Goal: Task Accomplishment & Management: Manage account settings

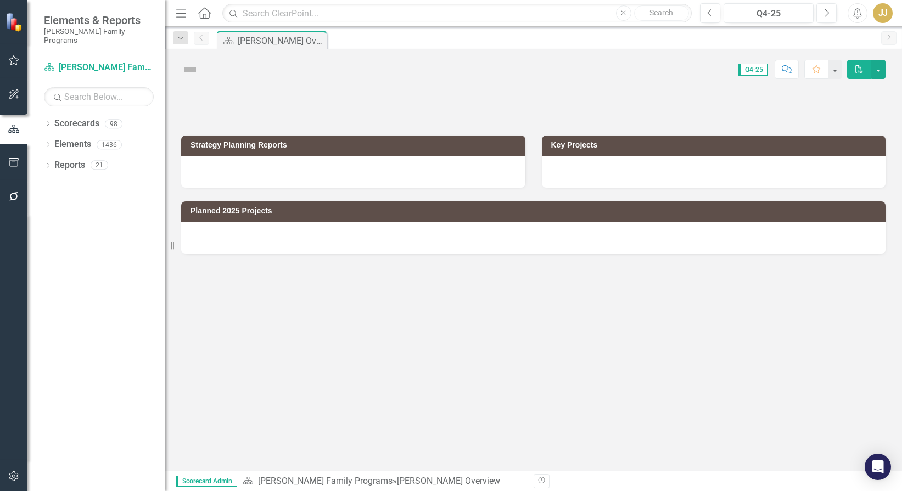
click at [49, 122] on icon "Dropdown" at bounding box center [48, 125] width 8 height 6
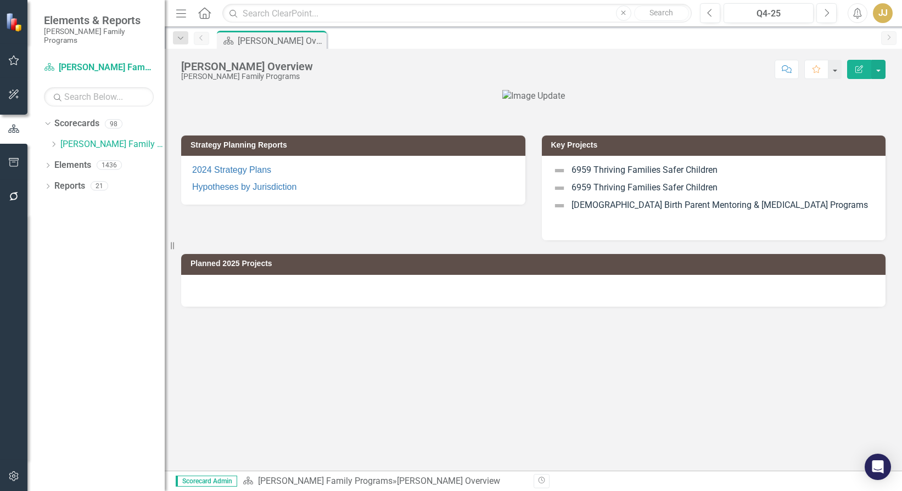
click at [55, 141] on icon "Dropdown" at bounding box center [53, 144] width 8 height 7
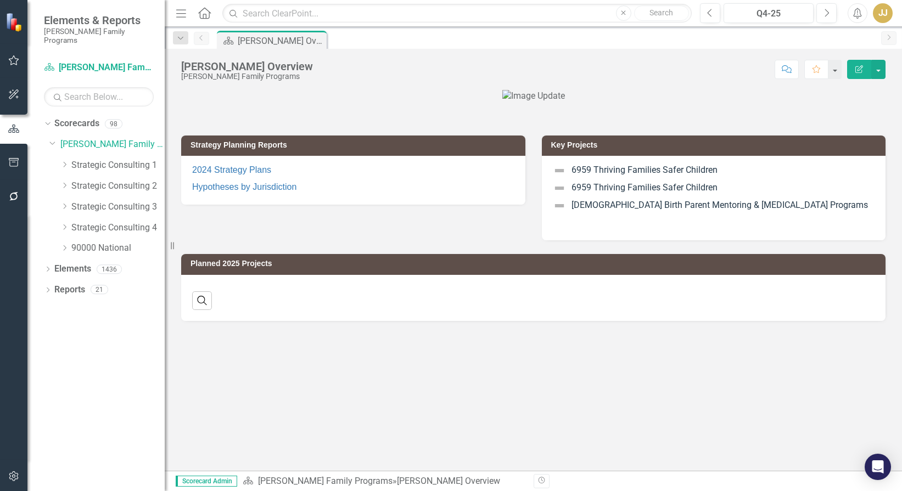
click at [63, 161] on icon "Dropdown" at bounding box center [64, 164] width 8 height 7
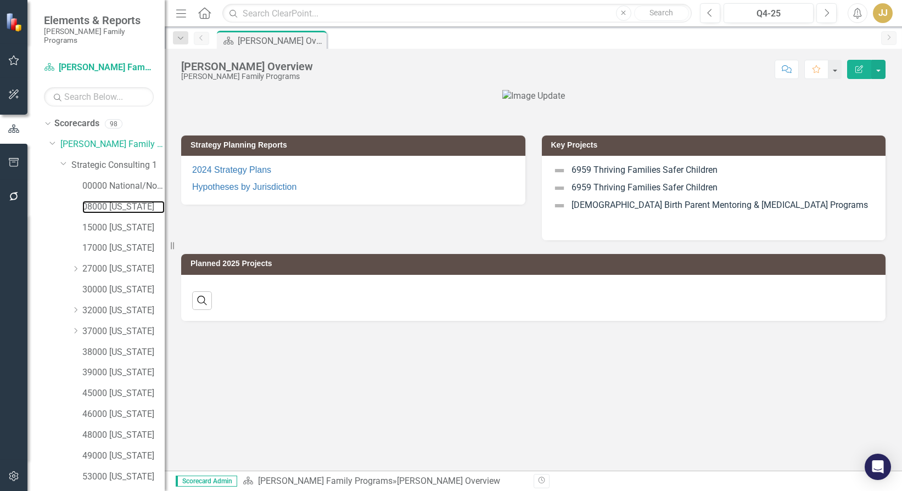
click at [111, 201] on link "08000 [US_STATE]" at bounding box center [123, 207] width 82 height 13
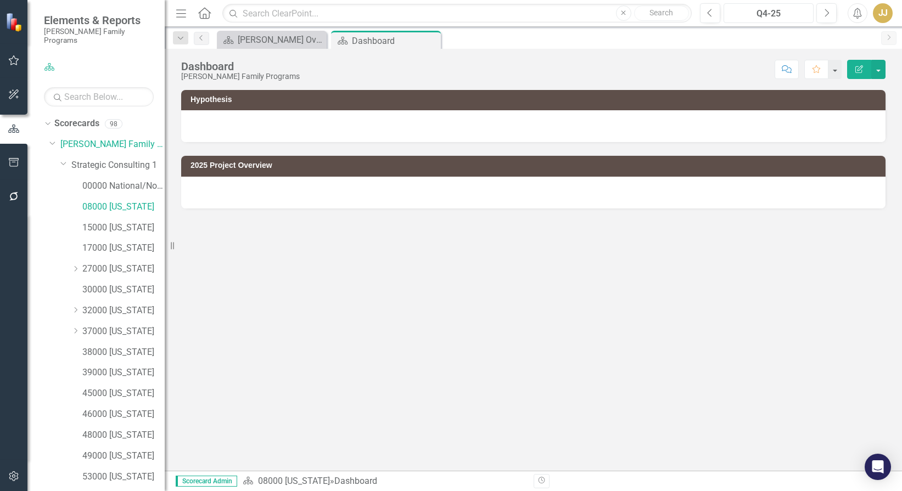
click at [792, 15] on div "Q4-25" at bounding box center [768, 13] width 82 height 13
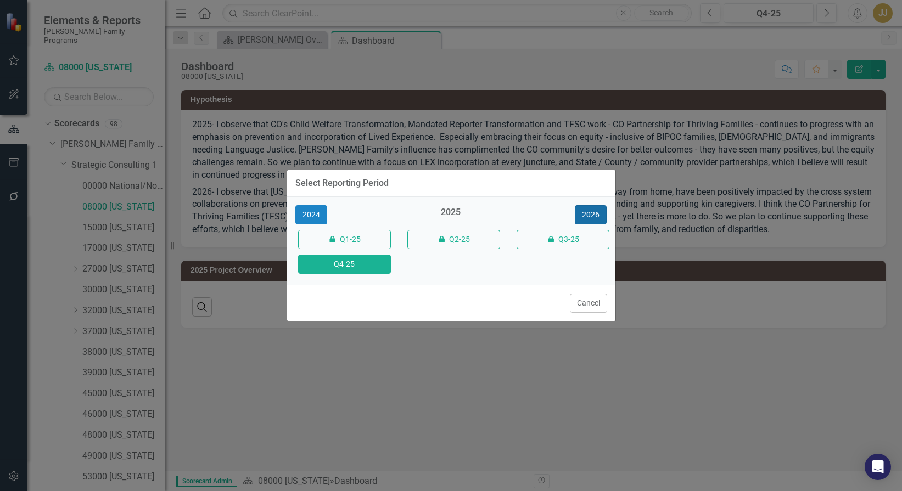
click at [599, 213] on button "2026" at bounding box center [591, 214] width 32 height 19
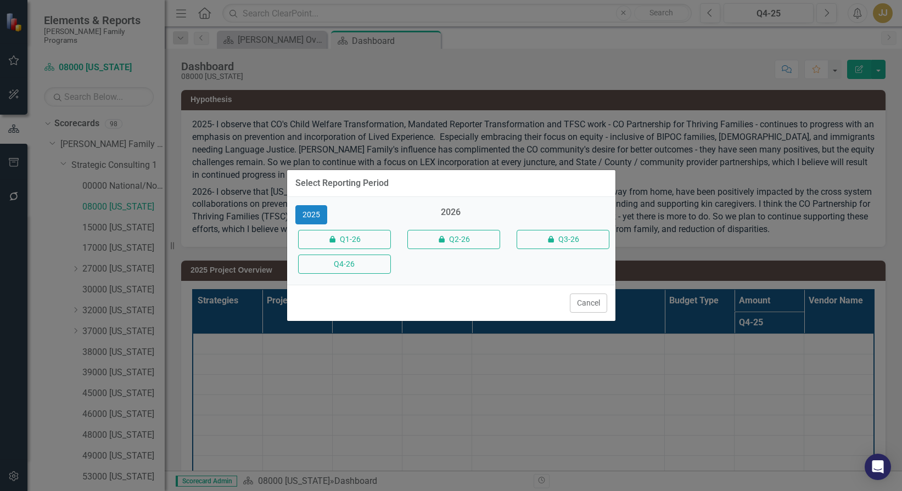
click at [374, 260] on button "Q4-26" at bounding box center [344, 264] width 93 height 19
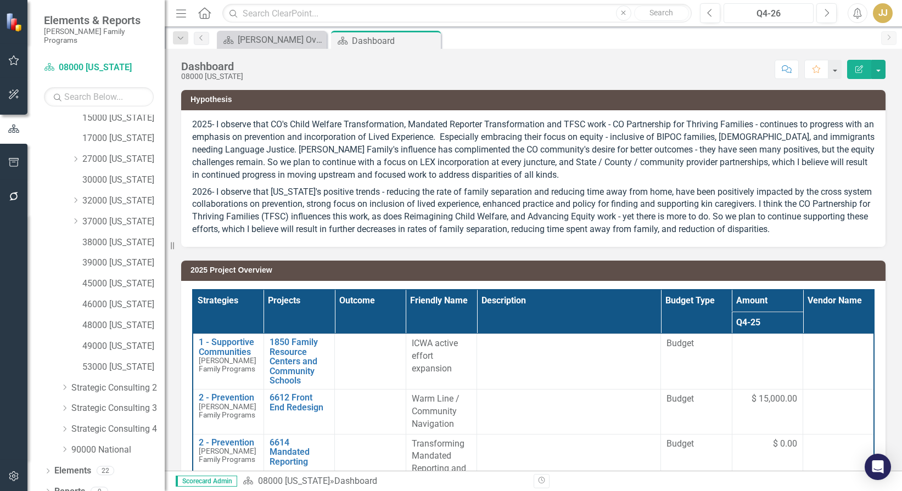
scroll to position [113, 0]
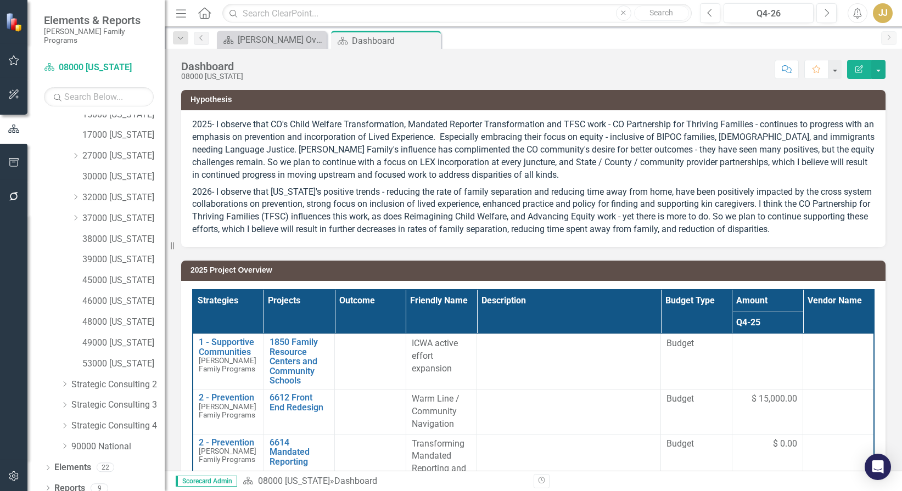
click at [48, 486] on icon "Dropdown" at bounding box center [48, 489] width 8 height 6
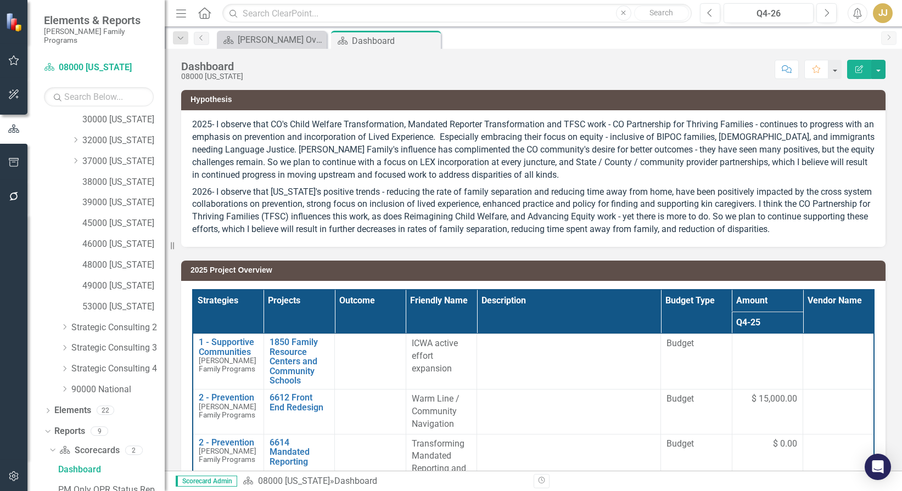
scroll to position [250, 0]
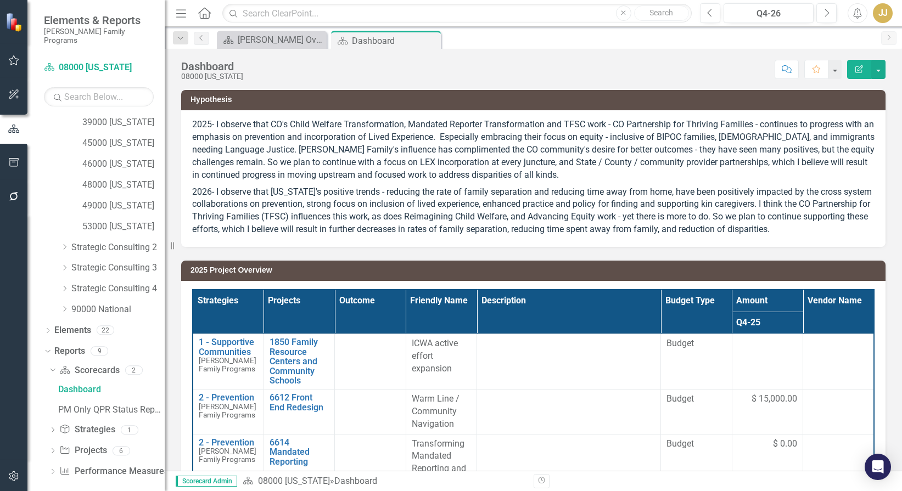
drag, startPoint x: 53, startPoint y: 441, endPoint x: 57, endPoint y: 435, distance: 6.9
click at [53, 449] on icon "Dropdown" at bounding box center [53, 452] width 8 height 6
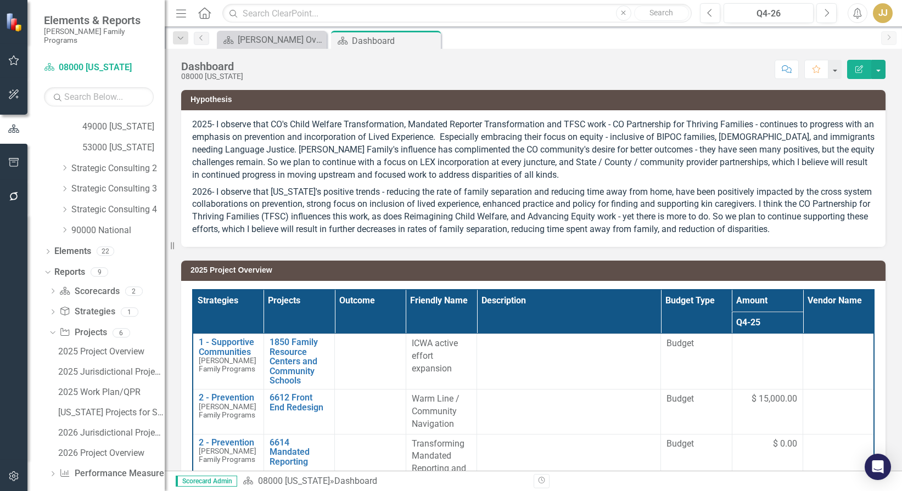
scroll to position [331, 0]
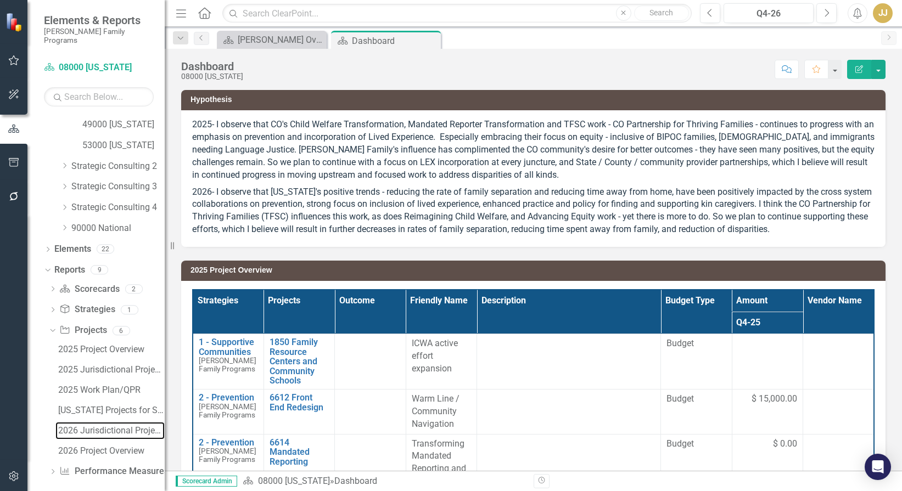
click at [128, 426] on div "2026 Jurisdictional Projects Assessment" at bounding box center [111, 431] width 106 height 10
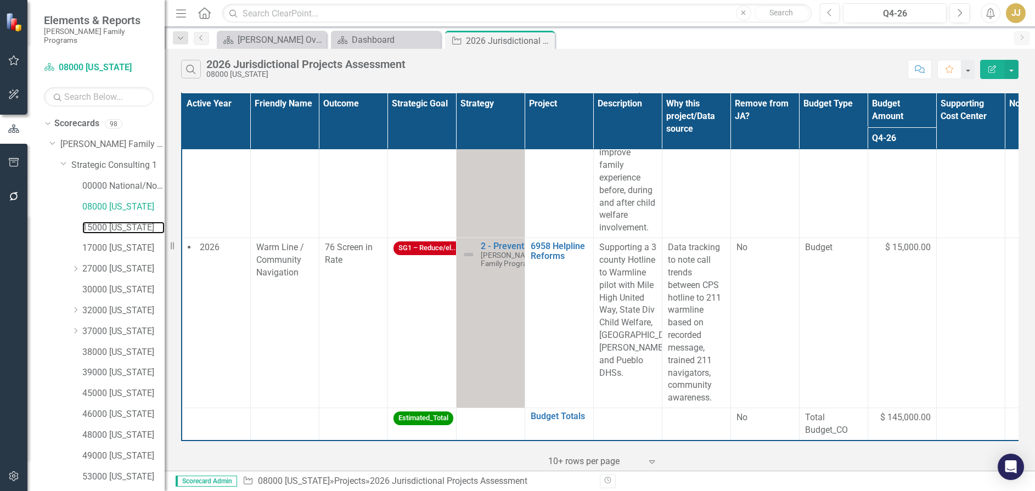
click at [122, 222] on link "15000 [US_STATE]" at bounding box center [123, 228] width 82 height 13
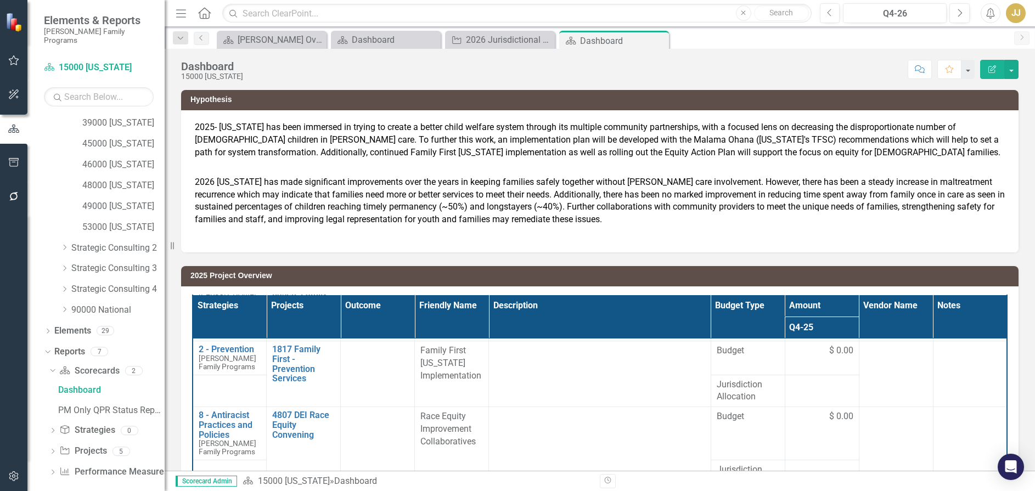
scroll to position [250, 0]
click at [49, 470] on icon "Dropdown" at bounding box center [53, 473] width 8 height 6
click at [56, 451] on icon "Dropdown" at bounding box center [53, 454] width 8 height 6
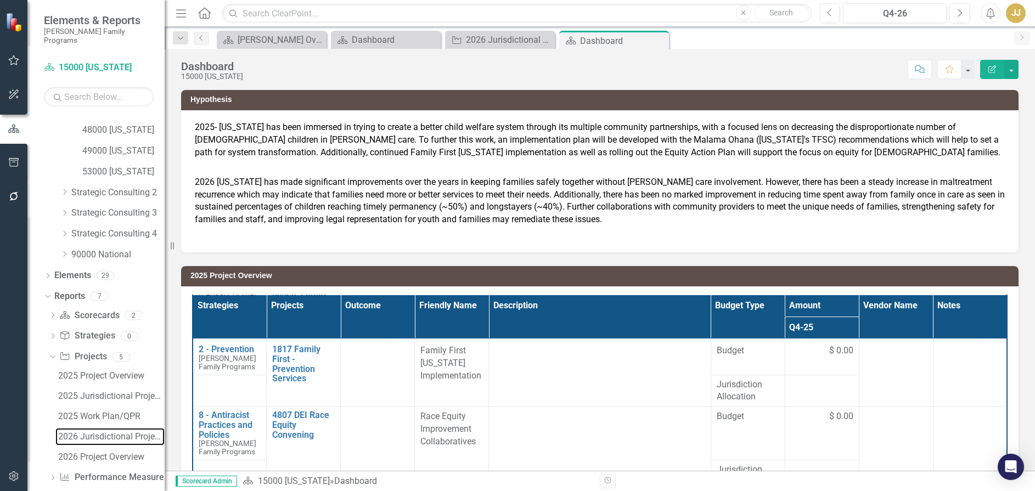
click at [119, 432] on div "2026 Jurisdictional Projects Assessment" at bounding box center [111, 437] width 106 height 10
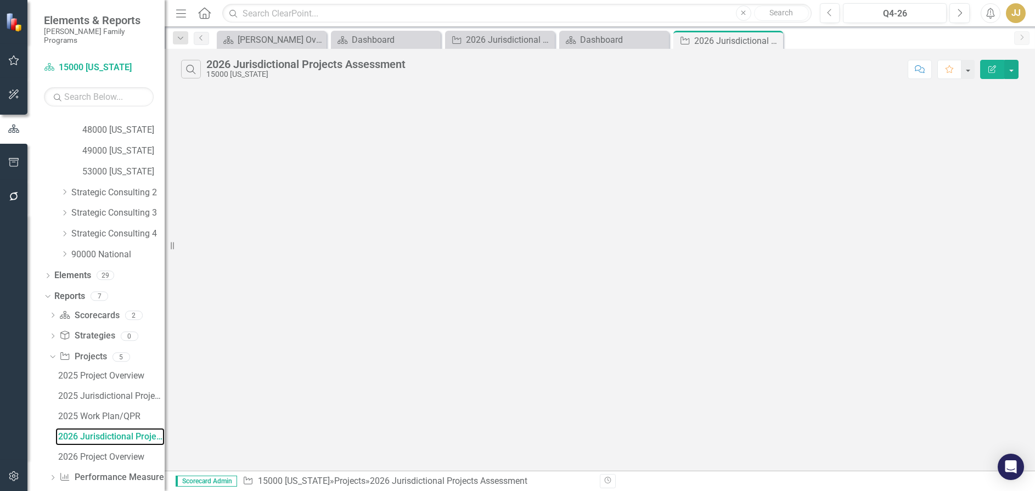
scroll to position [251, 0]
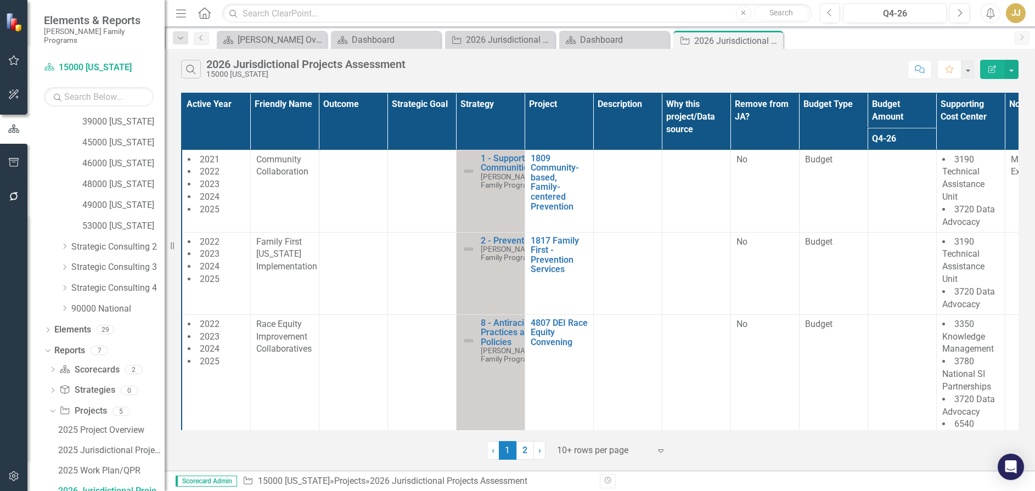
click at [586, 454] on div at bounding box center [603, 450] width 93 height 15
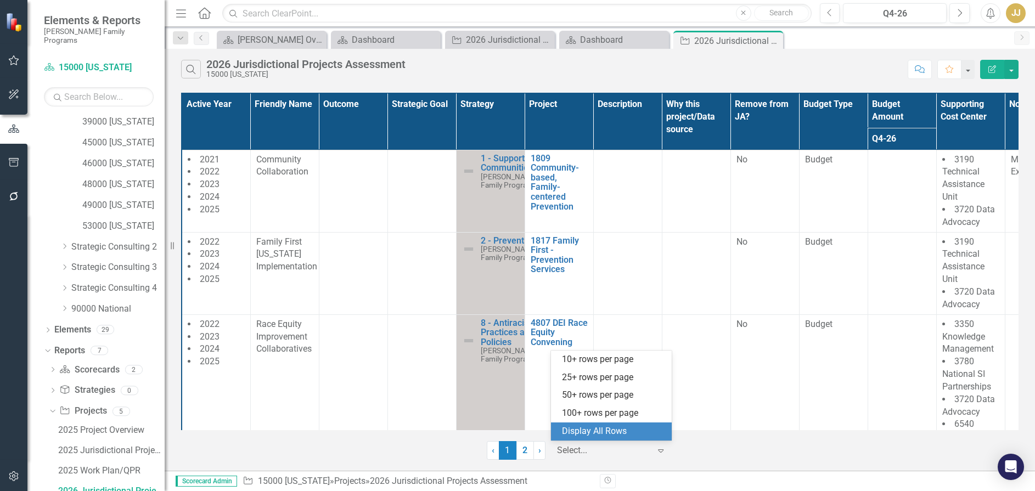
click at [611, 429] on div "Display All Rows" at bounding box center [613, 431] width 103 height 13
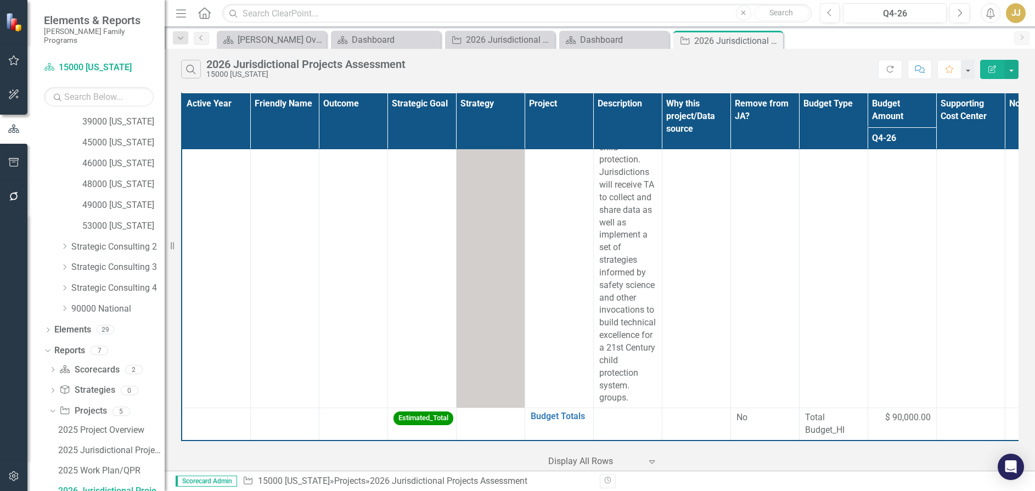
scroll to position [1879, 0]
click at [631, 381] on p "The mission of the safety collaborative is improve safety and prevent child mal…" at bounding box center [627, 192] width 57 height 426
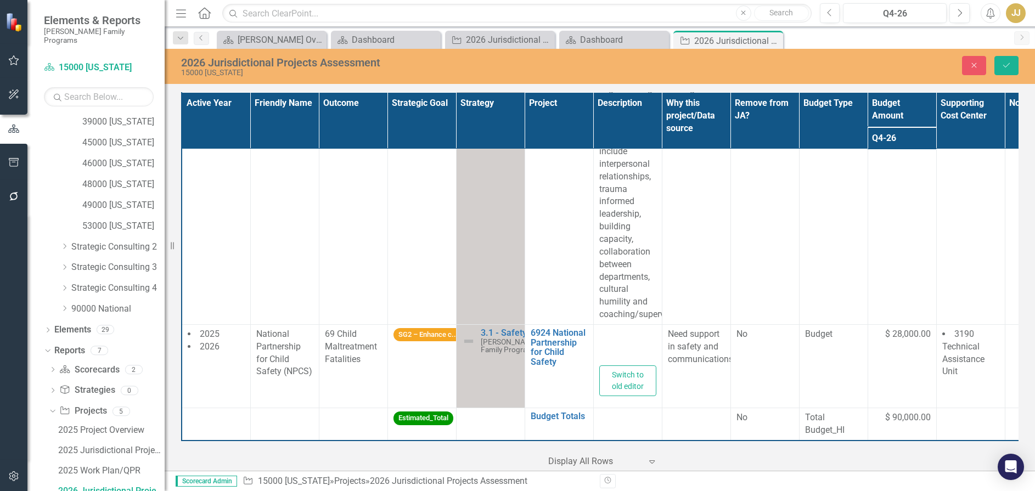
type textarea "<p>The mission of the safety collaborative is improve safety and prevent child …"
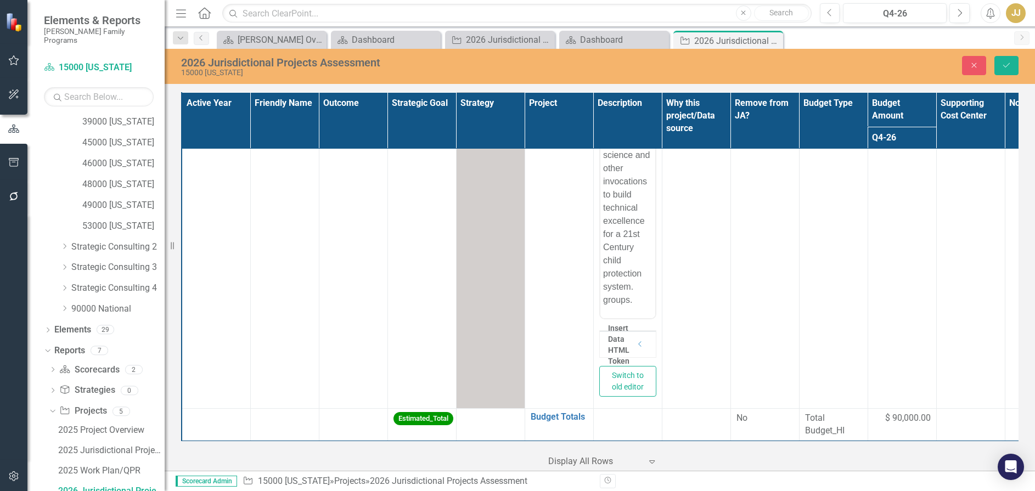
scroll to position [442, 0]
drag, startPoint x: 635, startPoint y: 302, endPoint x: 603, endPoint y: 302, distance: 31.8
click at [603, 302] on p "The mission of the safety collaborative is improve safety and prevent child mal…" at bounding box center [627, 42] width 49 height 527
click at [901, 65] on icon "Save" at bounding box center [1007, 65] width 10 height 8
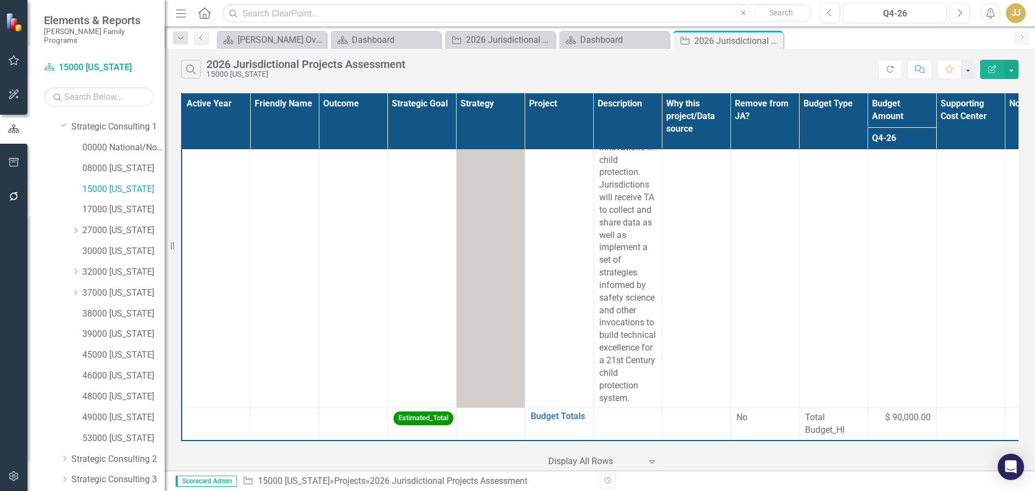
scroll to position [31, 0]
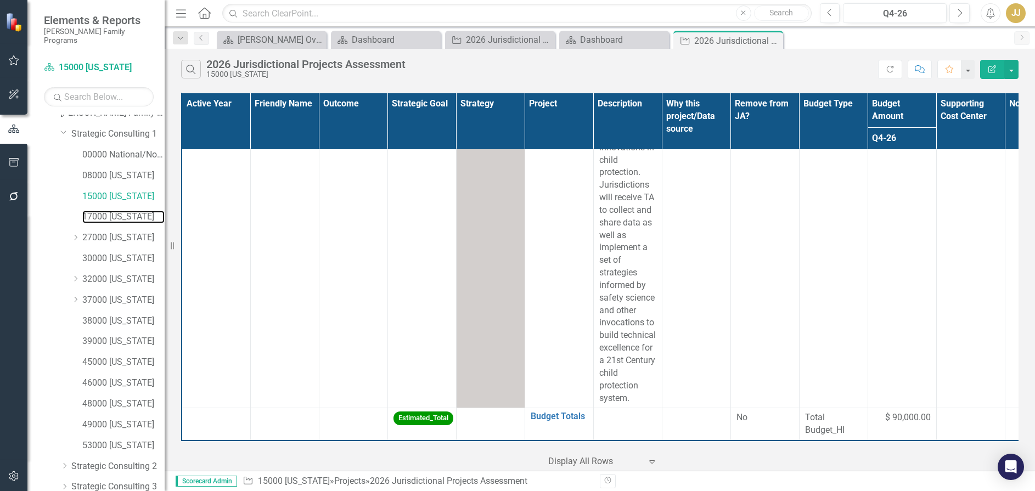
click at [120, 211] on link "17000 [US_STATE]" at bounding box center [123, 217] width 82 height 13
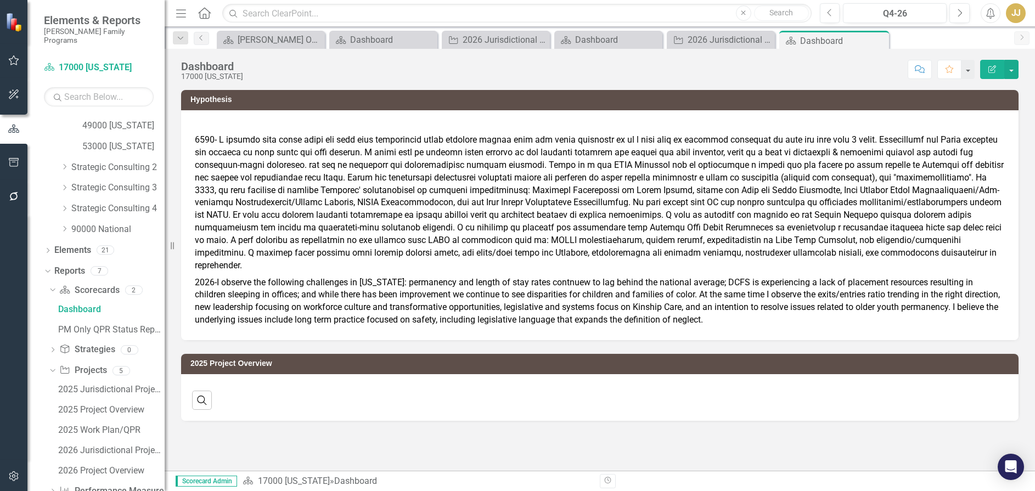
scroll to position [350, 0]
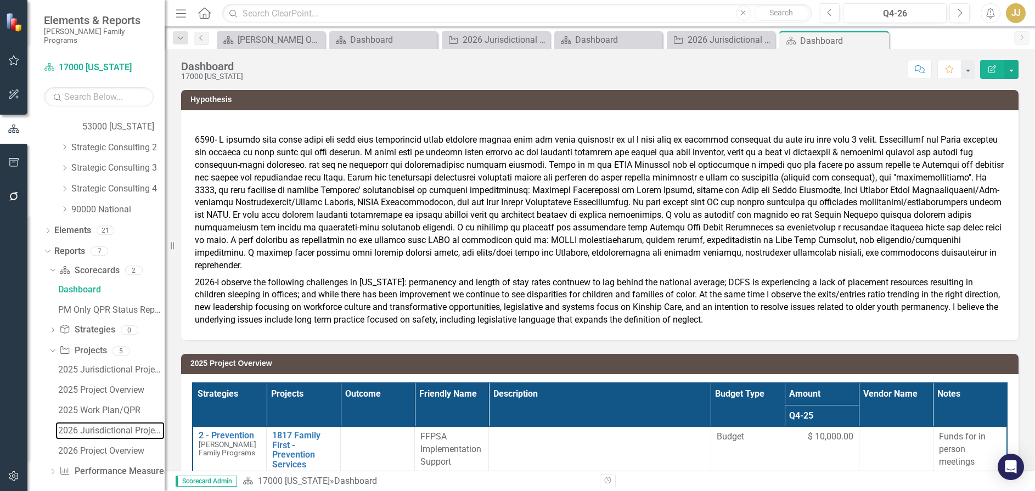
click at [123, 426] on div "2026 Jurisdictional Projects Assessment" at bounding box center [111, 431] width 106 height 10
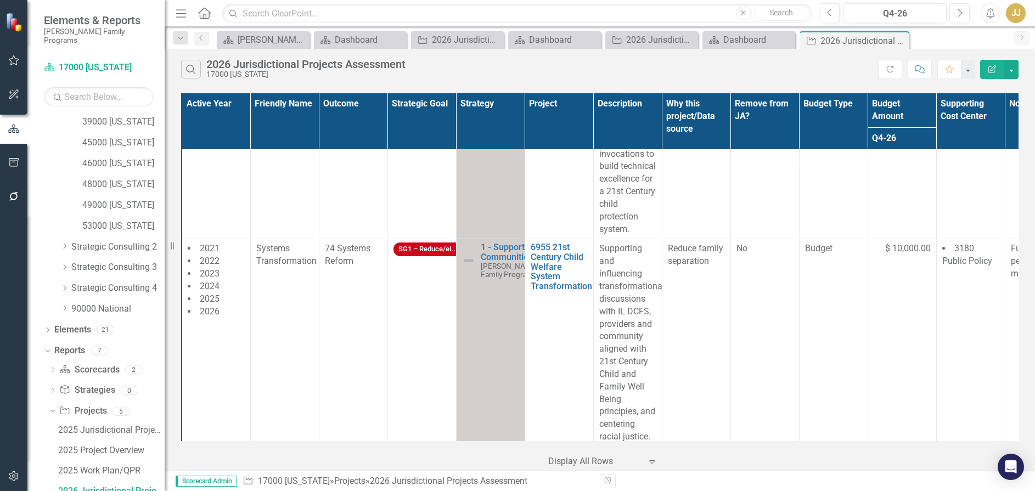
scroll to position [31, 0]
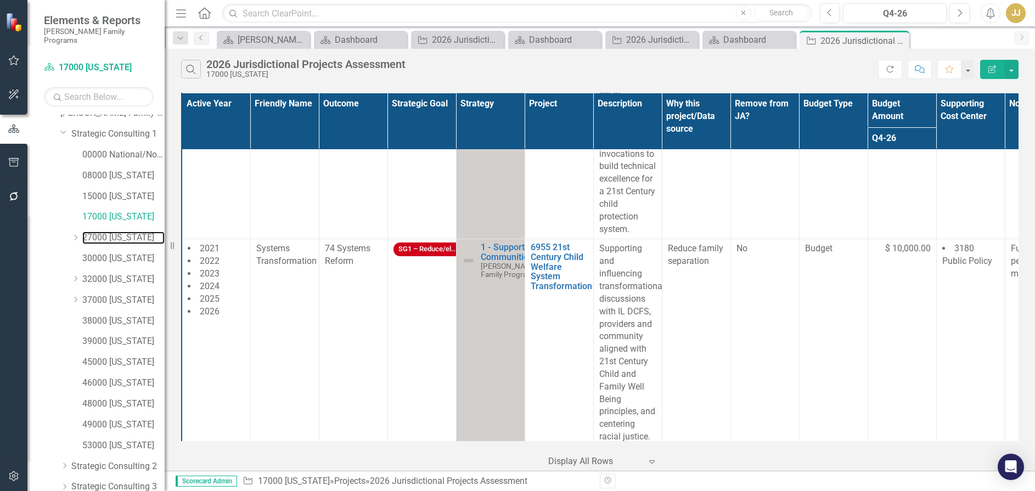
click at [114, 232] on link "27000 [US_STATE]" at bounding box center [123, 238] width 82 height 13
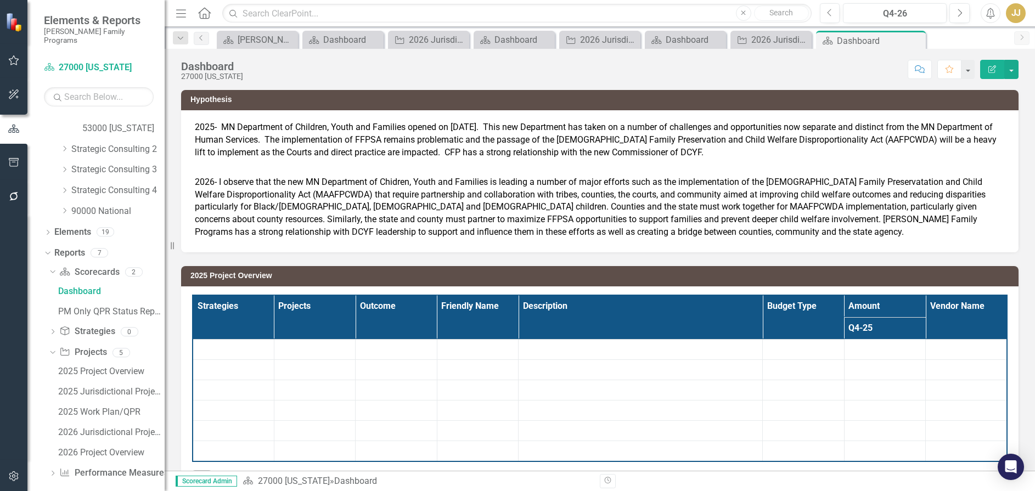
scroll to position [350, 0]
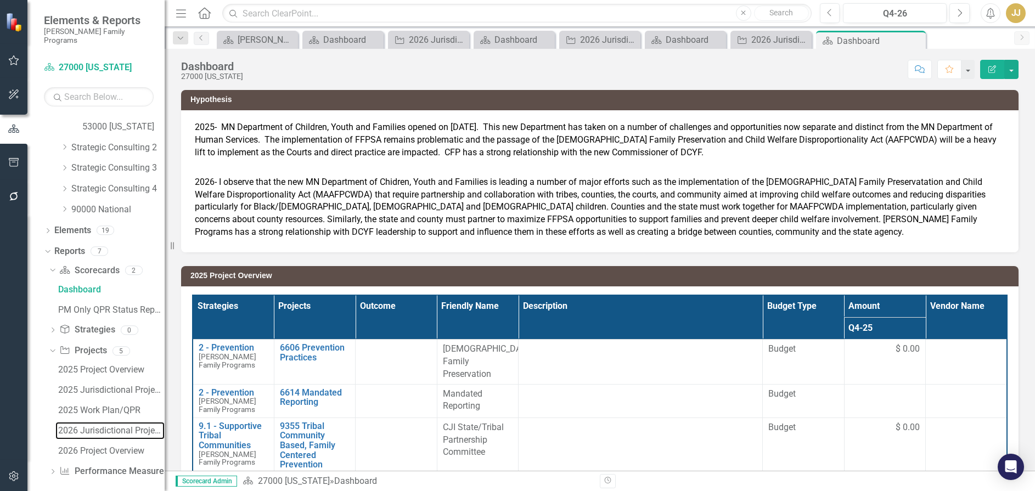
click at [102, 426] on div "2026 Jurisdictional Projects Assessment" at bounding box center [111, 431] width 106 height 10
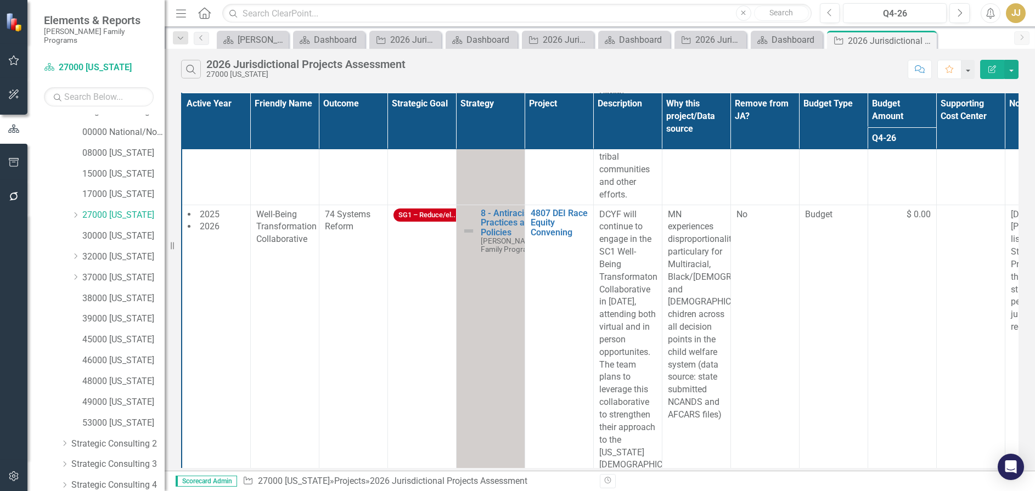
scroll to position [37, 0]
click at [72, 229] on icon "Dropdown" at bounding box center [75, 232] width 8 height 7
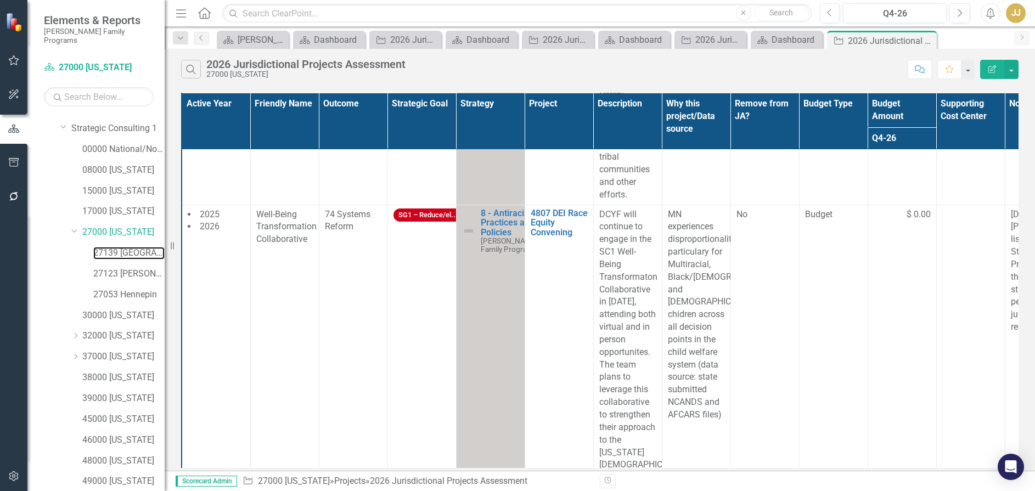
click at [119, 247] on link "27139 [GEOGRAPHIC_DATA]" at bounding box center [128, 253] width 71 height 13
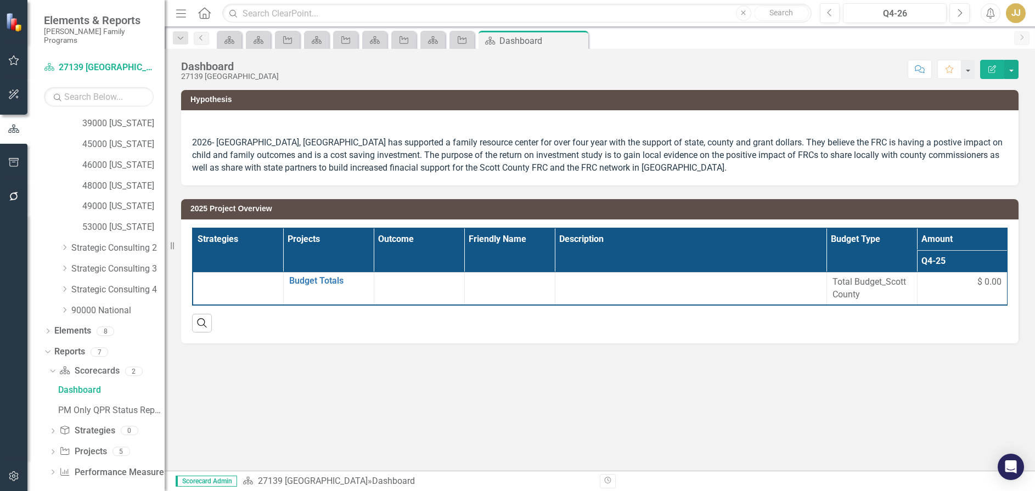
scroll to position [312, 0]
click at [54, 449] on icon "Dropdown" at bounding box center [53, 452] width 8 height 6
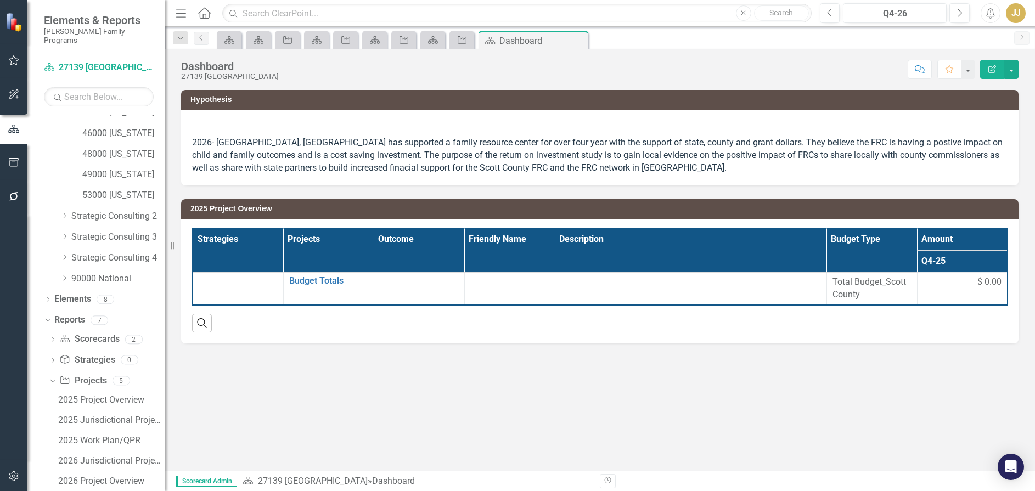
scroll to position [373, 0]
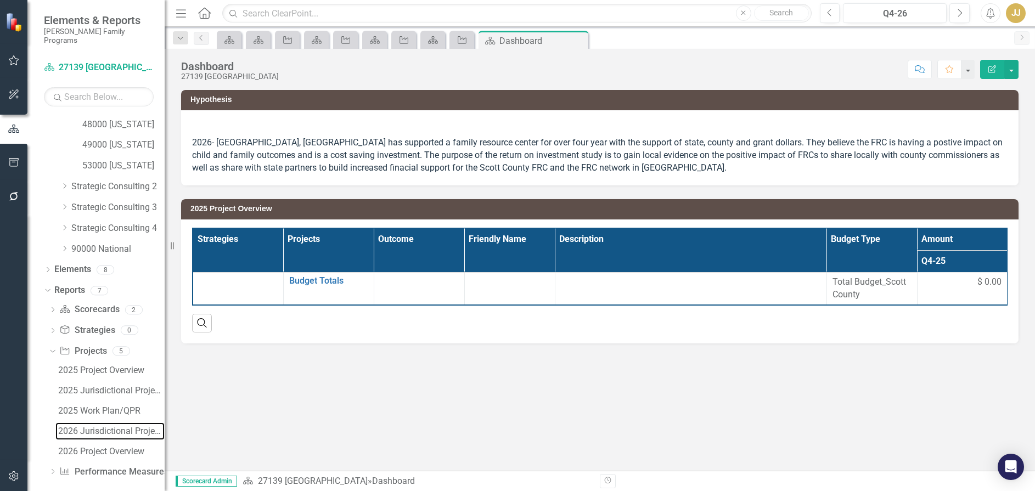
click at [110, 428] on link "2026 Jurisdictional Projects Assessment" at bounding box center [109, 432] width 109 height 18
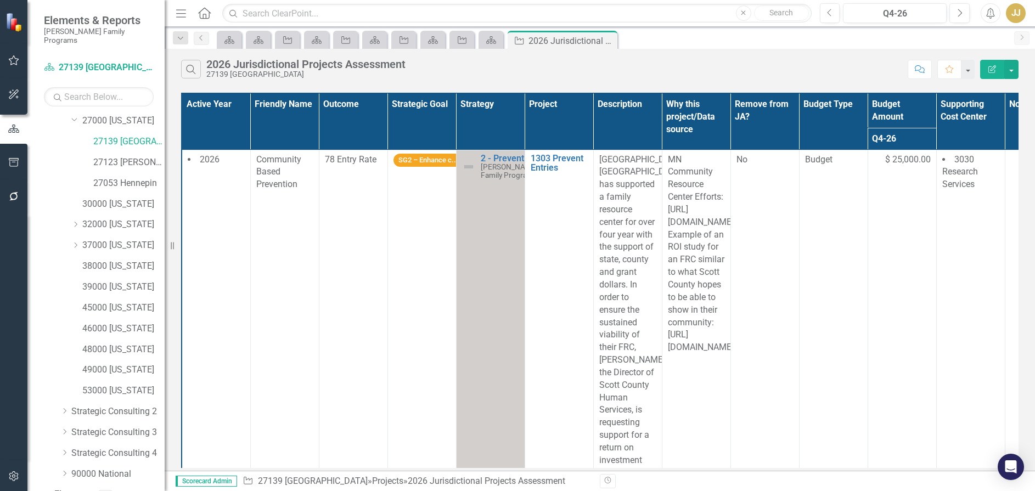
scroll to position [93, 0]
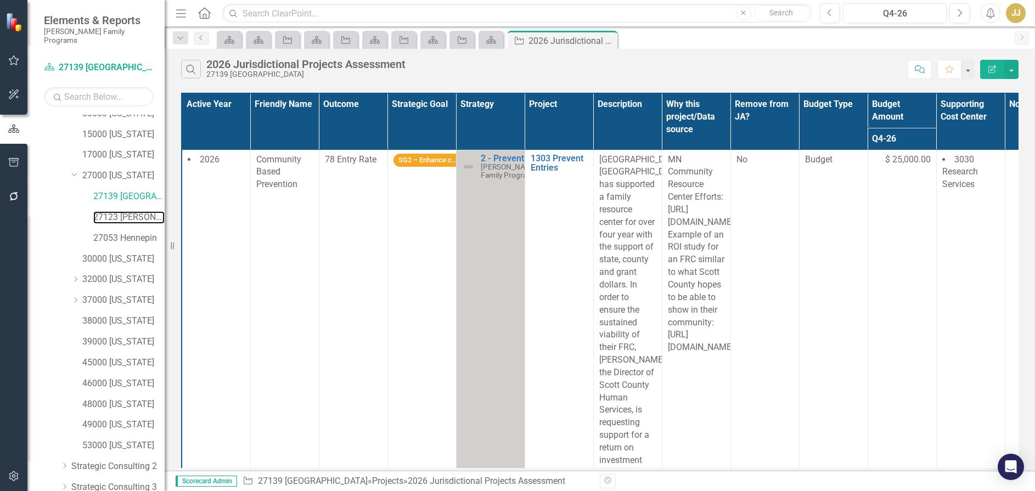
click at [119, 211] on link "27123 [PERSON_NAME]" at bounding box center [128, 217] width 71 height 13
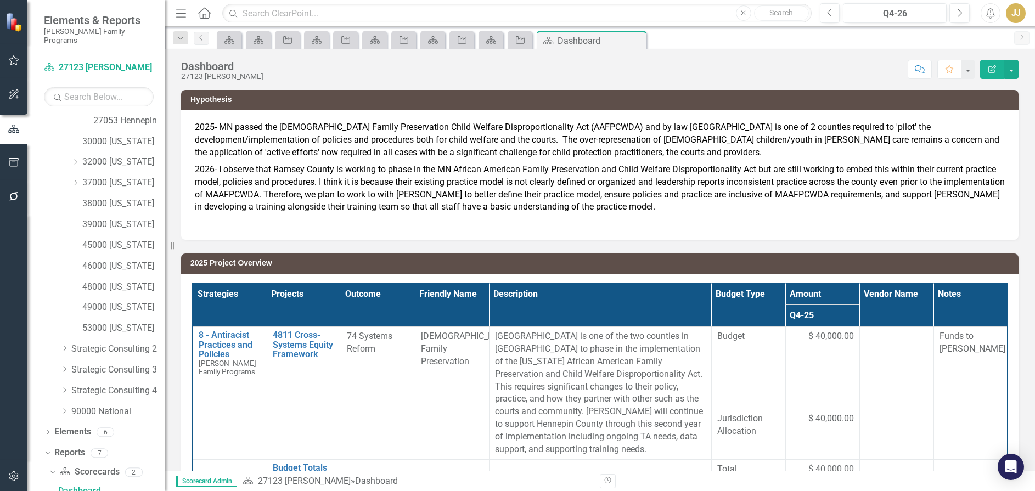
scroll to position [412, 0]
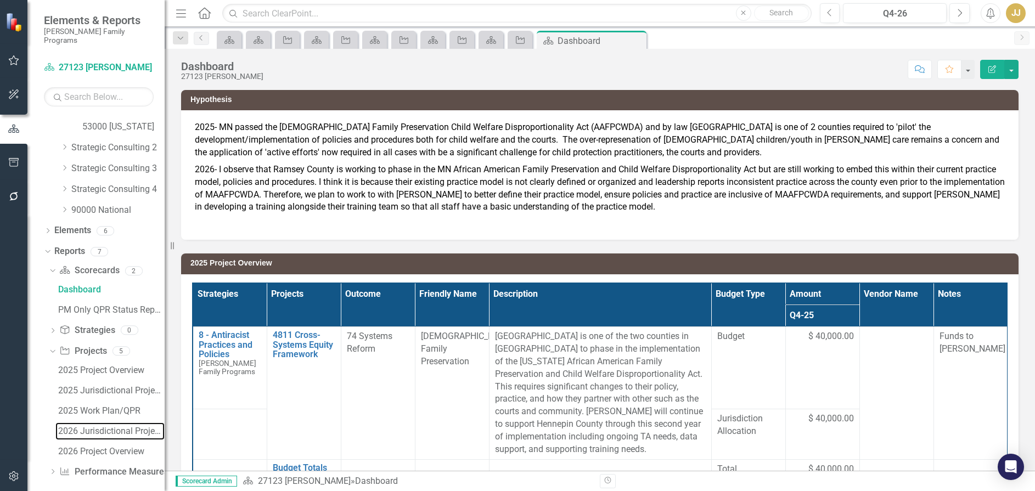
click at [93, 423] on link "2026 Jurisdictional Projects Assessment" at bounding box center [109, 432] width 109 height 18
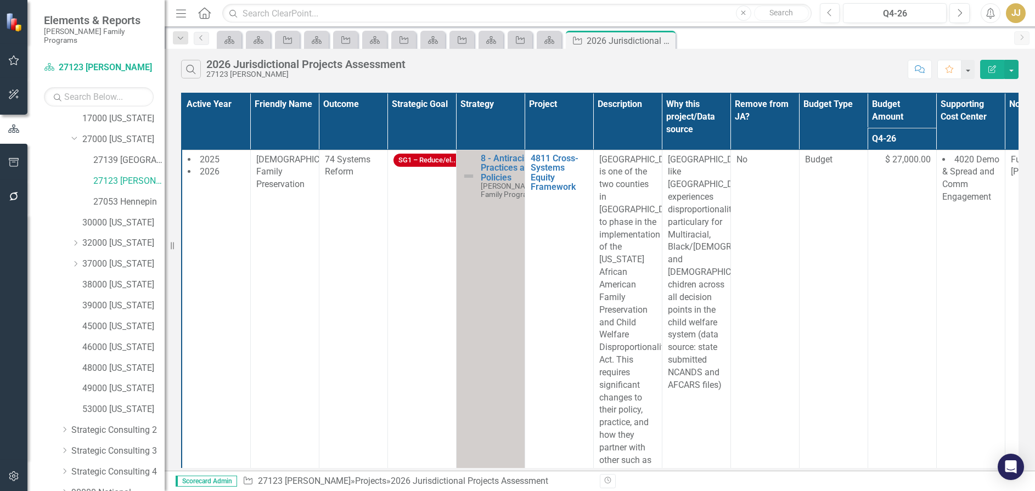
scroll to position [93, 0]
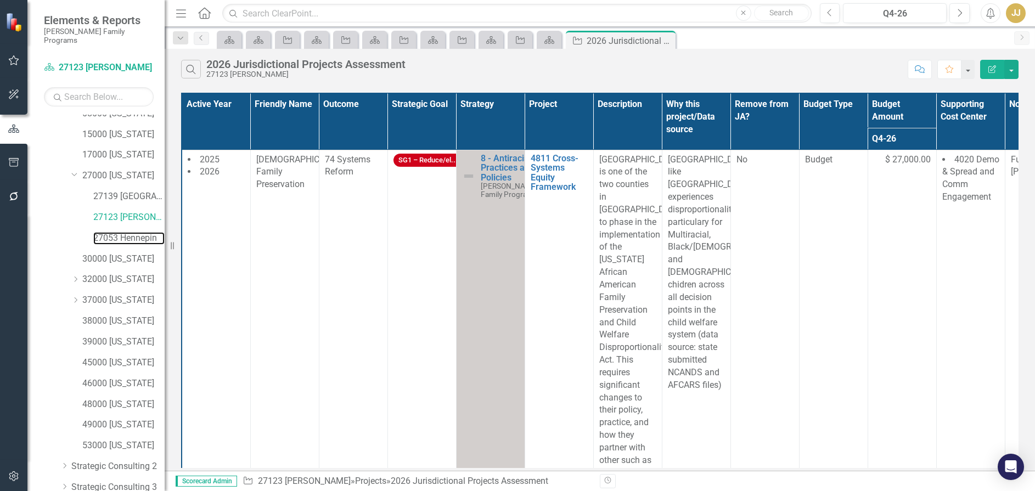
drag, startPoint x: 132, startPoint y: 230, endPoint x: 18, endPoint y: 225, distance: 113.7
click at [132, 232] on link "27053 Hennepin" at bounding box center [128, 238] width 71 height 13
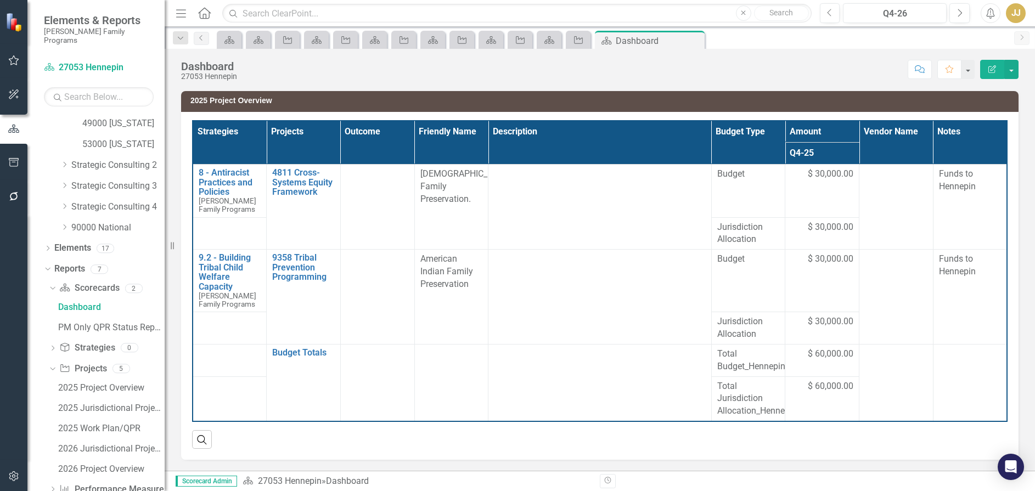
scroll to position [412, 0]
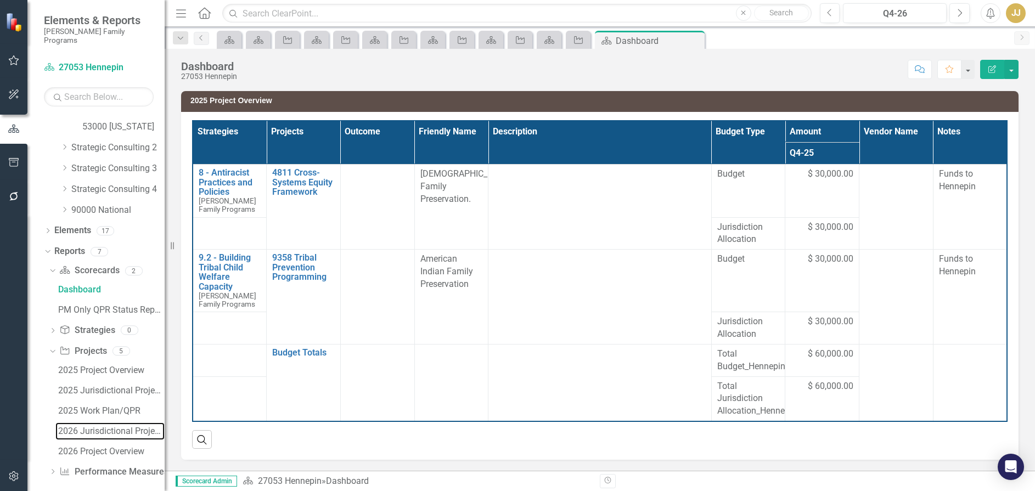
click at [93, 426] on div "2026 Jurisdictional Projects Assessment" at bounding box center [111, 431] width 106 height 10
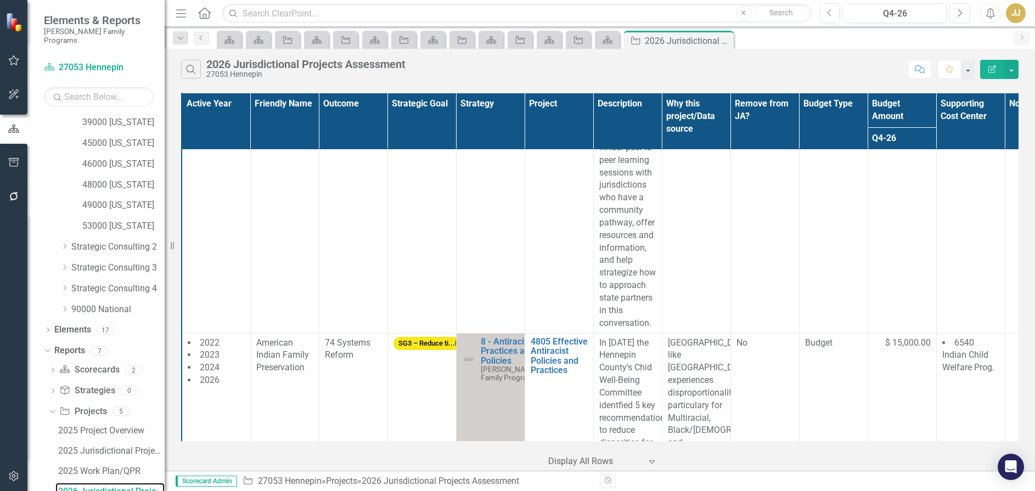
scroll to position [584, 0]
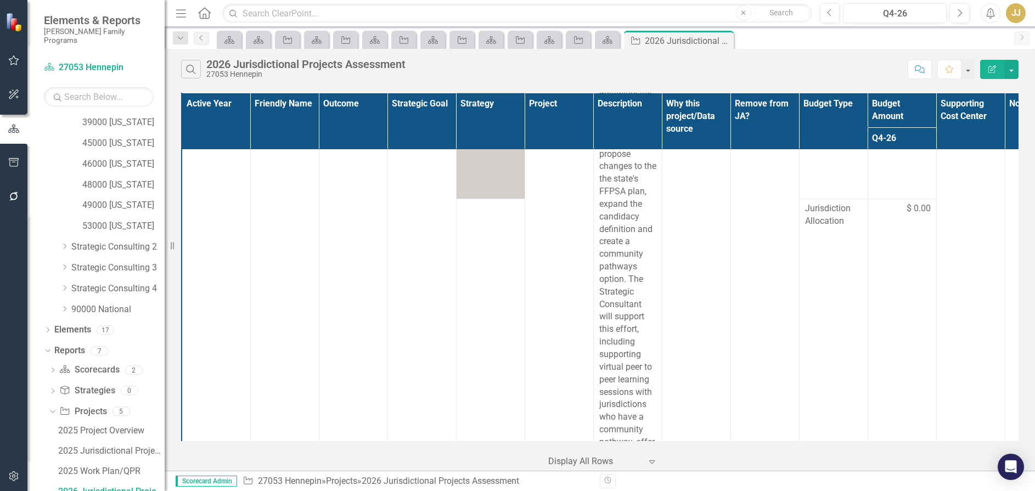
click at [0, 0] on icon "Close" at bounding box center [0, 0] width 0 height 0
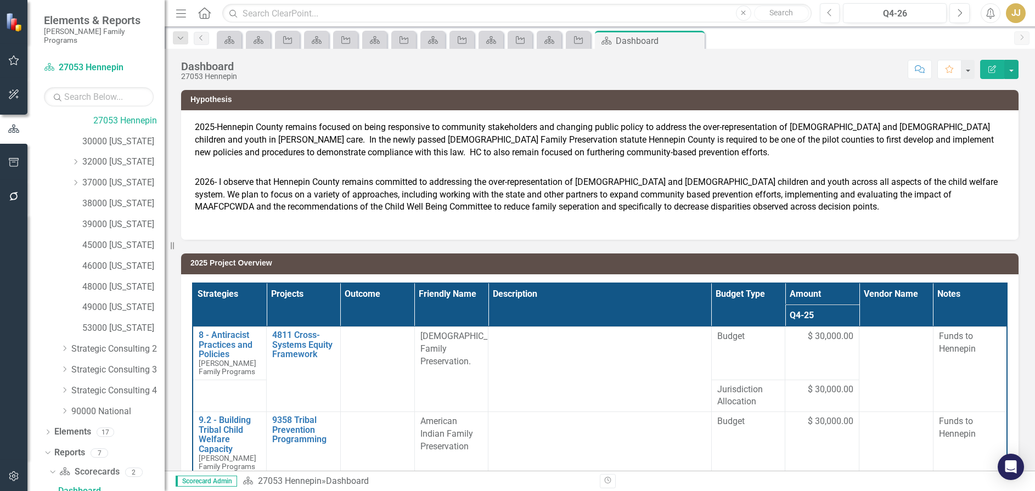
click at [0, 0] on icon "Close" at bounding box center [0, 0] width 0 height 0
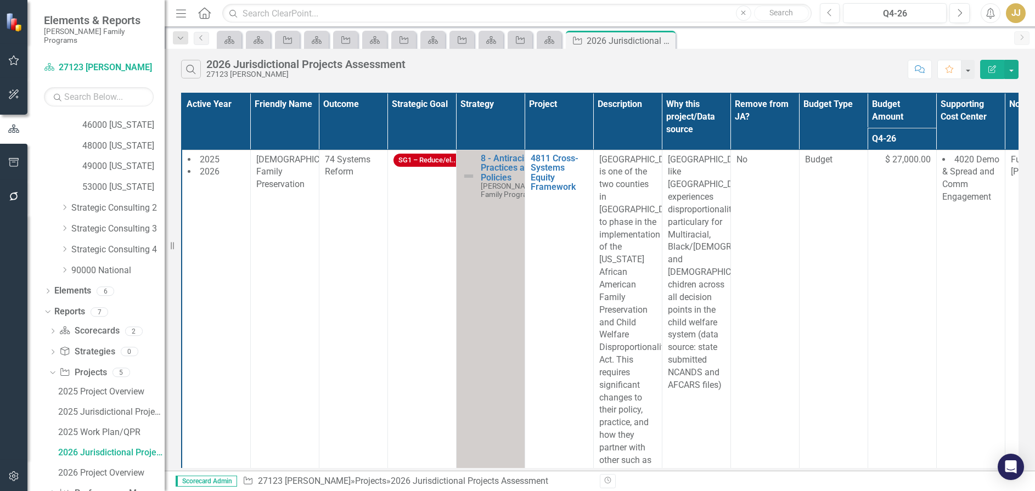
click at [0, 0] on icon "Close" at bounding box center [0, 0] width 0 height 0
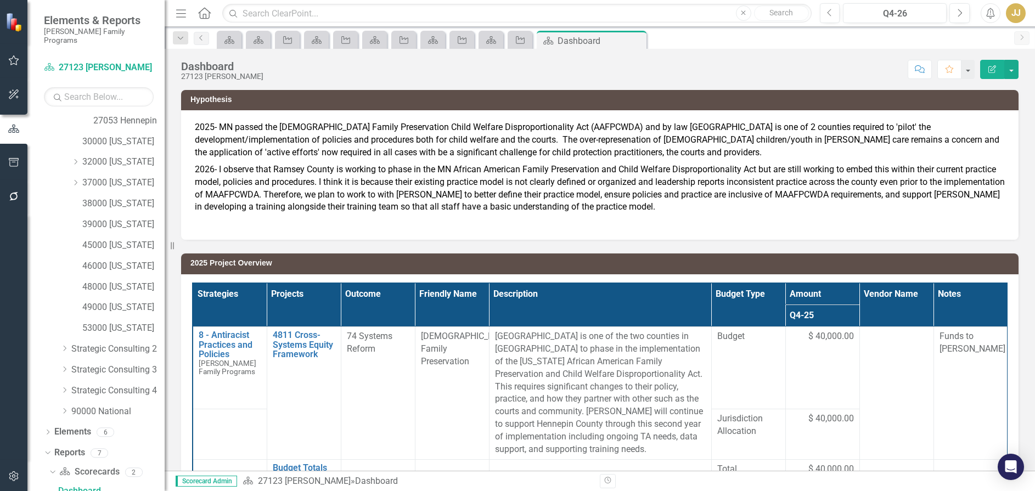
click at [0, 0] on icon "Close" at bounding box center [0, 0] width 0 height 0
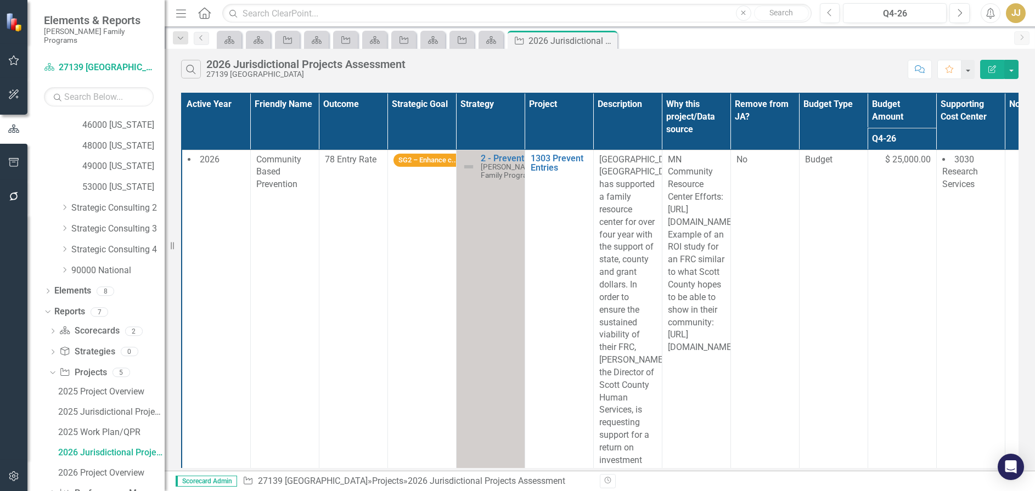
click at [0, 0] on icon "Close" at bounding box center [0, 0] width 0 height 0
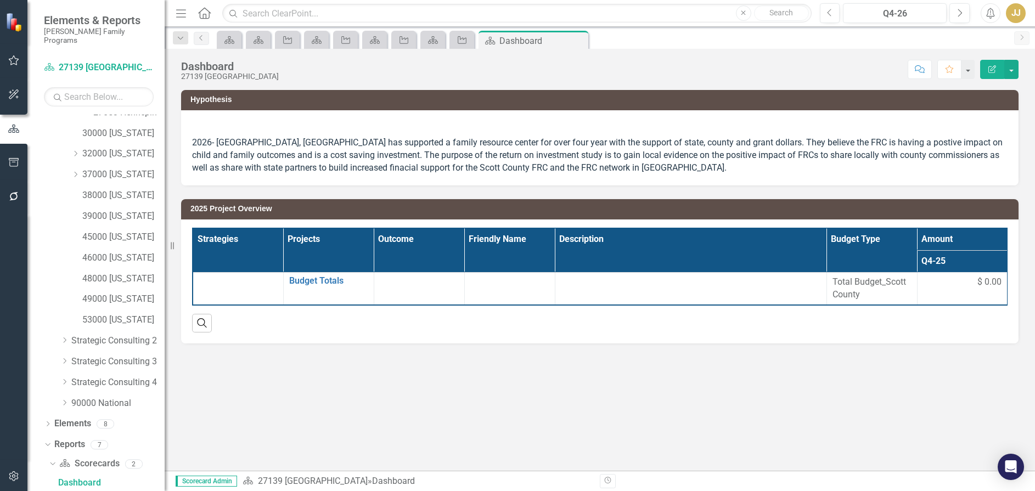
click at [0, 0] on icon "Close" at bounding box center [0, 0] width 0 height 0
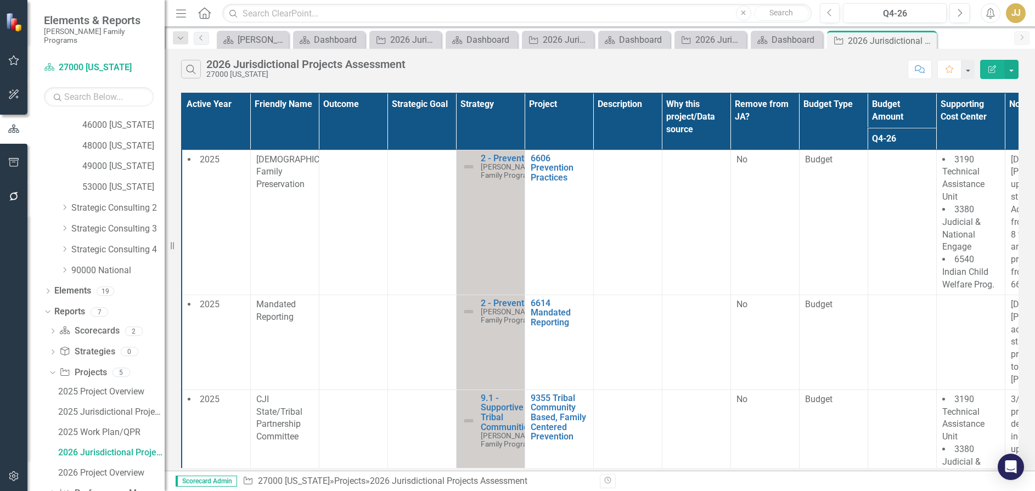
scroll to position [313, 0]
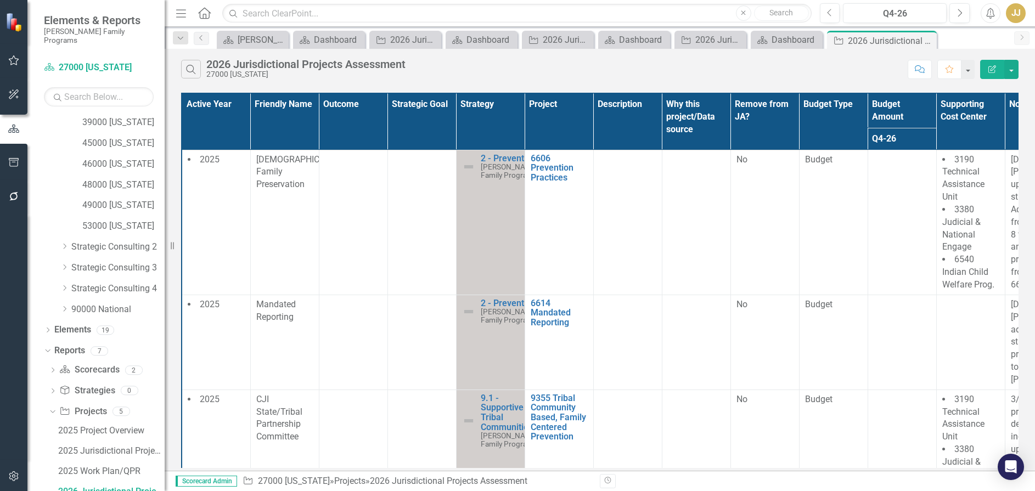
click at [0, 0] on icon "Close" at bounding box center [0, 0] width 0 height 0
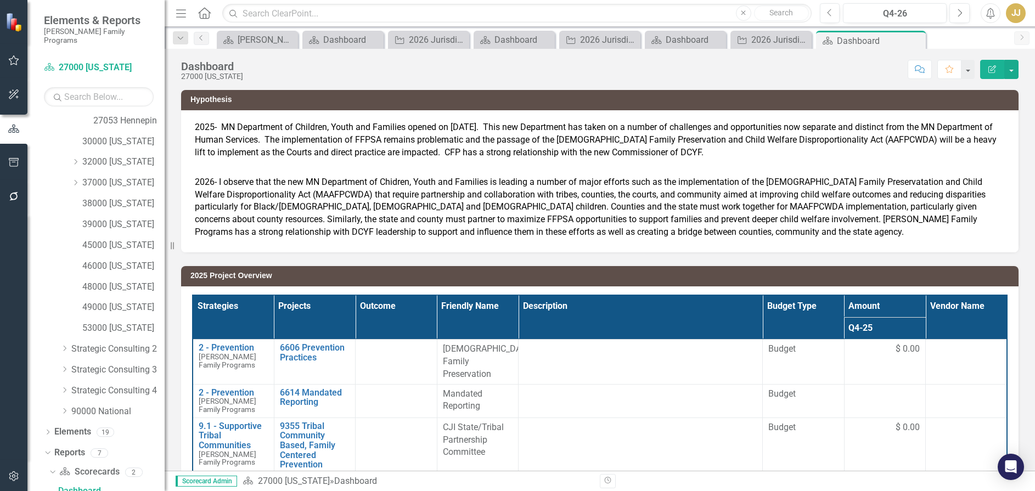
click at [0, 0] on icon at bounding box center [0, 0] width 0 height 0
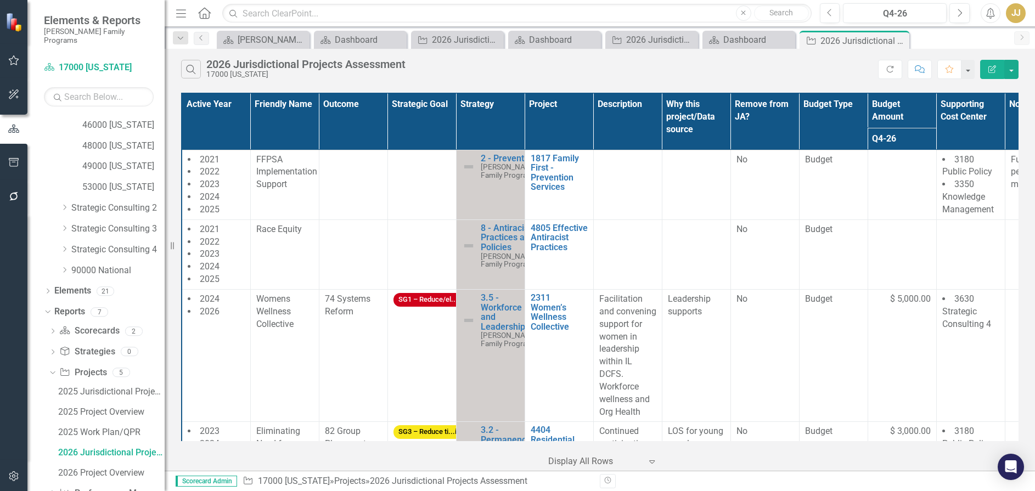
click at [0, 0] on icon "Close" at bounding box center [0, 0] width 0 height 0
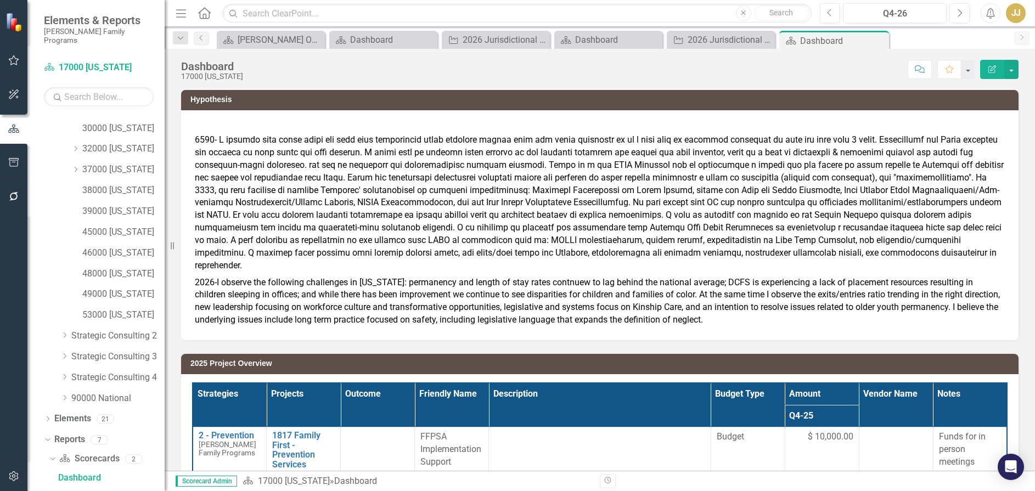
scroll to position [211, 0]
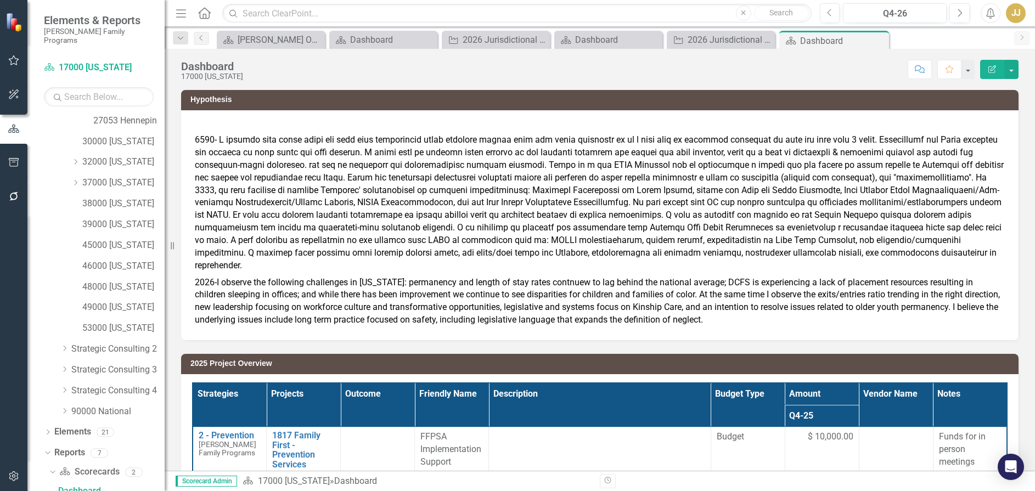
click at [0, 0] on icon "Close" at bounding box center [0, 0] width 0 height 0
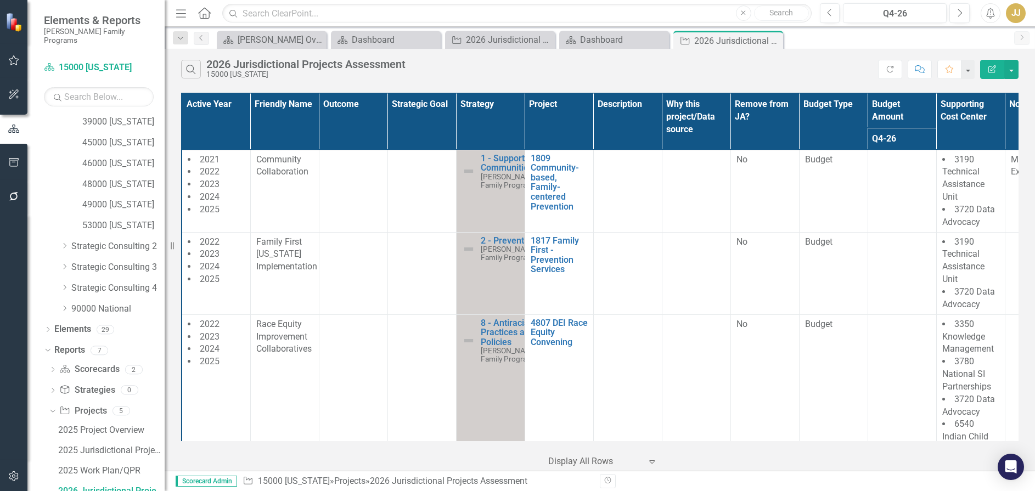
click at [0, 0] on icon "Close" at bounding box center [0, 0] width 0 height 0
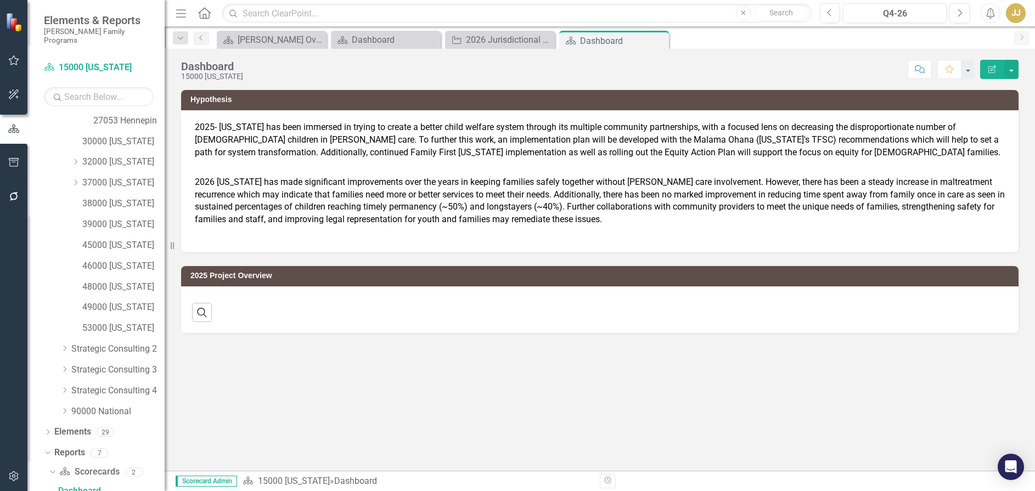
click at [0, 0] on icon "Close" at bounding box center [0, 0] width 0 height 0
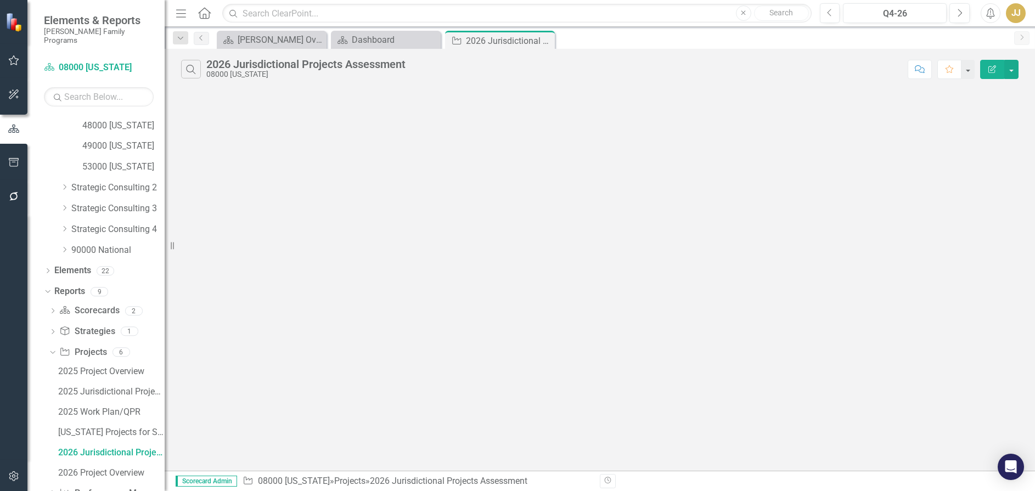
scroll to position [333, 0]
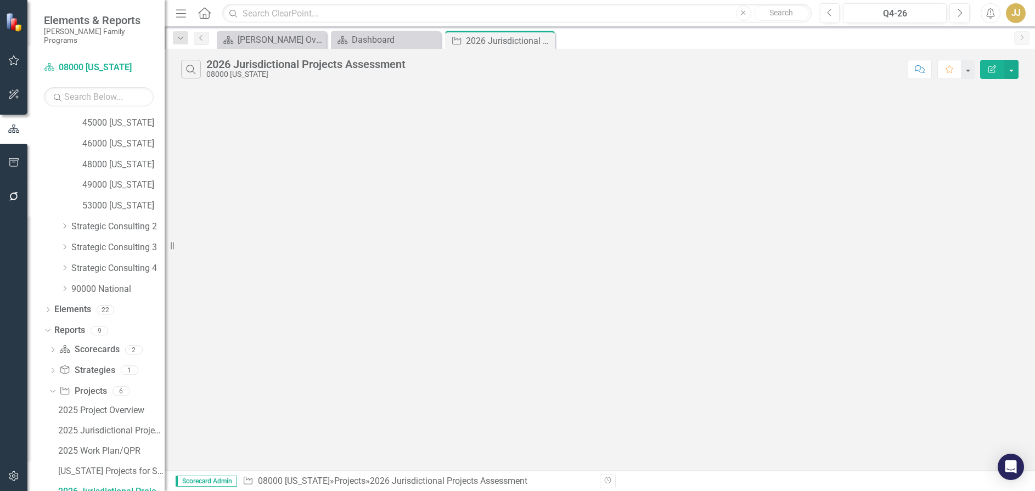
click at [0, 0] on icon "Close" at bounding box center [0, 0] width 0 height 0
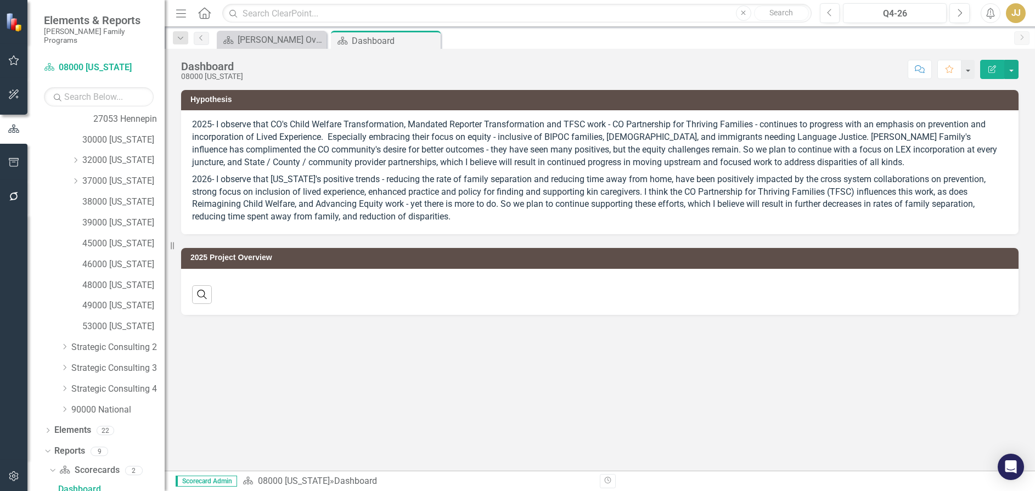
scroll to position [211, 0]
drag, startPoint x: 427, startPoint y: 40, endPoint x: 433, endPoint y: 42, distance: 6.4
click at [0, 0] on div "Close" at bounding box center [0, 0] width 0 height 0
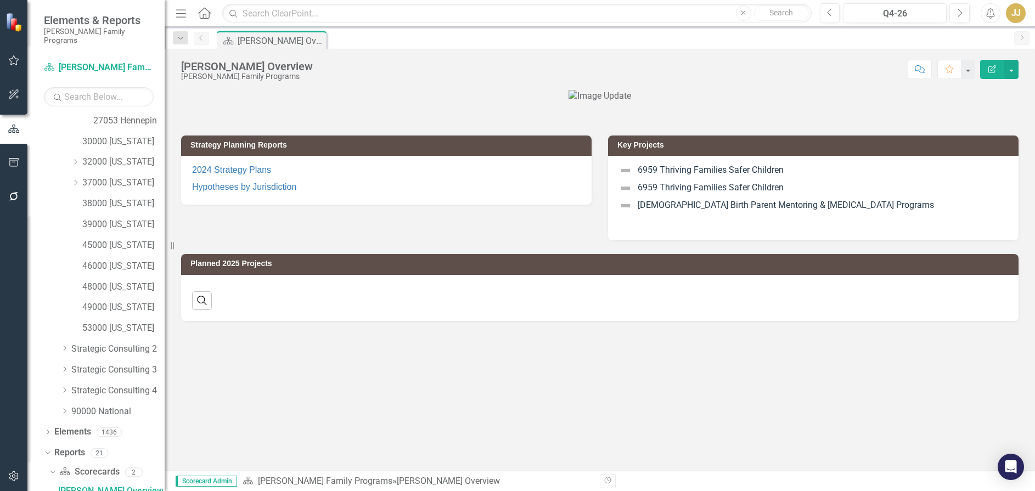
scroll to position [211, 0]
click at [122, 299] on div "49000 [US_STATE]" at bounding box center [123, 308] width 82 height 18
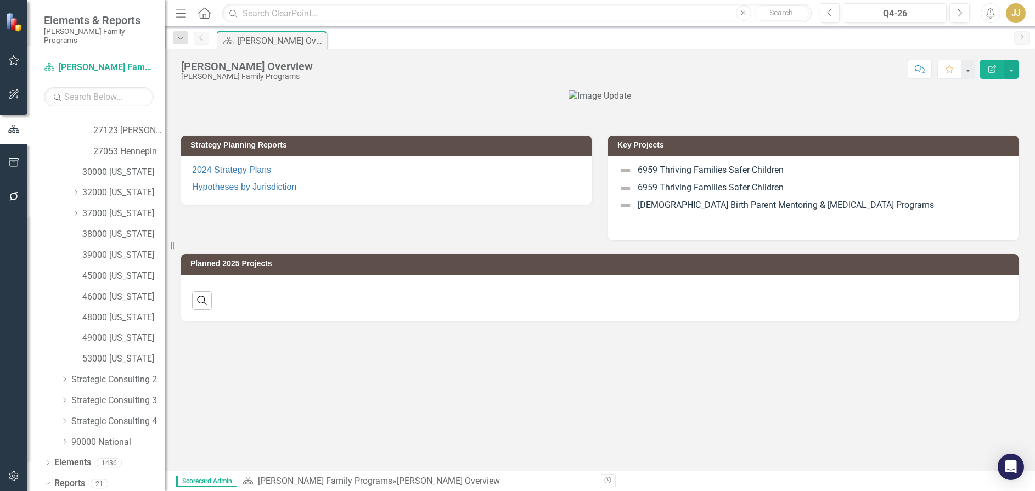
scroll to position [156, 0]
click at [134, 190] on link "30000 [US_STATE]" at bounding box center [123, 196] width 82 height 13
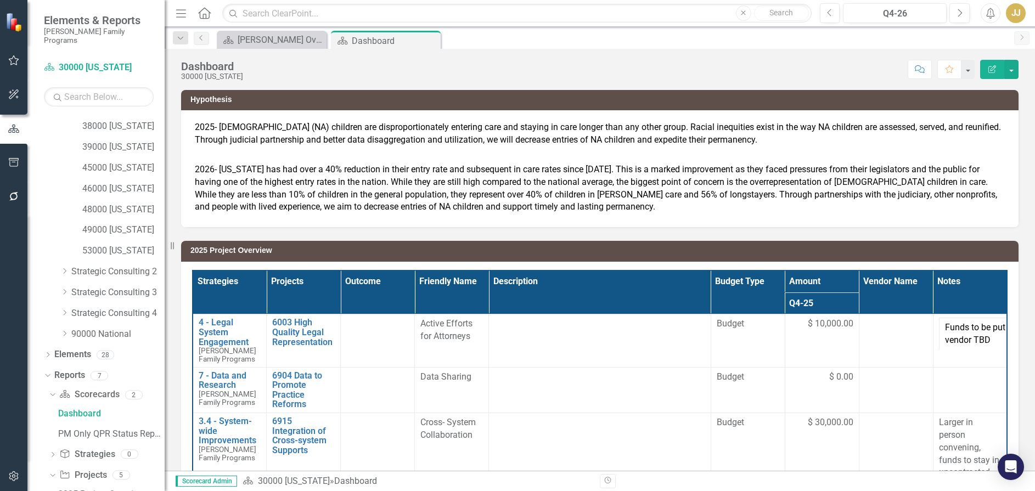
scroll to position [412, 0]
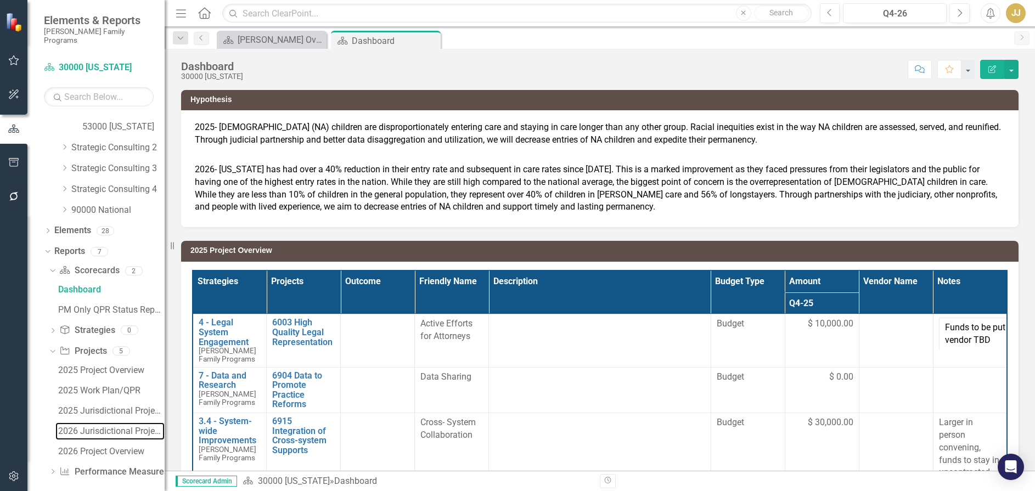
click at [97, 426] on div "2026 Jurisdictional Projects Assessment" at bounding box center [111, 431] width 106 height 10
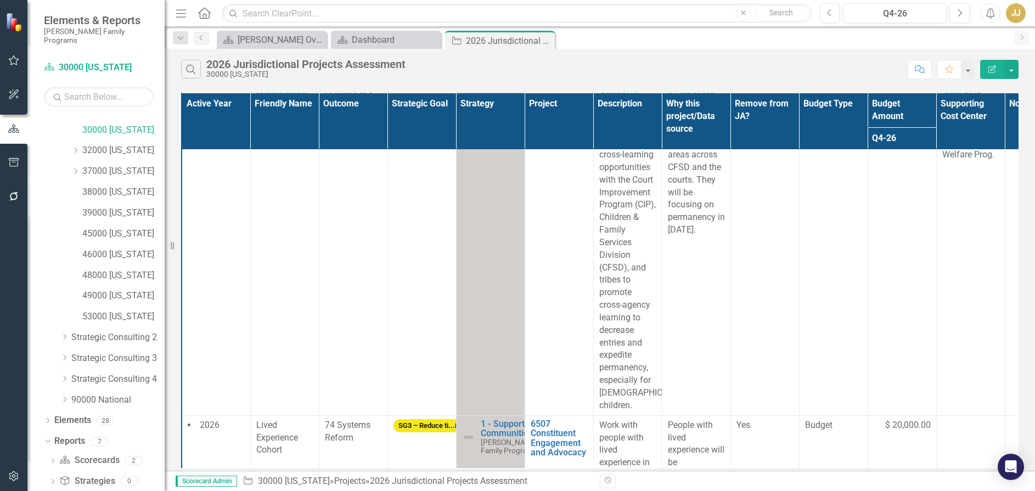
scroll to position [203, 0]
drag, startPoint x: 97, startPoint y: 165, endPoint x: 126, endPoint y: 158, distance: 30.5
click at [97, 165] on link "32000 [US_STATE]" at bounding box center [123, 170] width 82 height 13
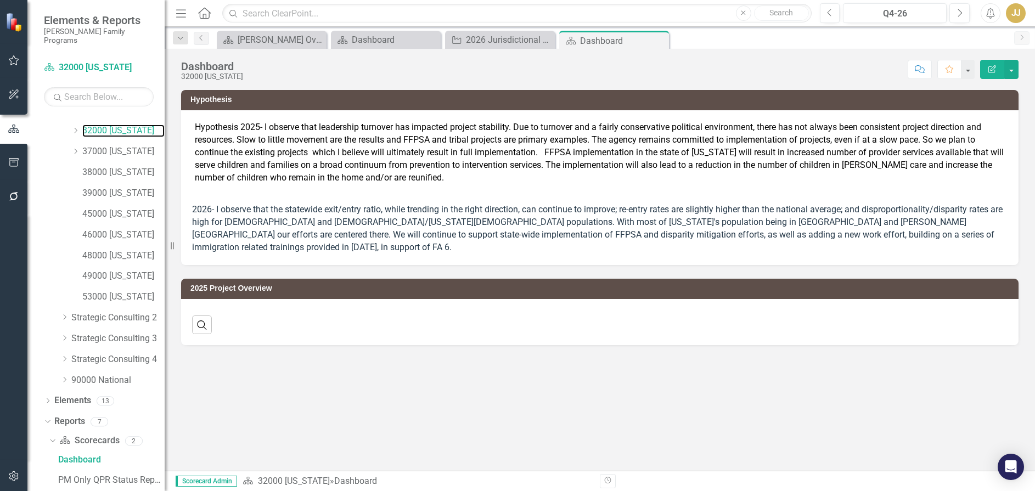
scroll to position [312, 0]
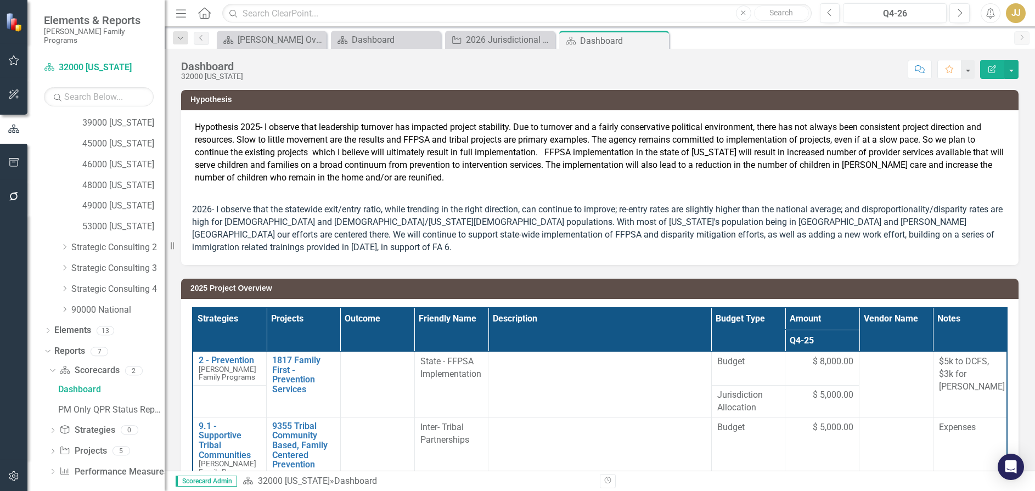
click at [50, 449] on icon "Dropdown" at bounding box center [53, 452] width 8 height 6
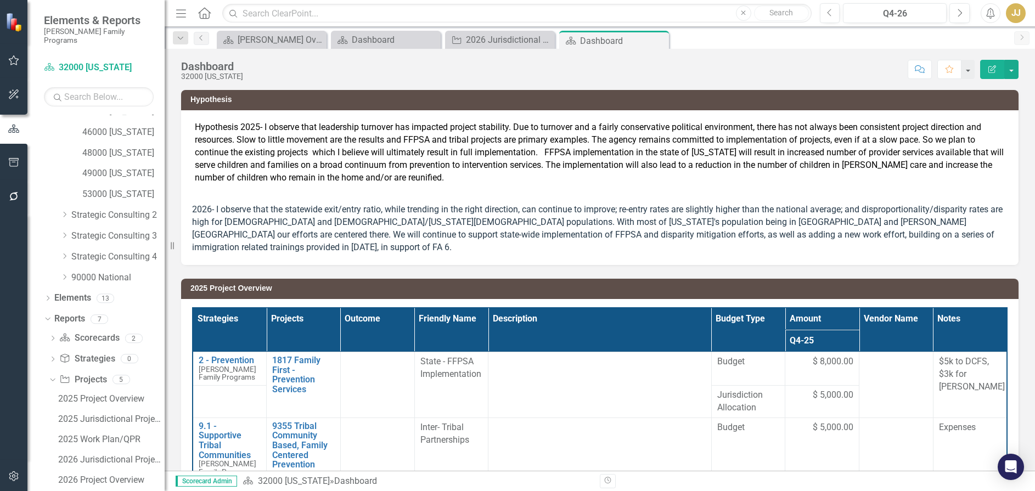
scroll to position [373, 0]
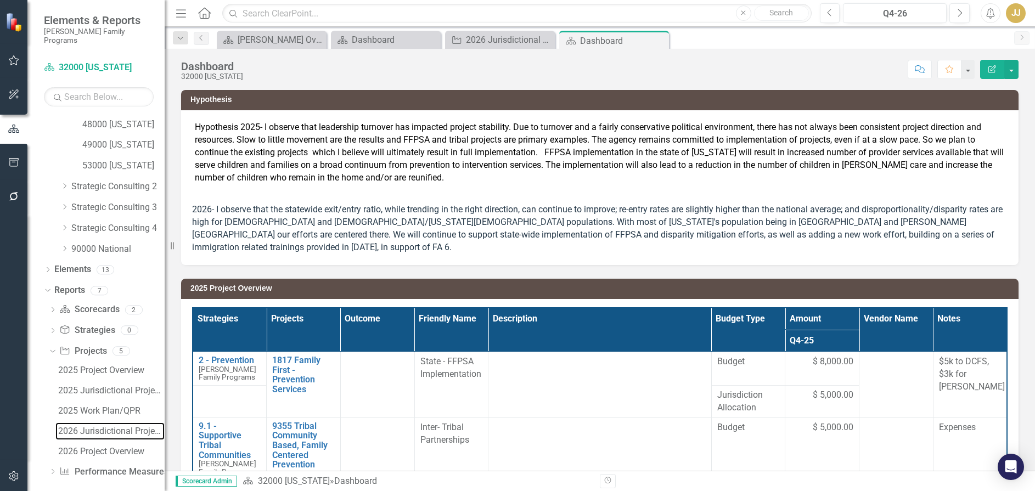
click at [91, 426] on div "2026 Jurisdictional Projects Assessment" at bounding box center [111, 431] width 106 height 10
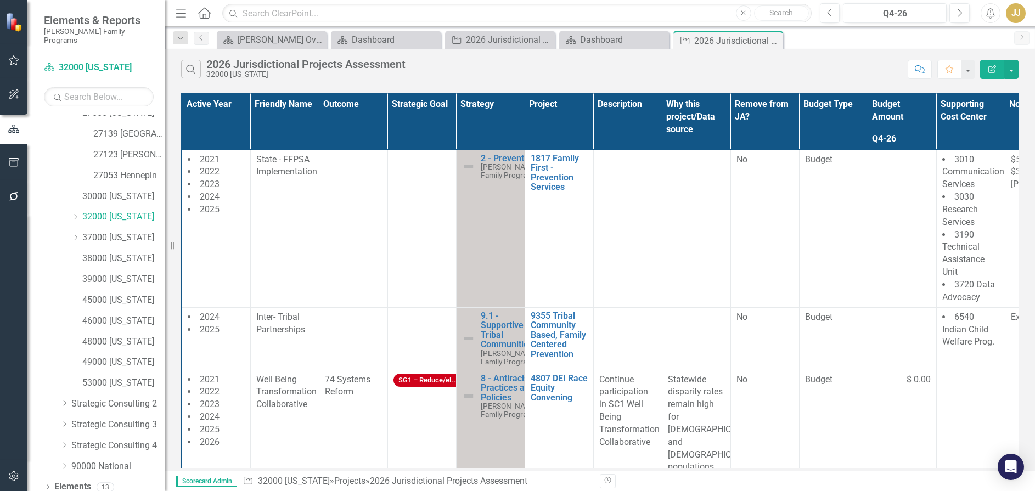
scroll to position [148, 0]
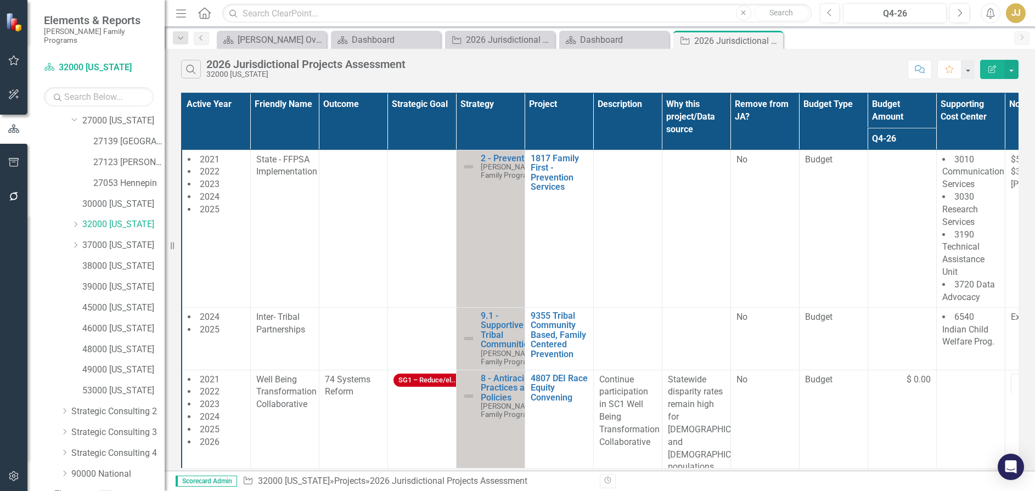
click at [75, 222] on icon at bounding box center [76, 224] width 3 height 5
click at [103, 239] on link "32003 [PERSON_NAME]" at bounding box center [128, 245] width 71 height 13
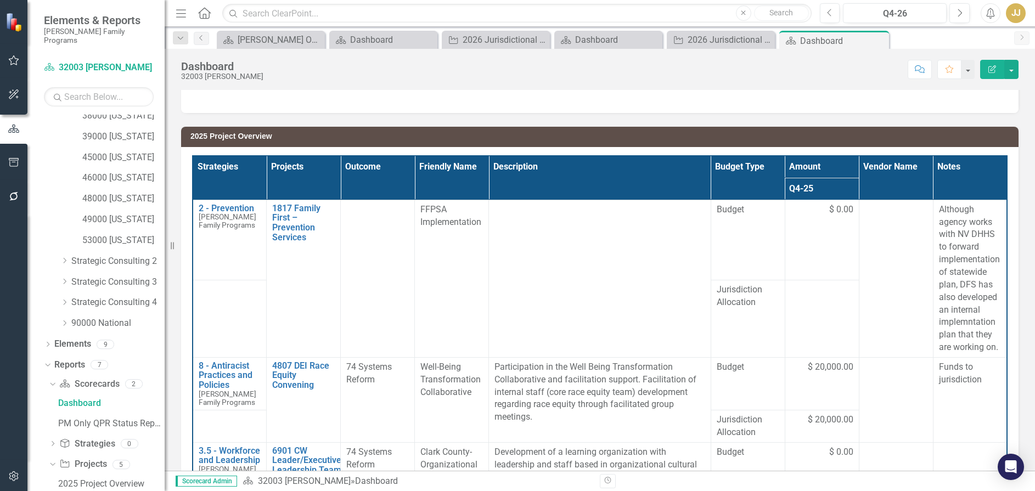
scroll to position [454, 0]
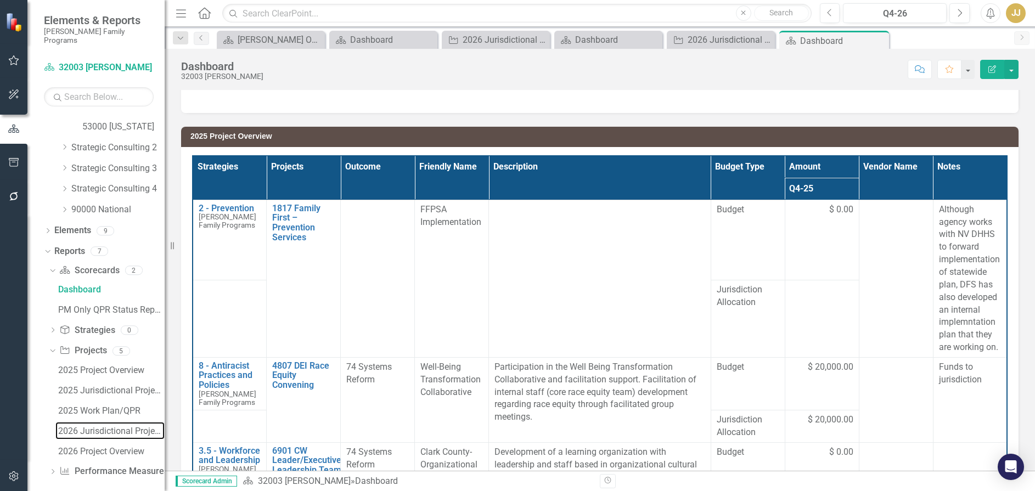
click at [120, 422] on link "2026 Jurisdictional Projects Assessment" at bounding box center [109, 431] width 109 height 18
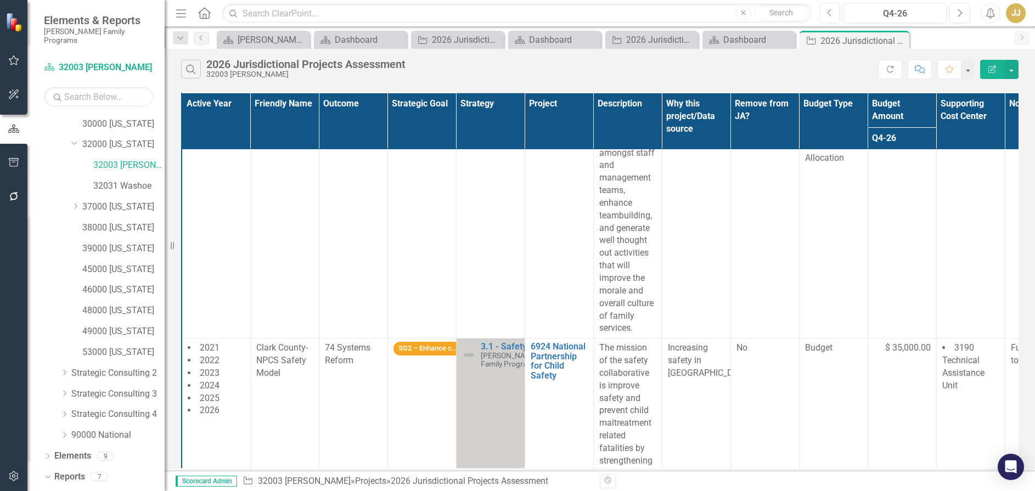
scroll to position [190, 0]
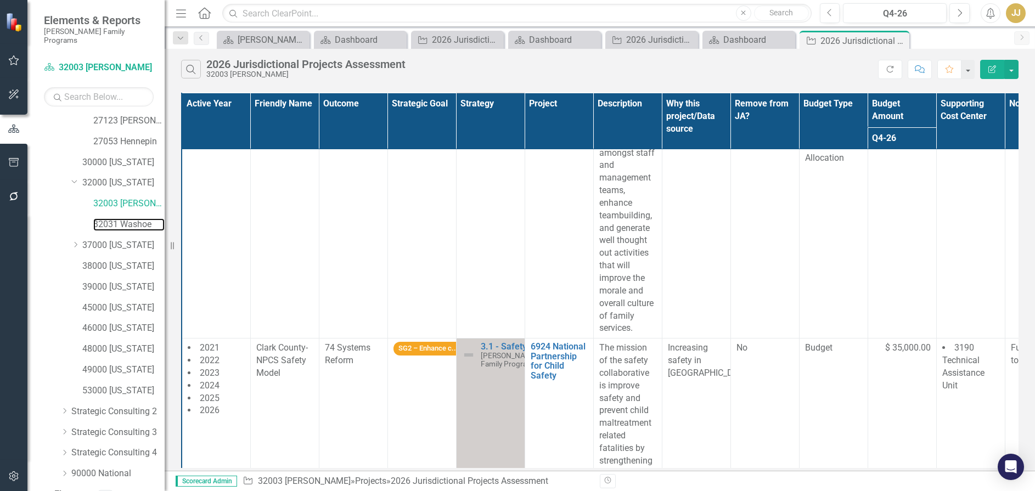
click at [128, 218] on link "32031 Washoe" at bounding box center [128, 224] width 71 height 13
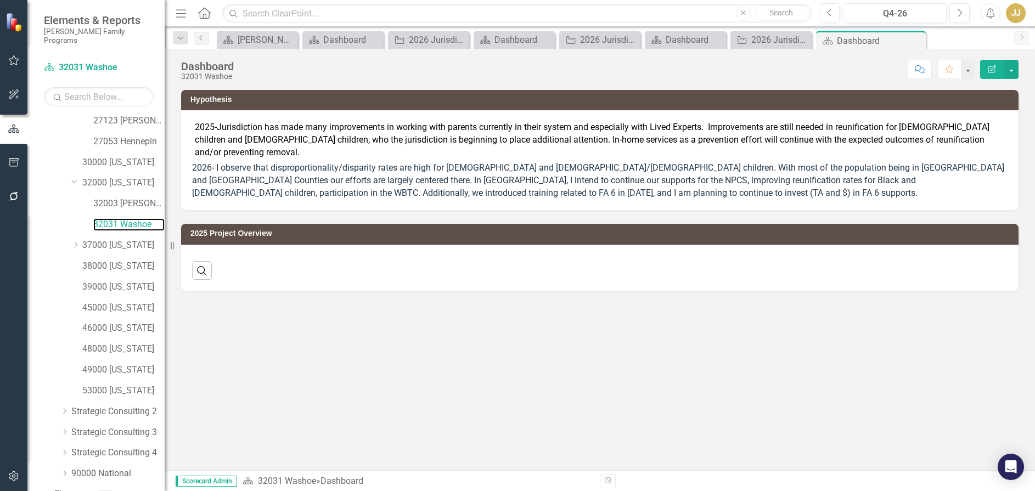
scroll to position [252, 0]
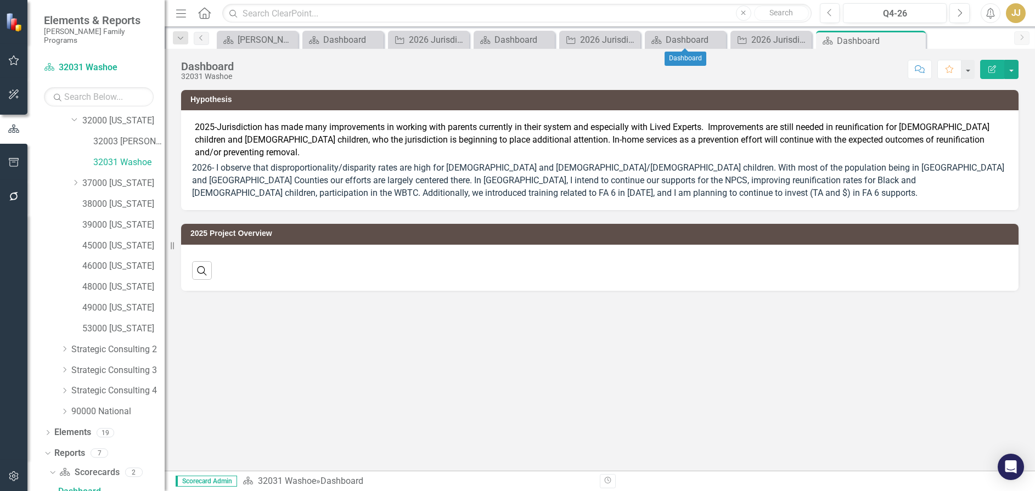
click at [0, 0] on icon "Close" at bounding box center [0, 0] width 0 height 0
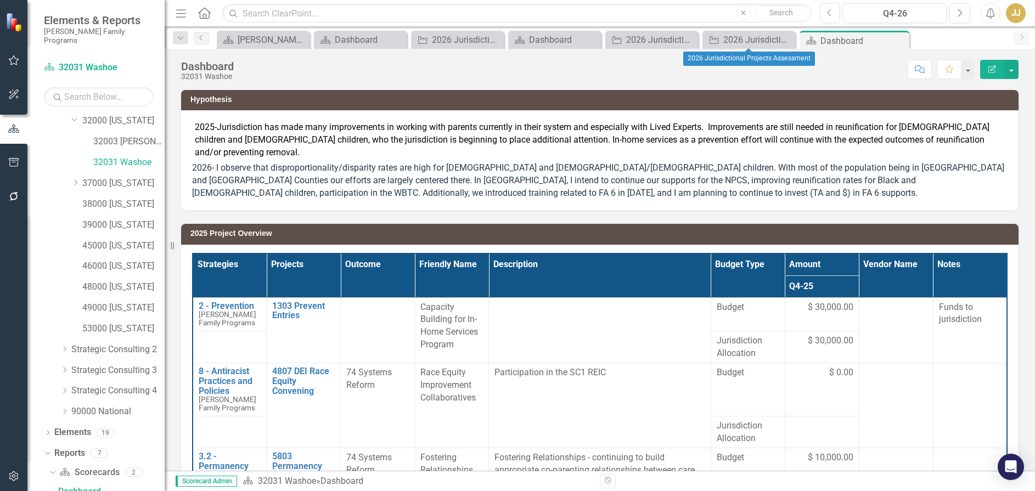
click at [0, 0] on icon "Close" at bounding box center [0, 0] width 0 height 0
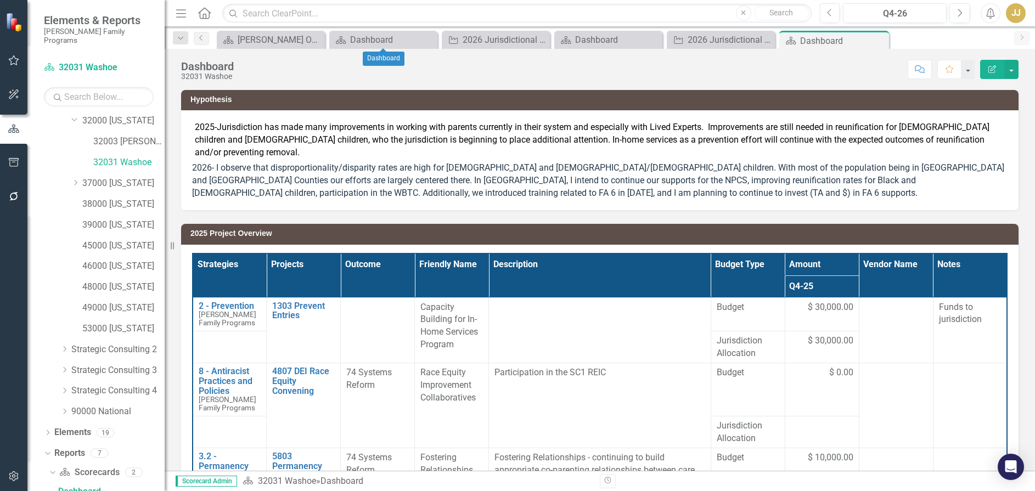
click at [0, 0] on icon "Close" at bounding box center [0, 0] width 0 height 0
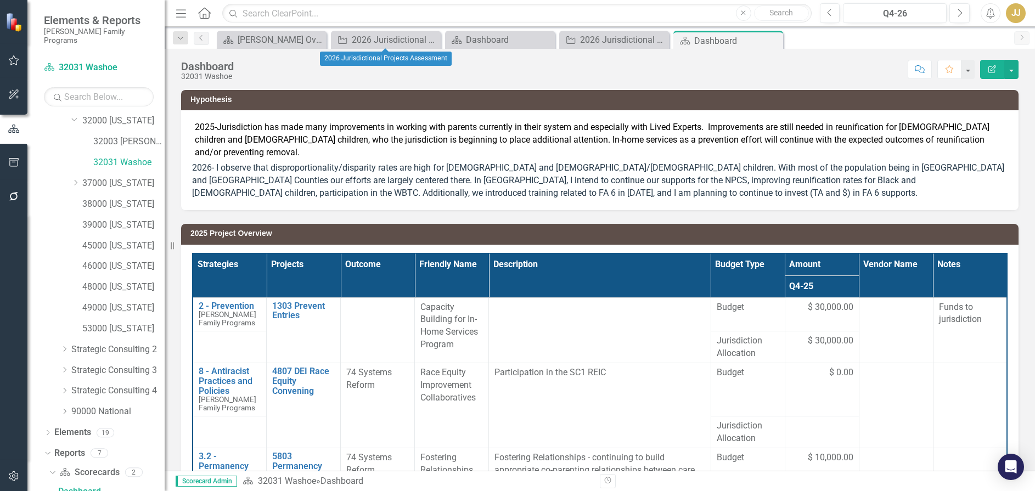
click at [0, 0] on icon "Close" at bounding box center [0, 0] width 0 height 0
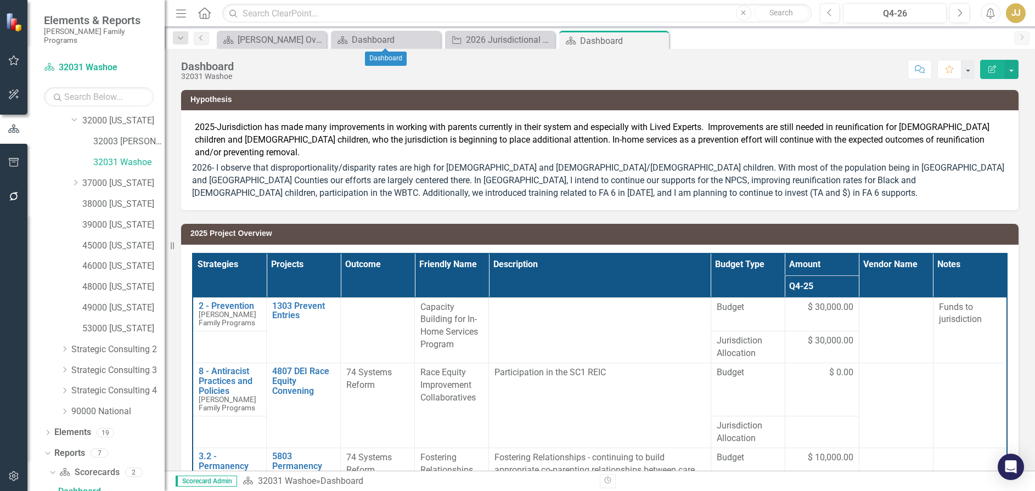
click at [0, 0] on icon at bounding box center [0, 0] width 0 height 0
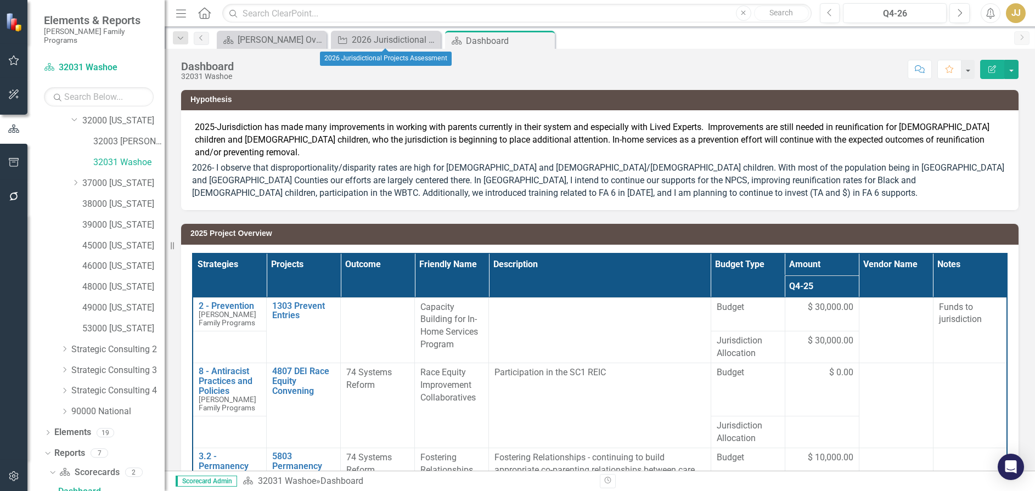
click at [0, 0] on icon "Close" at bounding box center [0, 0] width 0 height 0
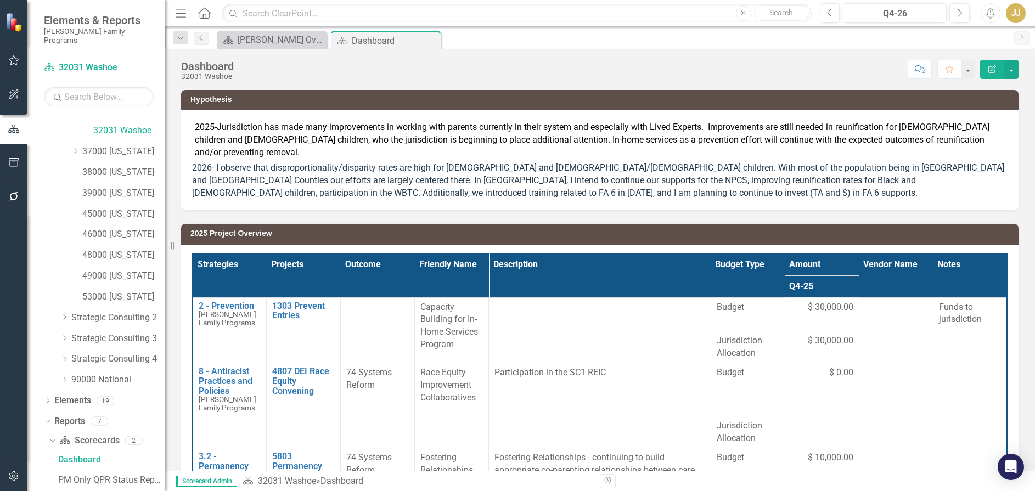
scroll to position [354, 0]
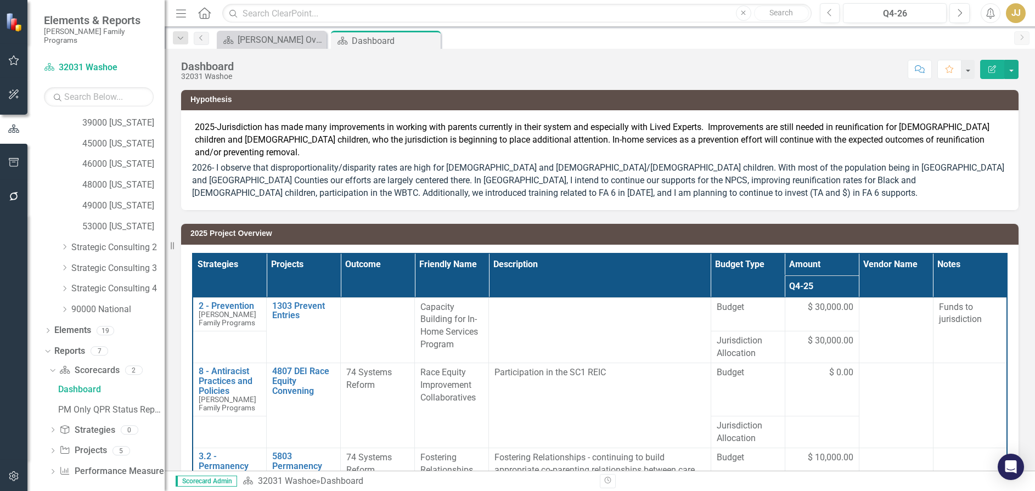
click at [54, 449] on icon "Dropdown" at bounding box center [53, 452] width 8 height 6
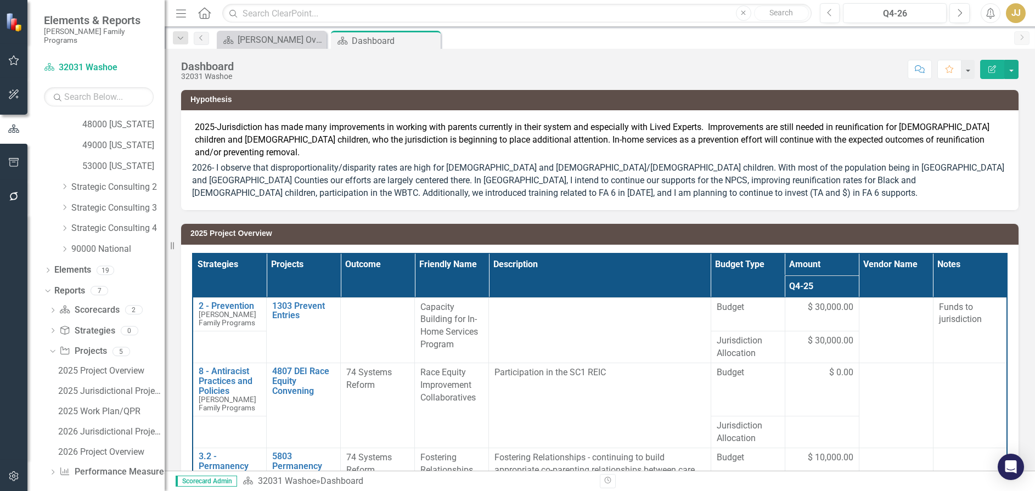
scroll to position [415, 0]
click at [111, 426] on div "2026 Jurisdictional Projects Assessment" at bounding box center [111, 431] width 106 height 10
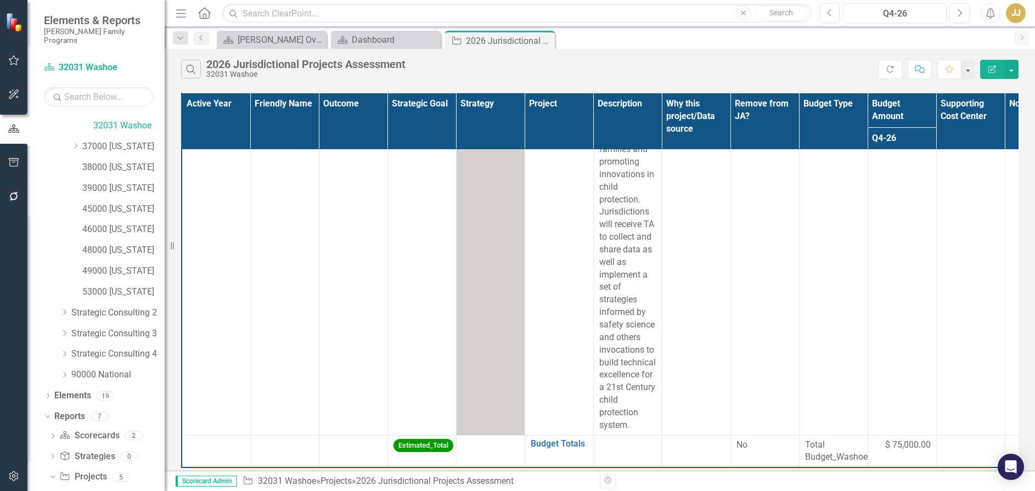
scroll to position [245, 0]
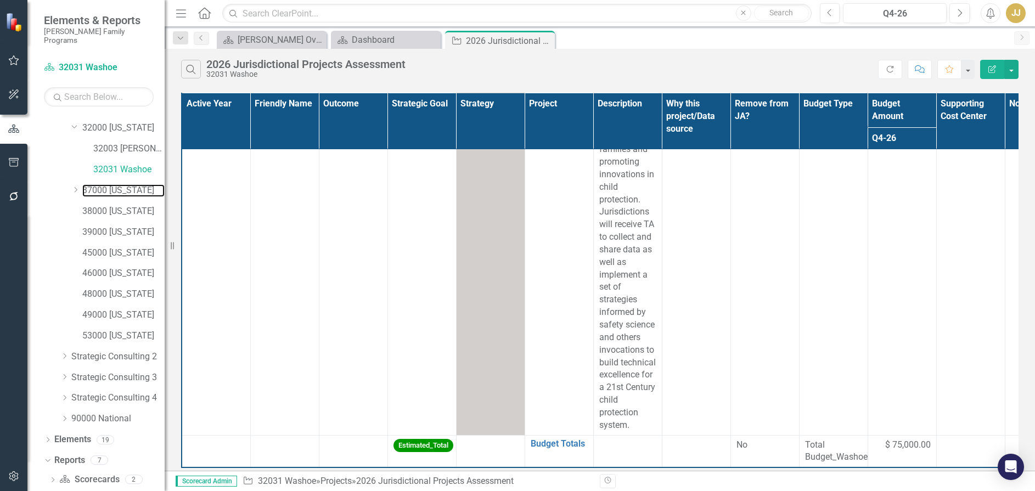
click at [123, 184] on link "37000 [US_STATE]" at bounding box center [123, 190] width 82 height 13
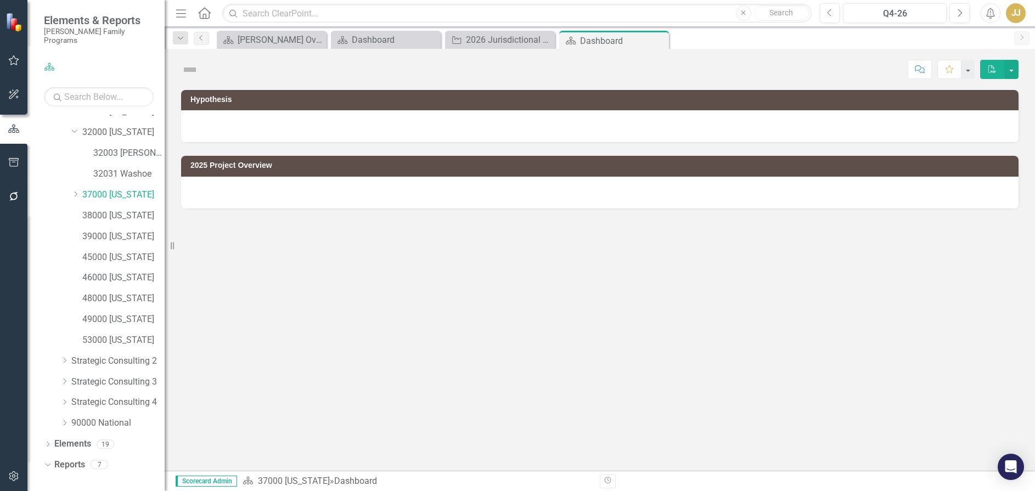
click at [0, 0] on icon at bounding box center [0, 0] width 0 height 0
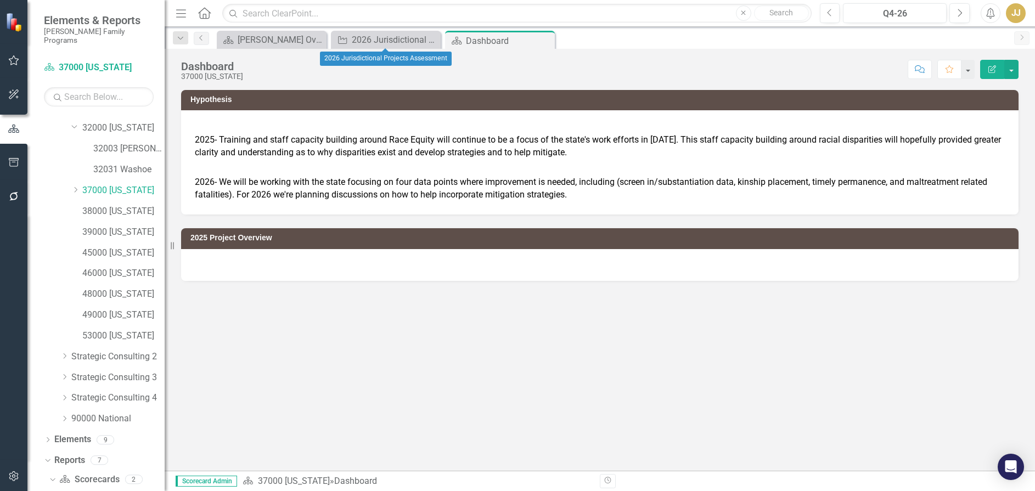
click at [0, 0] on icon at bounding box center [0, 0] width 0 height 0
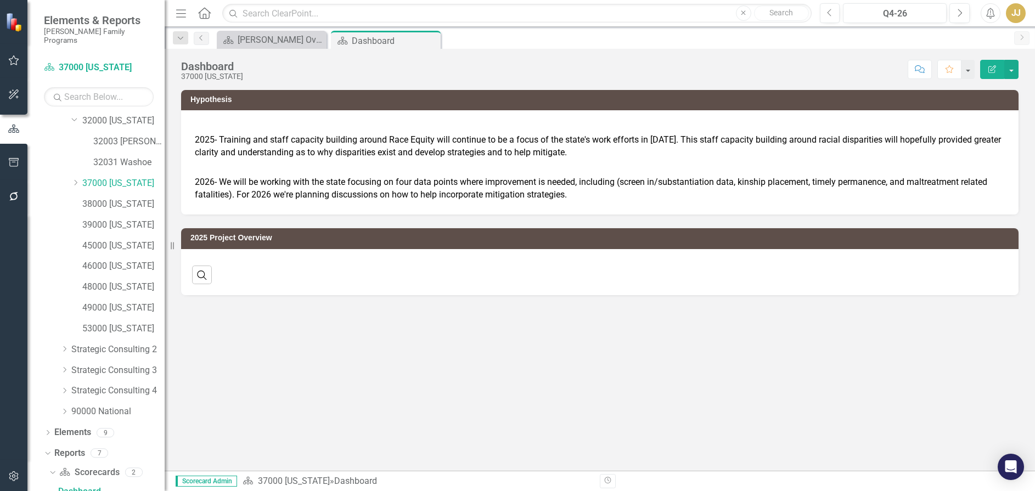
scroll to position [354, 0]
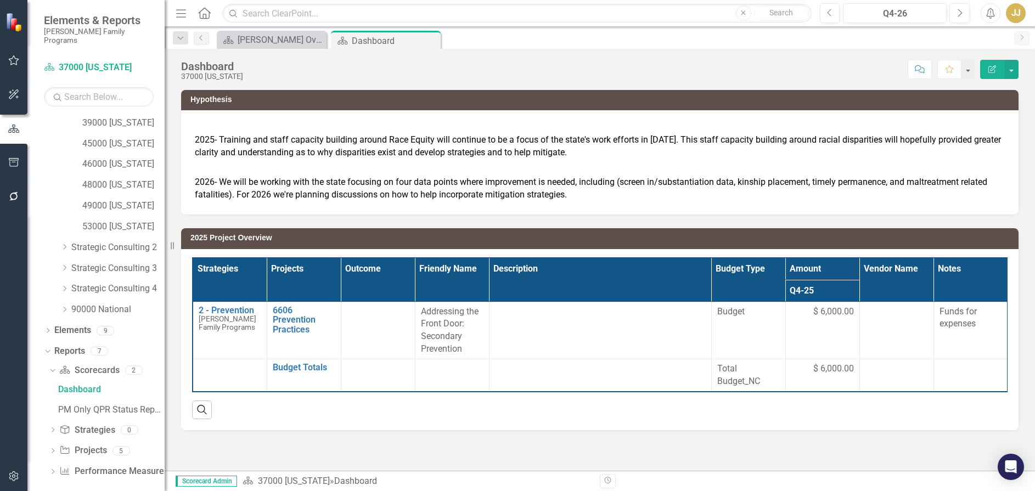
click at [52, 449] on icon "Dropdown" at bounding box center [53, 452] width 8 height 6
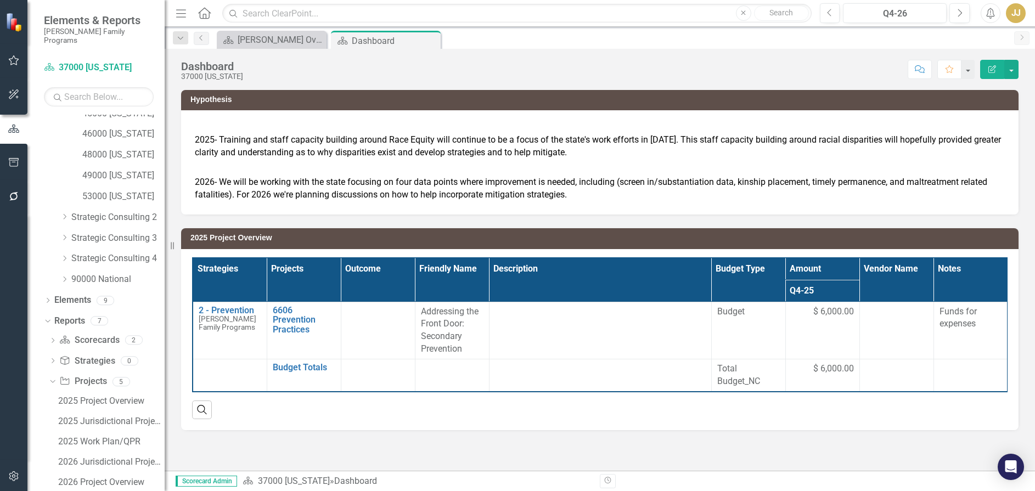
scroll to position [415, 0]
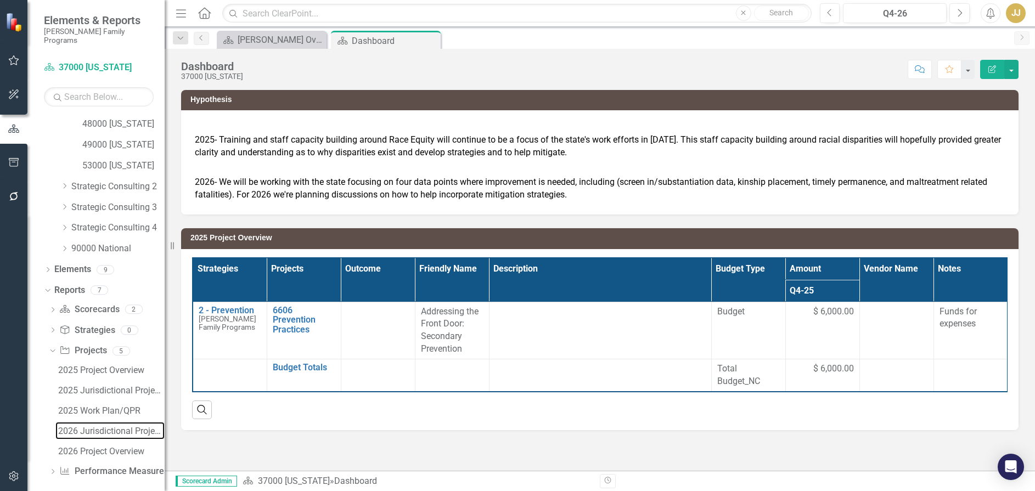
click at [104, 426] on div "2026 Jurisdictional Projects Assessment" at bounding box center [111, 431] width 106 height 10
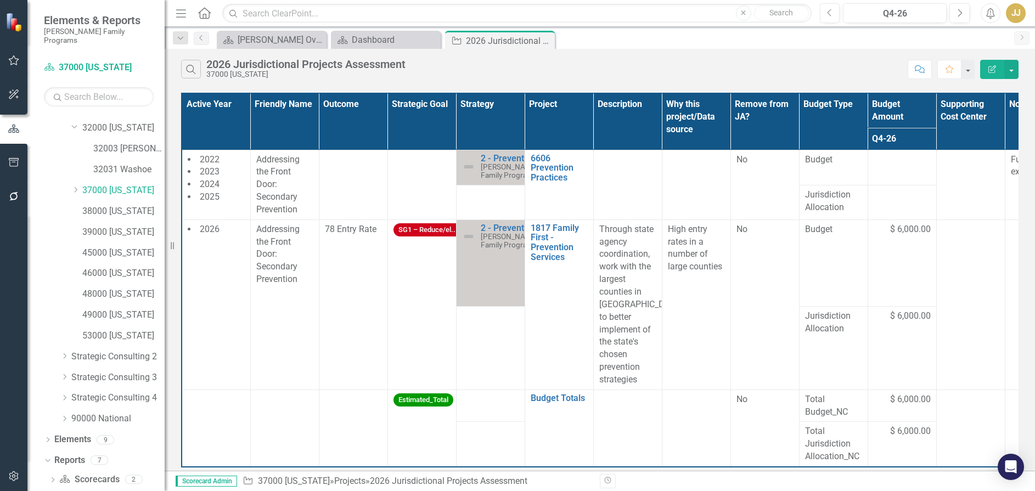
scroll to position [190, 0]
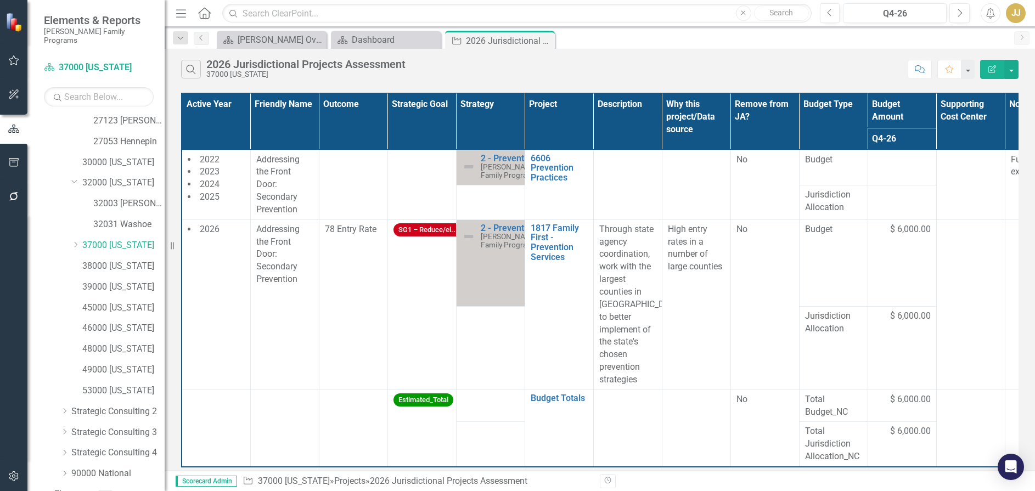
click at [75, 241] on icon "Dropdown" at bounding box center [75, 244] width 8 height 7
click at [116, 260] on link "37035 Catawba" at bounding box center [128, 266] width 71 height 13
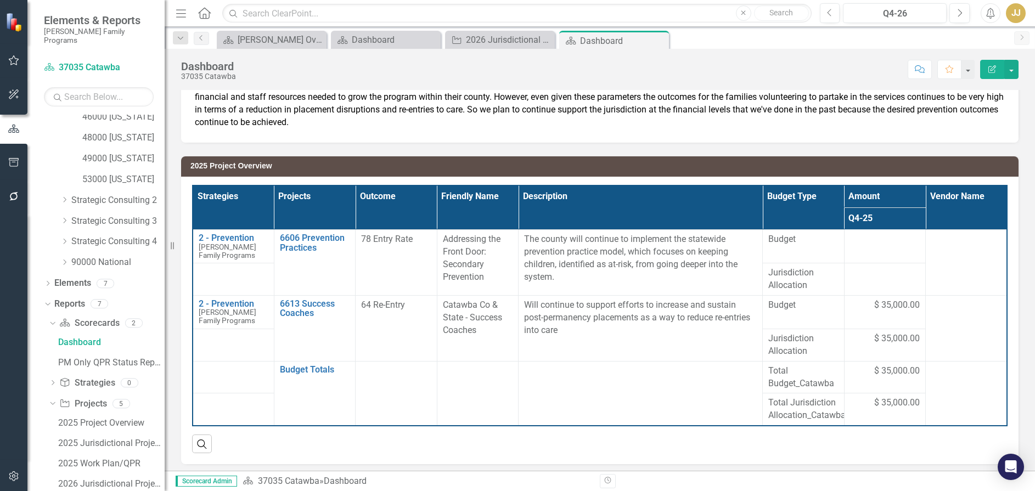
scroll to position [578, 0]
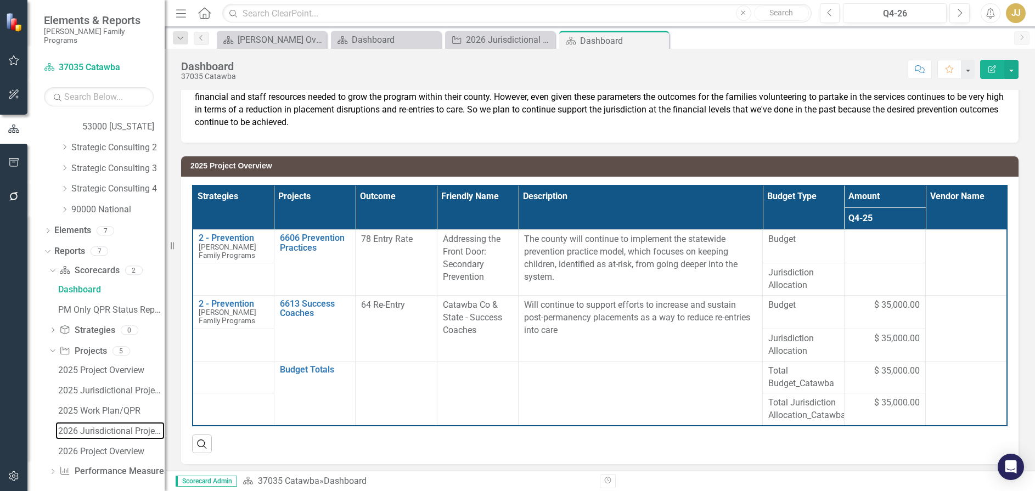
click at [109, 426] on div "2026 Jurisdictional Projects Assessment" at bounding box center [111, 431] width 106 height 10
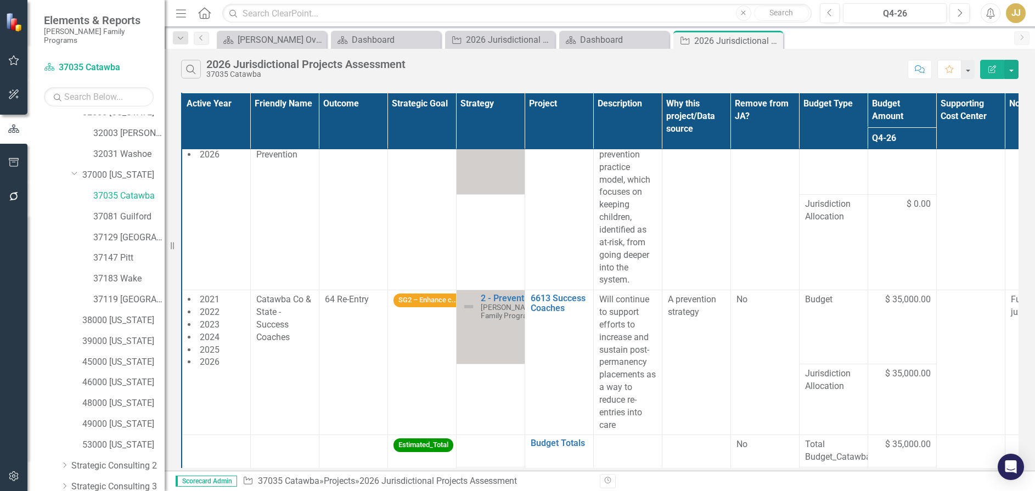
scroll to position [260, 0]
click at [139, 211] on link "37081 Guilford" at bounding box center [128, 217] width 71 height 13
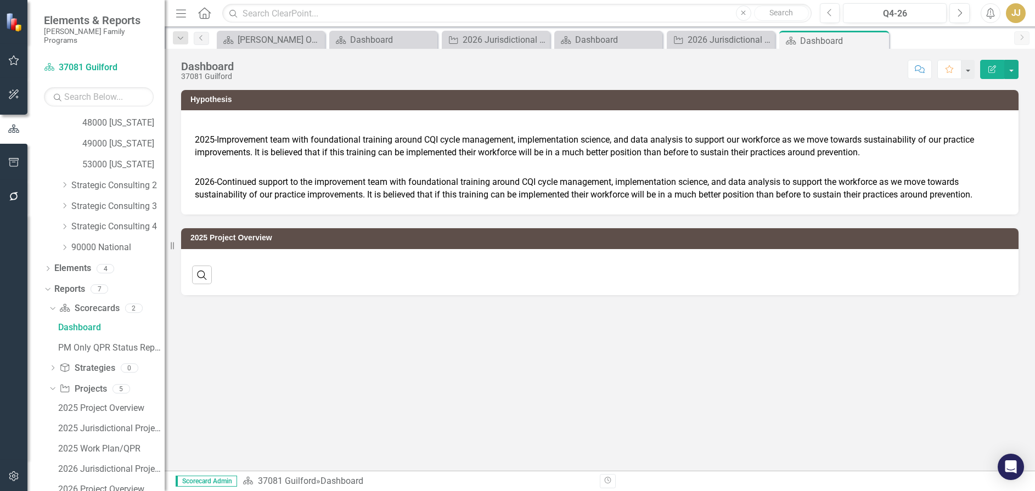
scroll to position [578, 0]
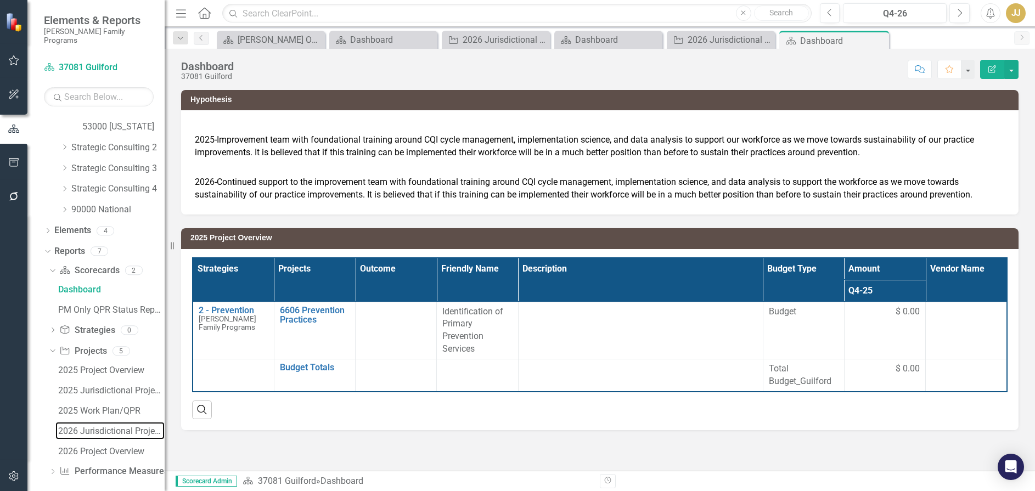
click at [110, 426] on div "2026 Jurisdictional Projects Assessment" at bounding box center [111, 431] width 106 height 10
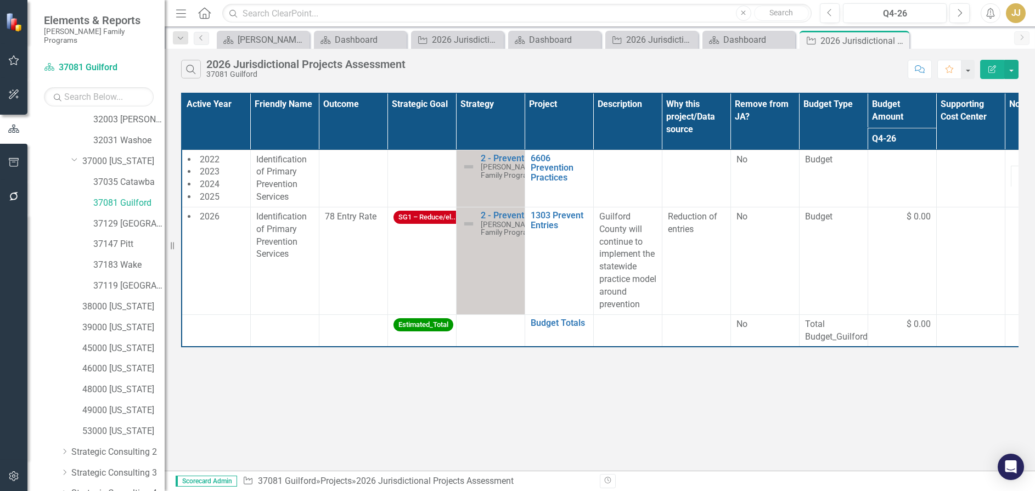
scroll to position [260, 0]
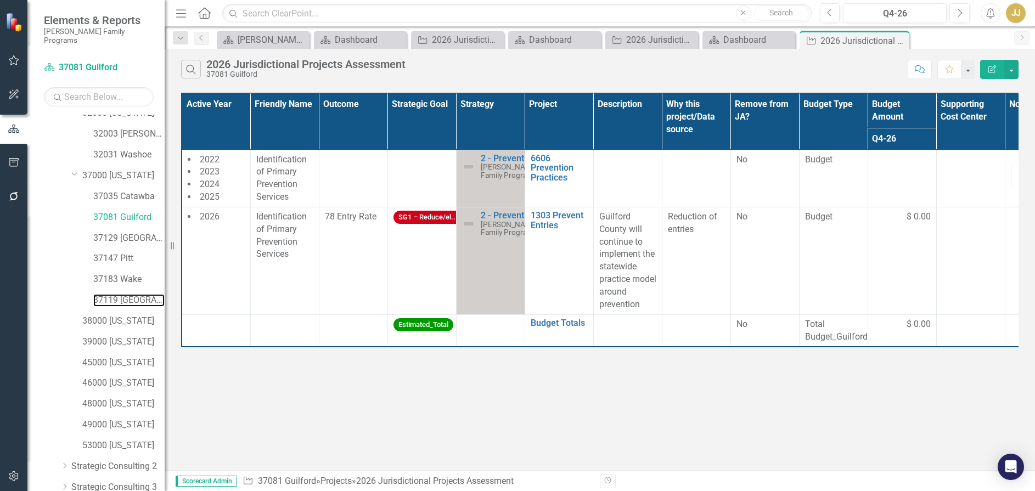
click at [130, 294] on link "37119 [GEOGRAPHIC_DATA]" at bounding box center [128, 300] width 71 height 13
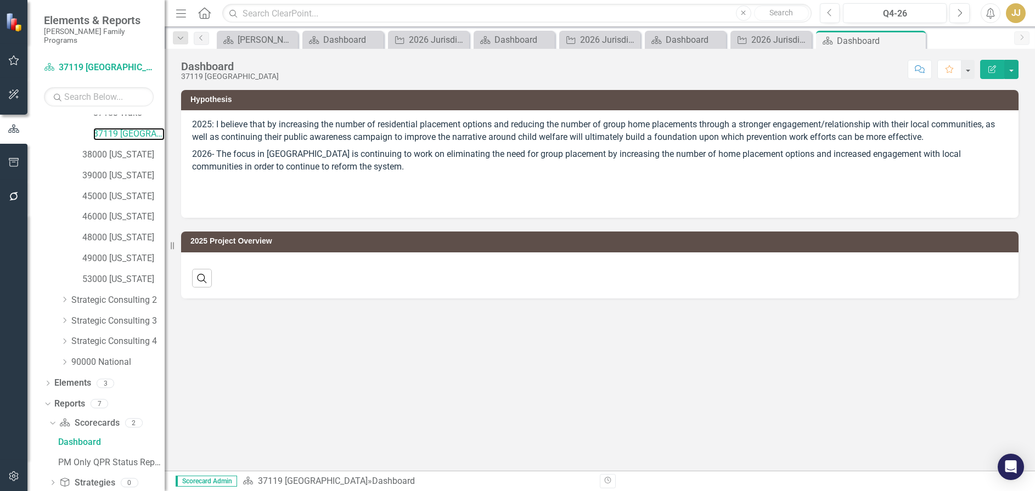
scroll to position [578, 0]
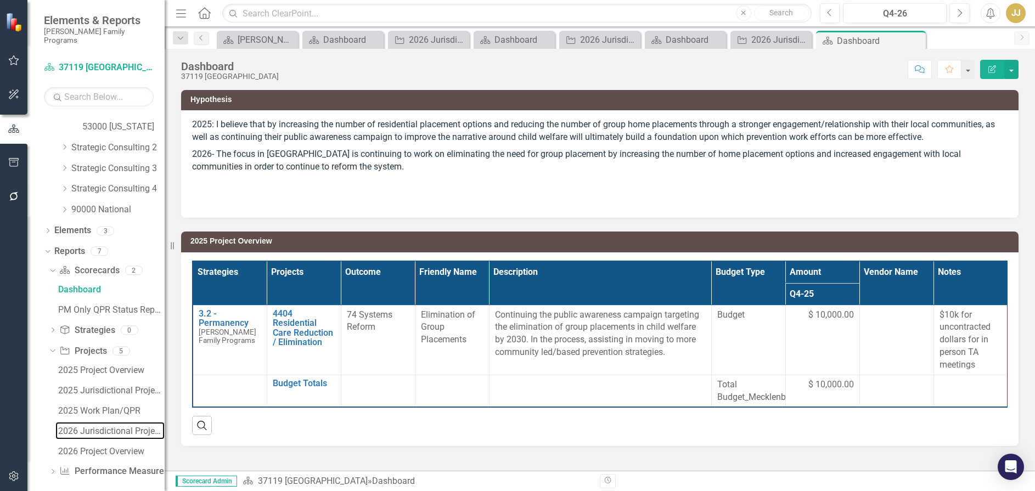
click at [111, 426] on div "2026 Jurisdictional Projects Assessment" at bounding box center [111, 431] width 106 height 10
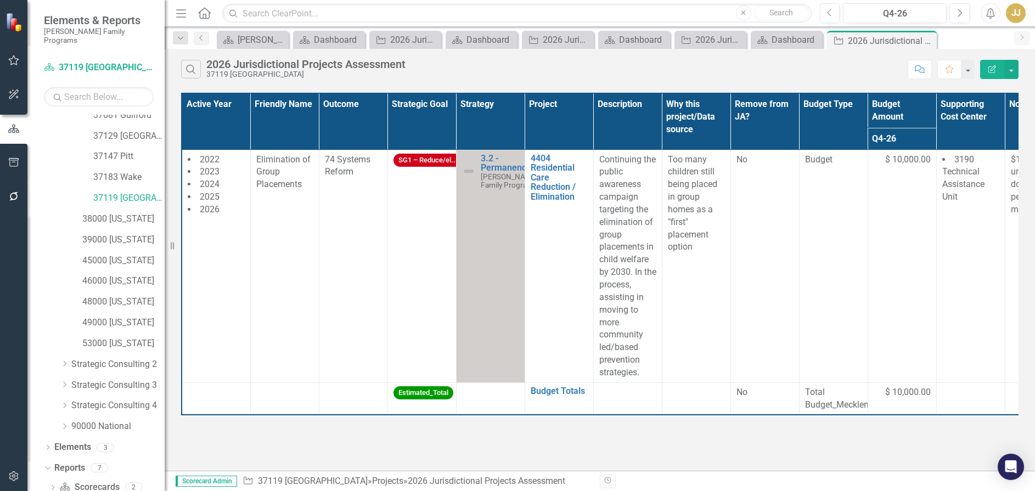
scroll to position [314, 0]
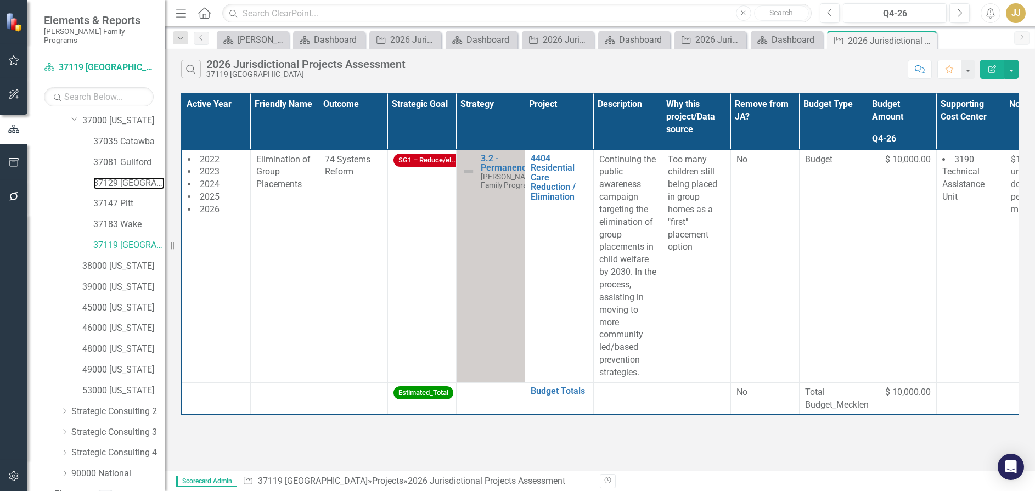
click at [138, 177] on link "37129 [GEOGRAPHIC_DATA]" at bounding box center [128, 183] width 71 height 13
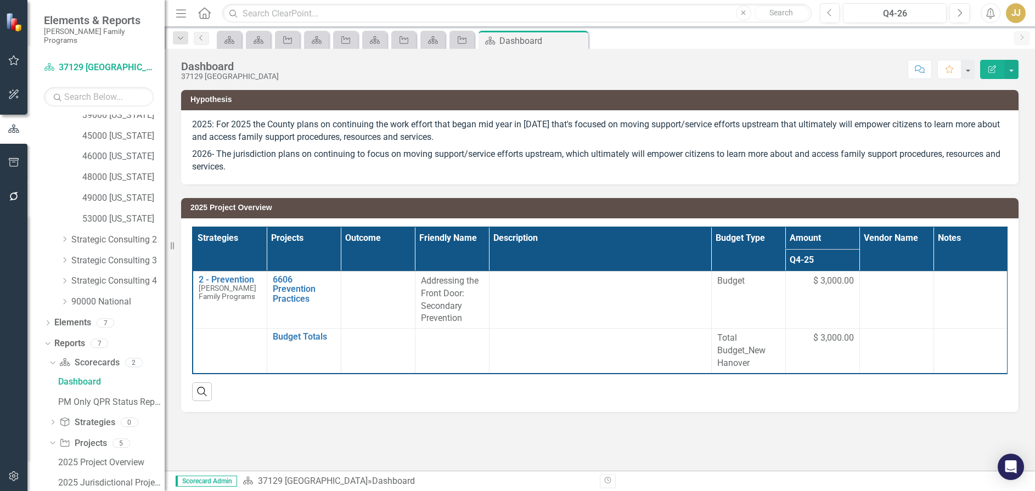
scroll to position [578, 0]
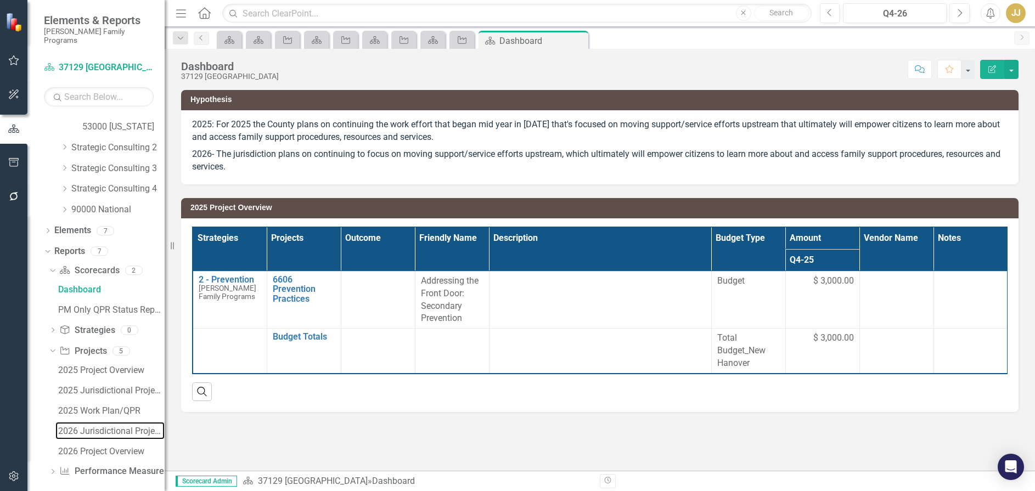
click at [120, 426] on div "2026 Jurisdictional Projects Assessment" at bounding box center [111, 431] width 106 height 10
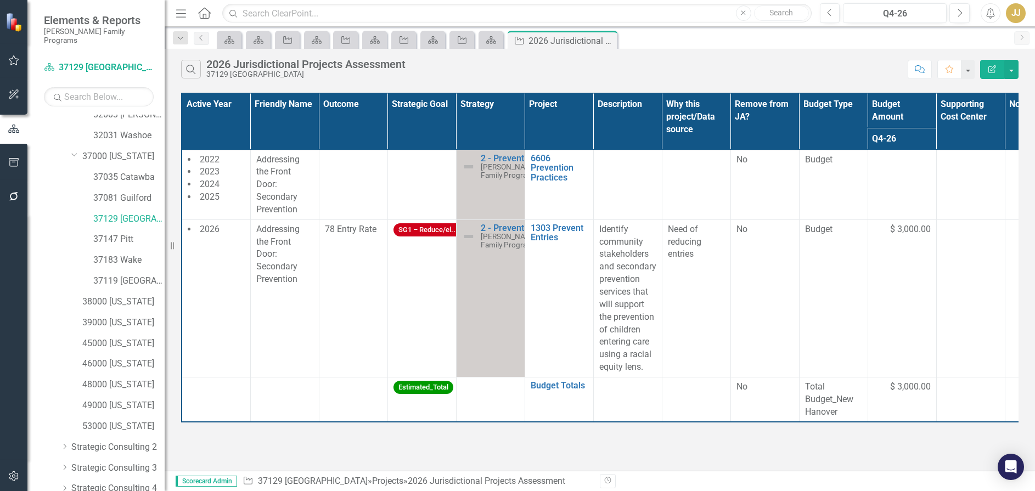
scroll to position [260, 0]
drag, startPoint x: 131, startPoint y: 251, endPoint x: 23, endPoint y: 256, distance: 108.2
click at [131, 252] on link "37147 Pitt" at bounding box center [128, 258] width 71 height 13
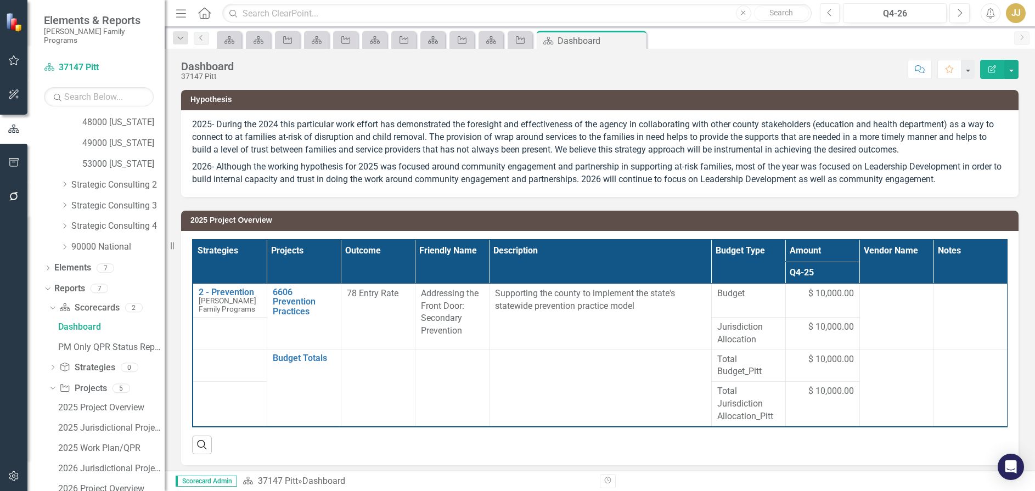
scroll to position [578, 0]
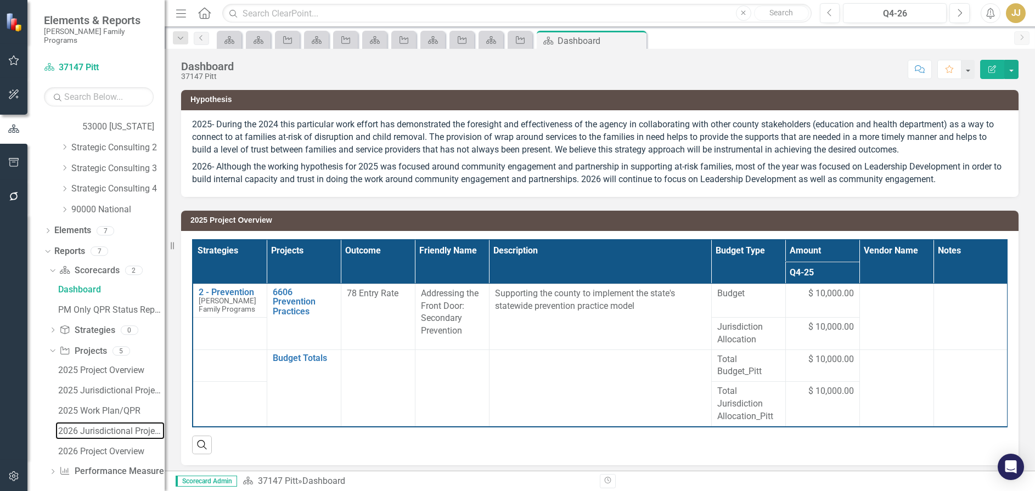
click at [120, 426] on div "2026 Jurisdictional Projects Assessment" at bounding box center [111, 431] width 106 height 10
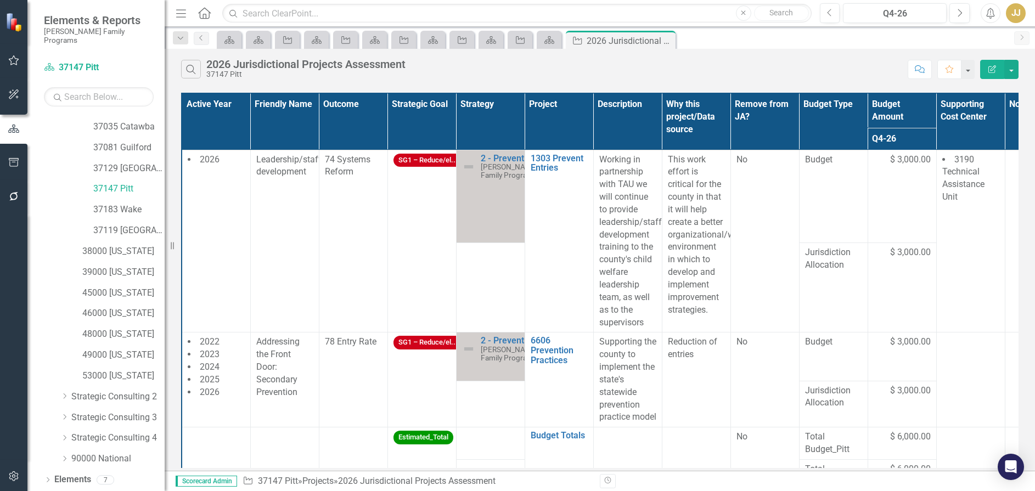
scroll to position [314, 0]
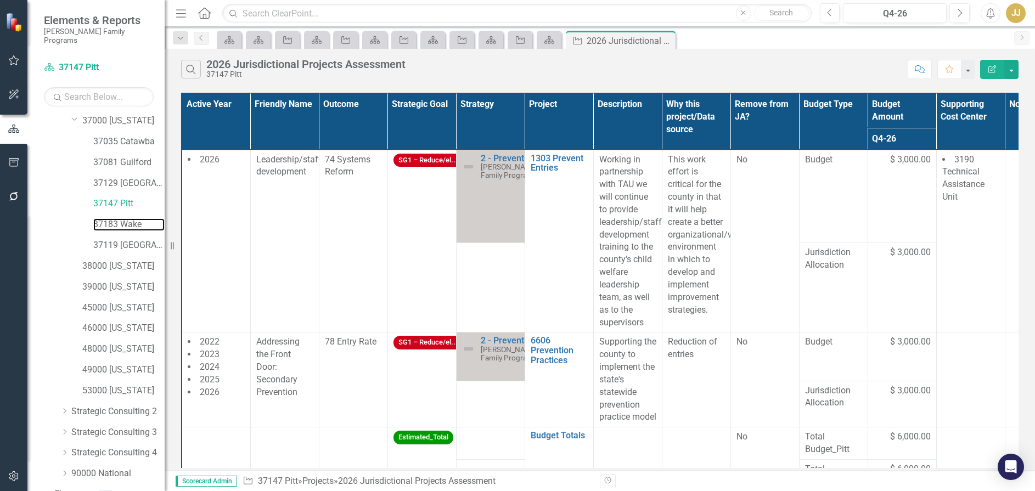
click at [122, 218] on link "37183 Wake" at bounding box center [128, 224] width 71 height 13
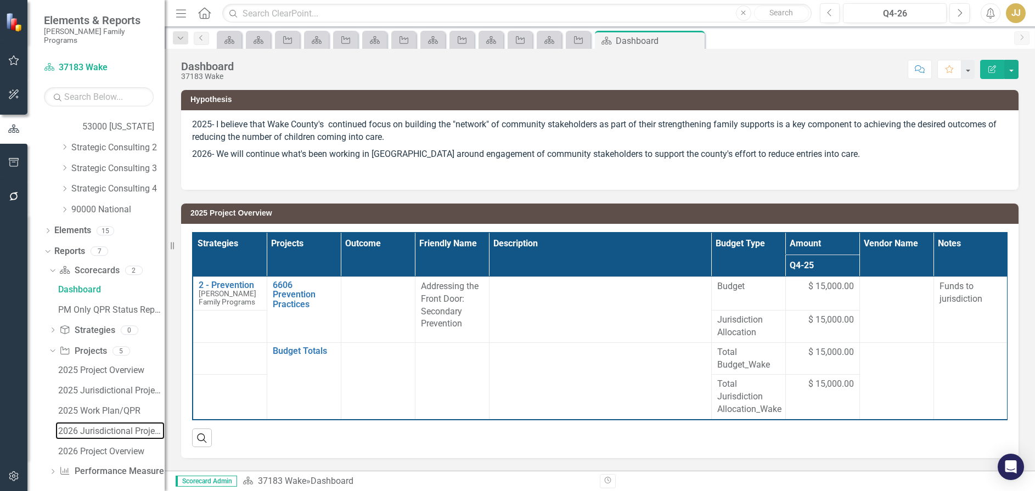
click at [121, 426] on div "2026 Jurisdictional Projects Assessment" at bounding box center [111, 431] width 106 height 10
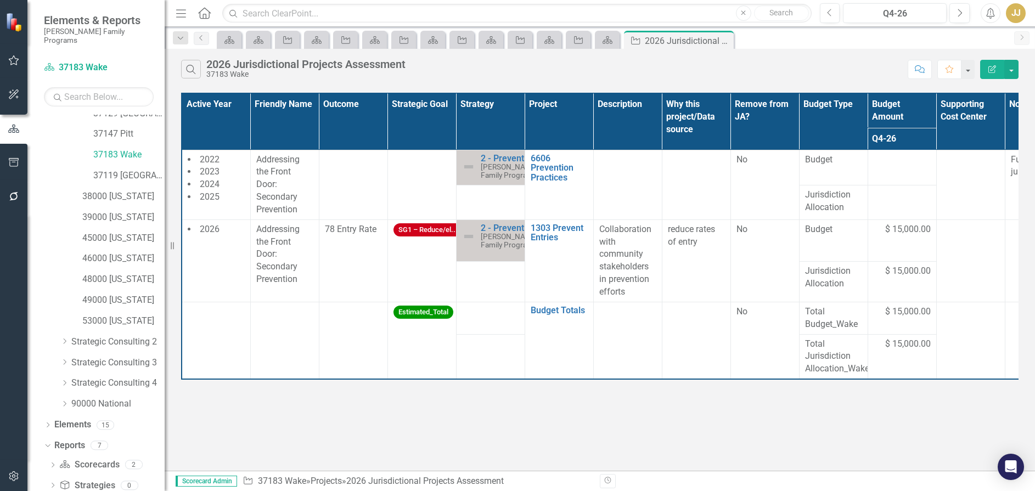
scroll to position [369, 0]
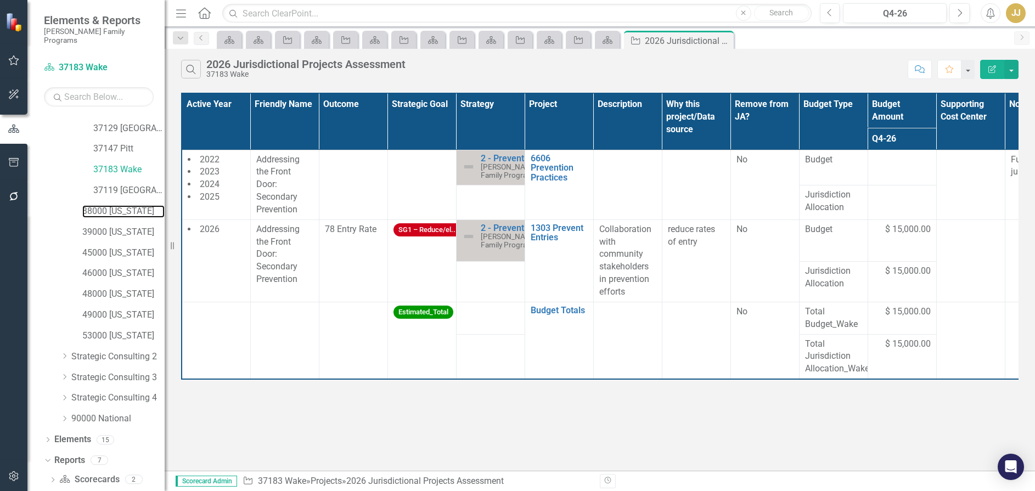
click at [130, 205] on link "38000 [US_STATE]" at bounding box center [123, 211] width 82 height 13
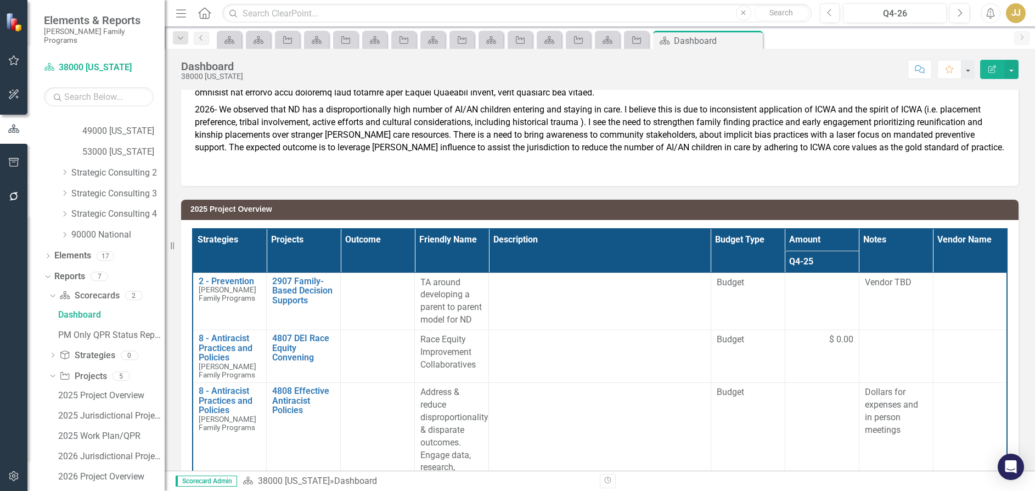
scroll to position [578, 0]
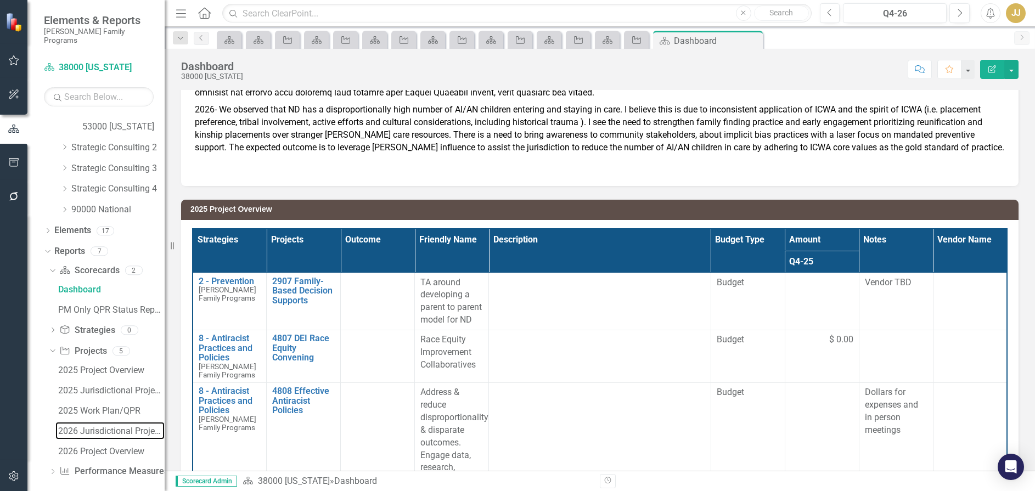
click at [113, 422] on link "2026 Jurisdictional Projects Assessment" at bounding box center [109, 431] width 109 height 18
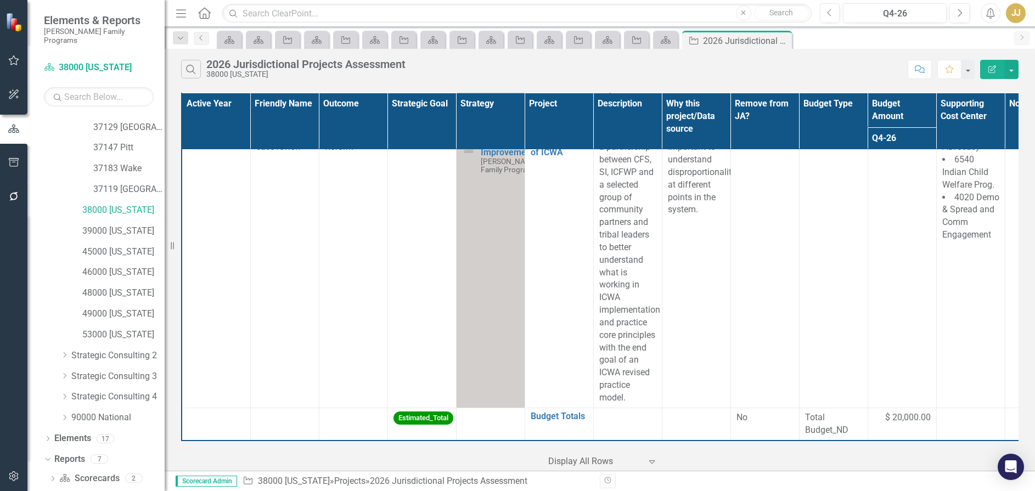
scroll to position [369, 0]
drag, startPoint x: 117, startPoint y: 221, endPoint x: 30, endPoint y: 207, distance: 88.3
click at [117, 226] on link "39000 [US_STATE]" at bounding box center [123, 232] width 82 height 13
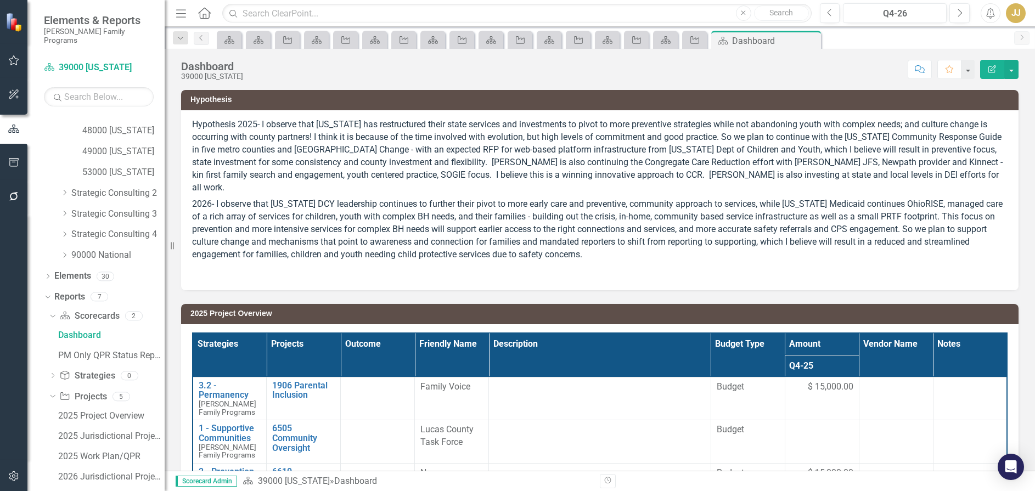
scroll to position [578, 0]
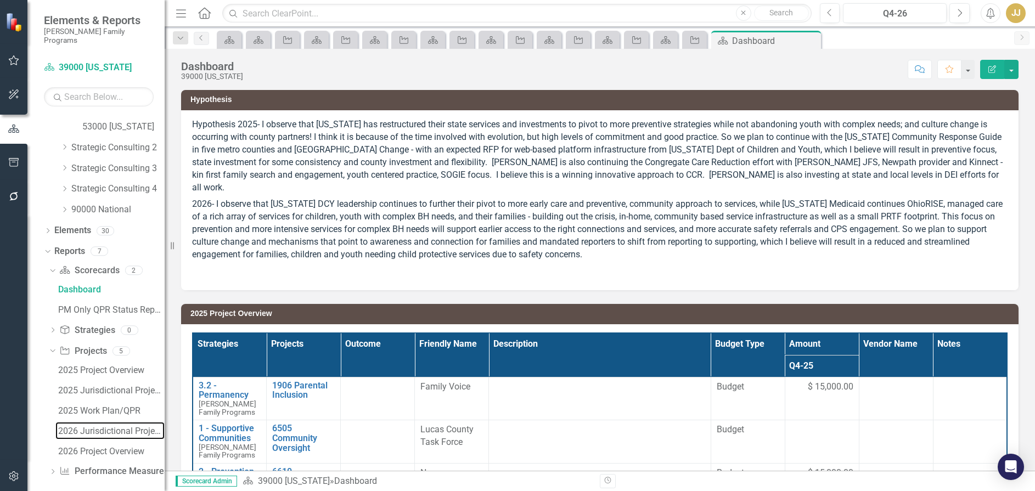
click at [117, 426] on div "2026 Jurisdictional Projects Assessment" at bounding box center [111, 431] width 106 height 10
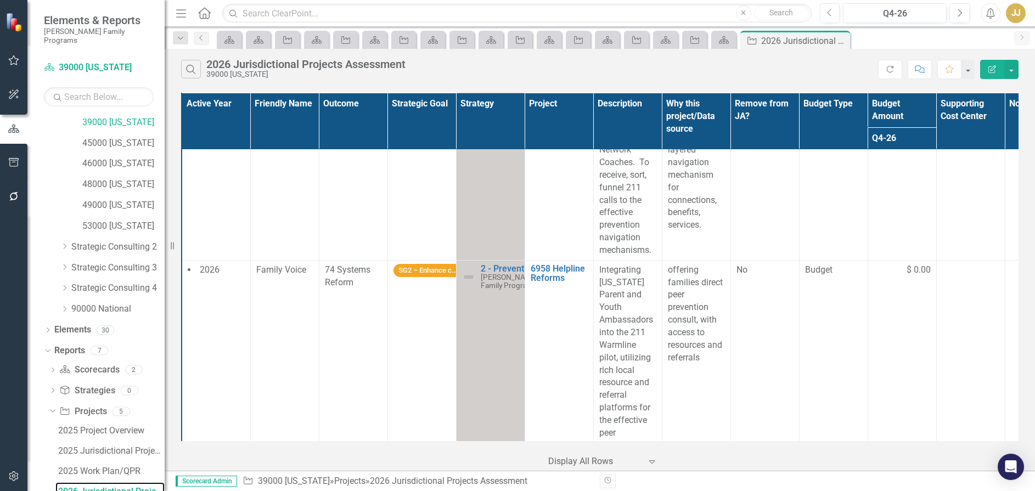
scroll to position [2068, 0]
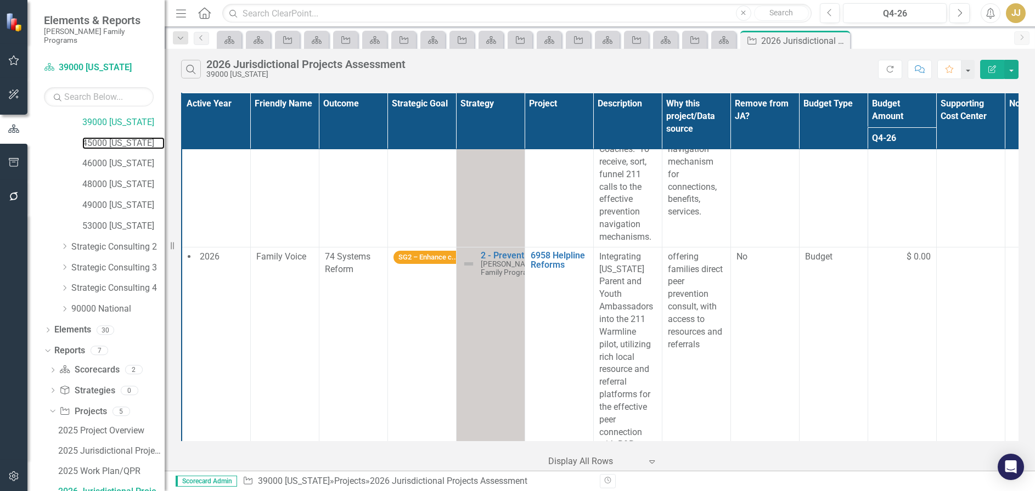
drag, startPoint x: 100, startPoint y: 136, endPoint x: 27, endPoint y: 125, distance: 73.3
click at [100, 137] on link "45000 [US_STATE]" at bounding box center [123, 143] width 82 height 13
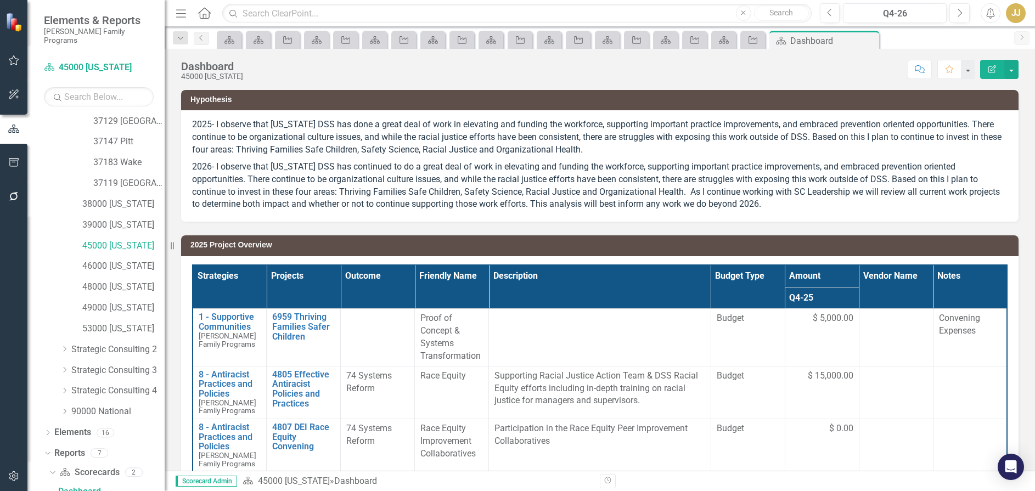
scroll to position [578, 0]
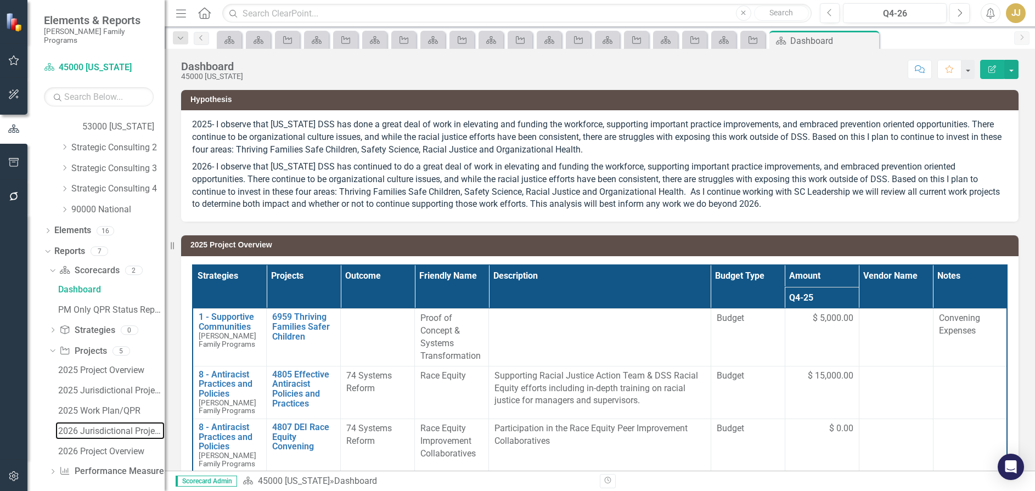
drag, startPoint x: 108, startPoint y: 422, endPoint x: 165, endPoint y: 369, distance: 78.0
click at [108, 426] on div "2026 Jurisdictional Projects Assessment" at bounding box center [111, 431] width 106 height 10
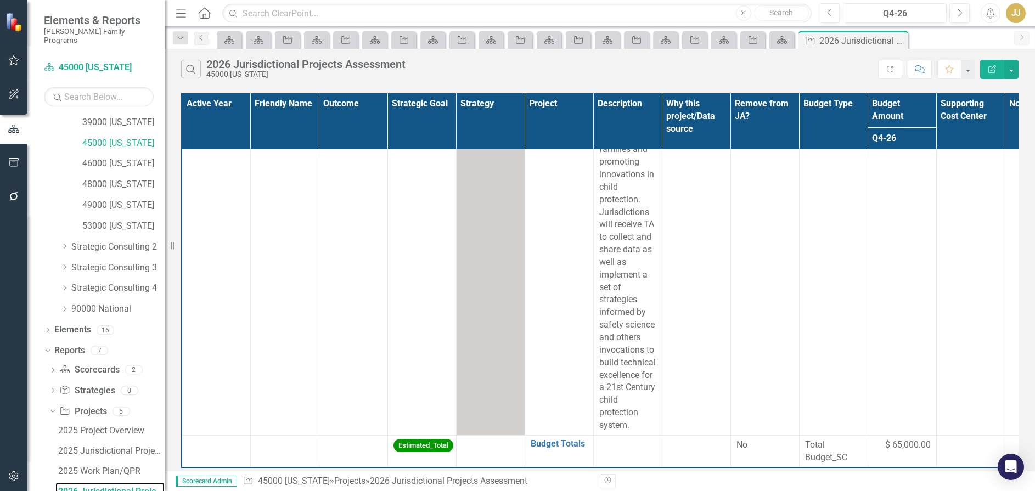
scroll to position [817, 0]
click at [0, 0] on icon at bounding box center [0, 0] width 0 height 0
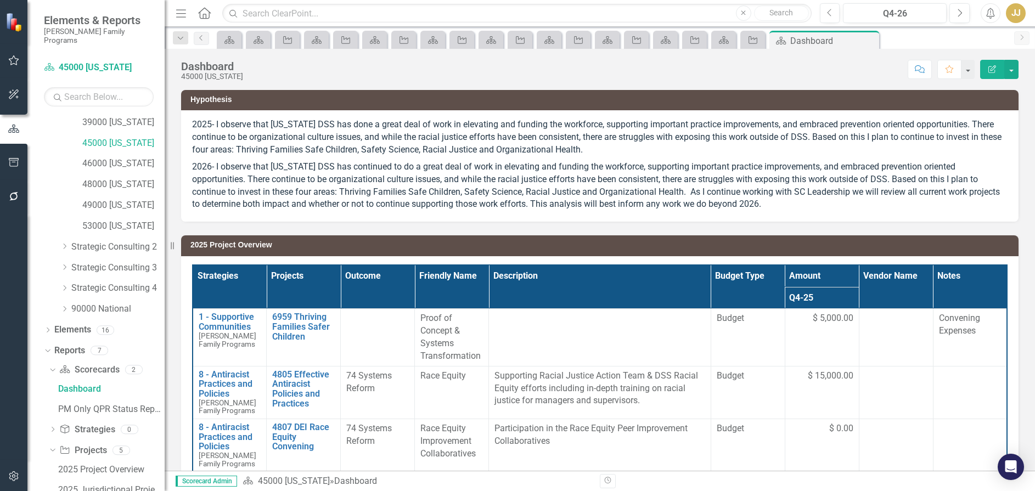
scroll to position [376, 0]
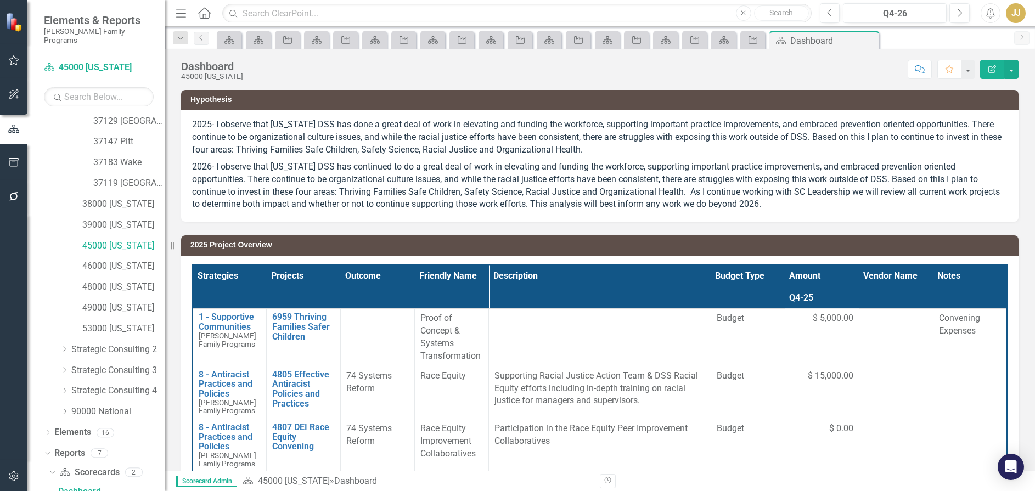
click at [0, 0] on icon at bounding box center [0, 0] width 0 height 0
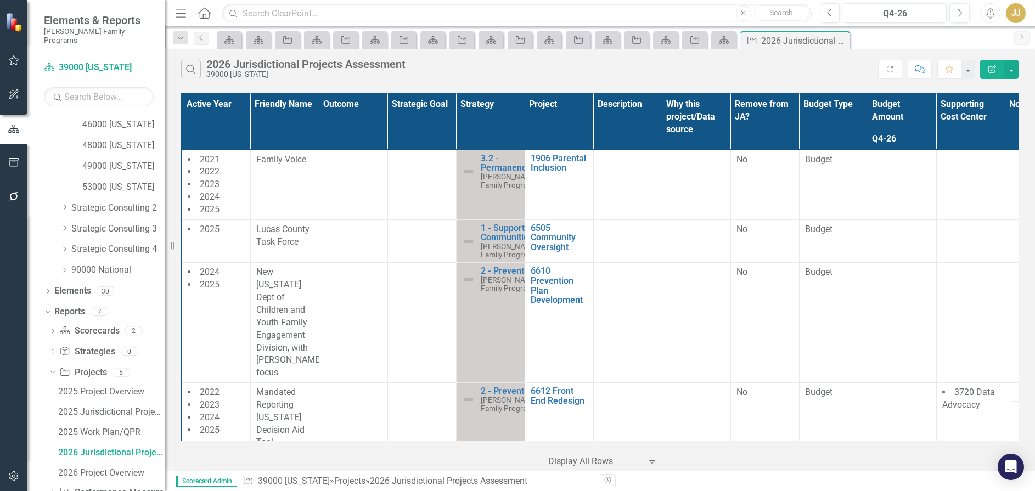
click at [0, 0] on icon "Close" at bounding box center [0, 0] width 0 height 0
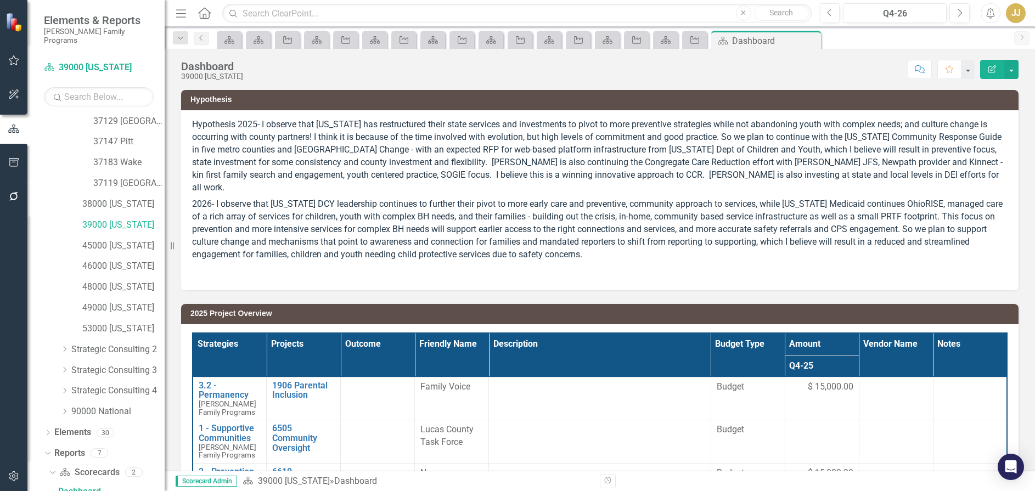
click at [0, 0] on icon "Close" at bounding box center [0, 0] width 0 height 0
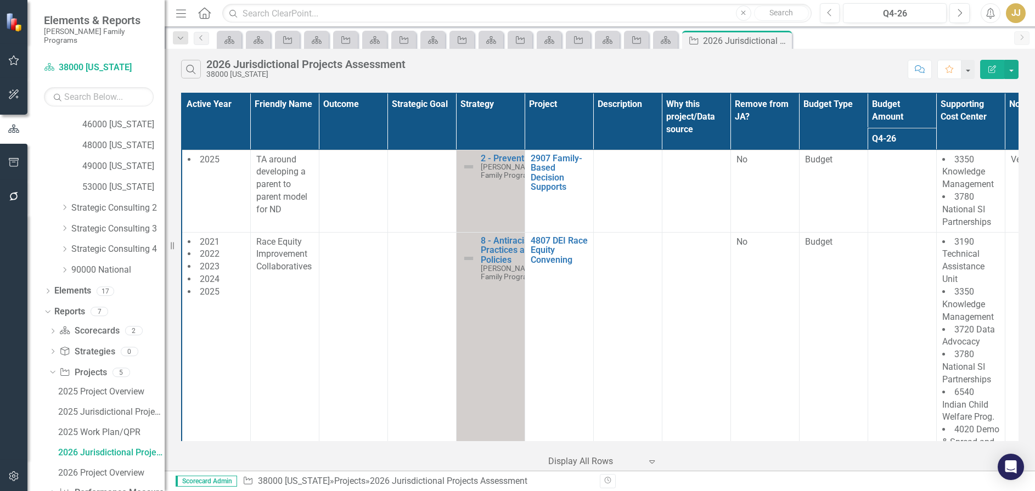
click at [0, 0] on icon "Close" at bounding box center [0, 0] width 0 height 0
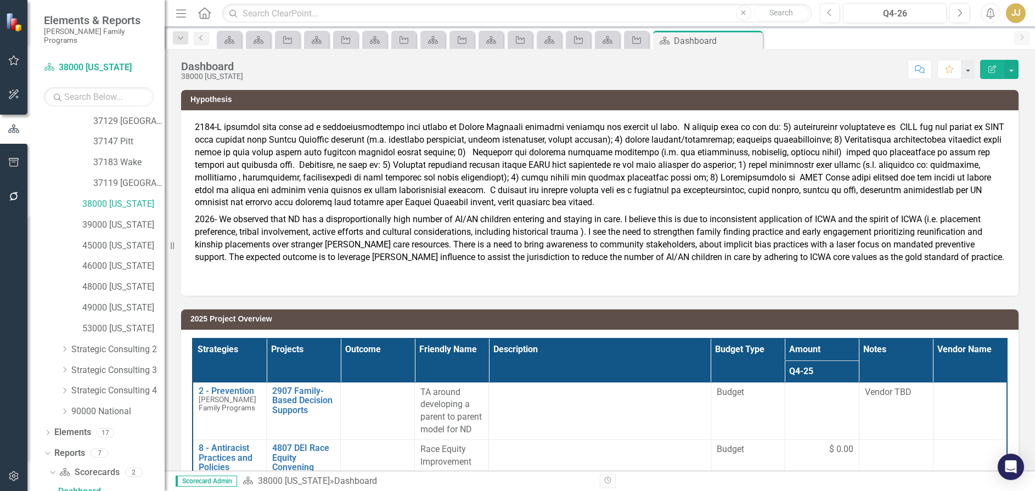
click at [0, 0] on icon "Close" at bounding box center [0, 0] width 0 height 0
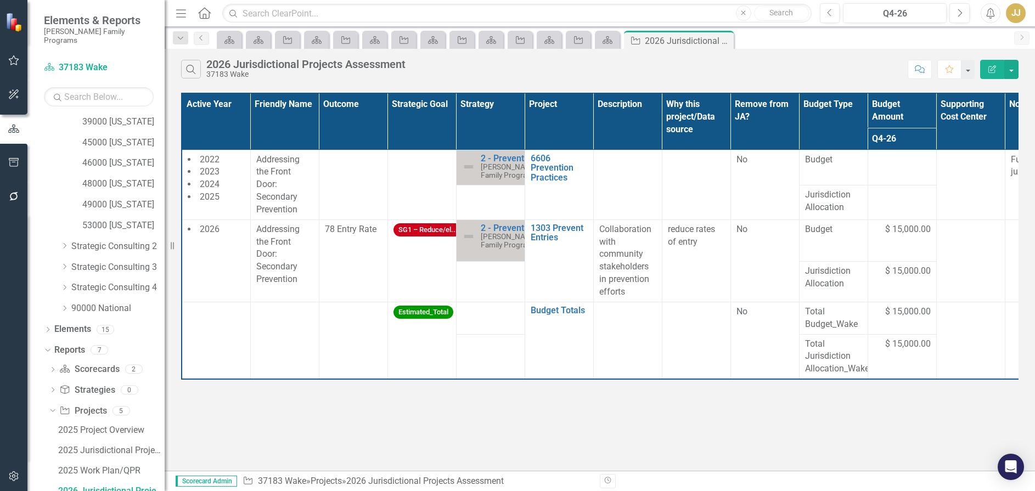
click at [0, 0] on icon "Close" at bounding box center [0, 0] width 0 height 0
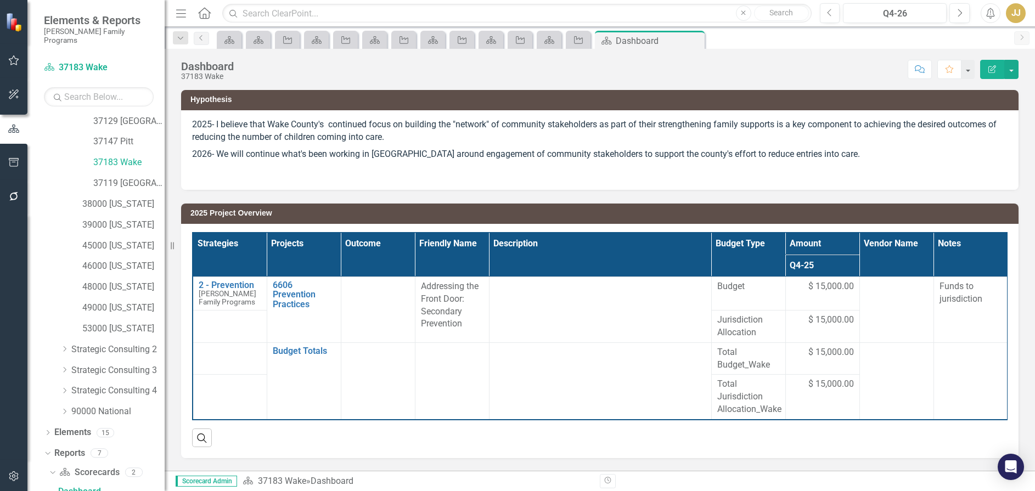
click at [0, 0] on icon "Close" at bounding box center [0, 0] width 0 height 0
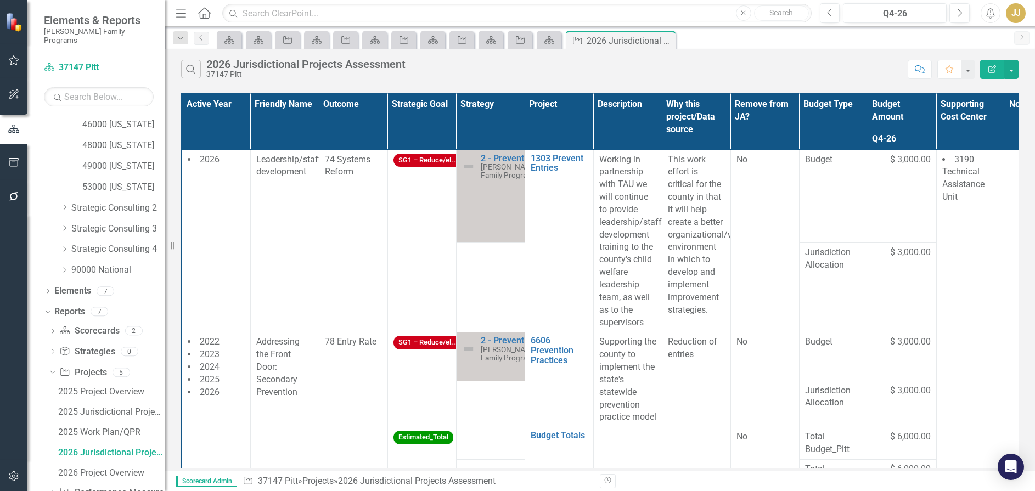
click at [0, 0] on icon "Close" at bounding box center [0, 0] width 0 height 0
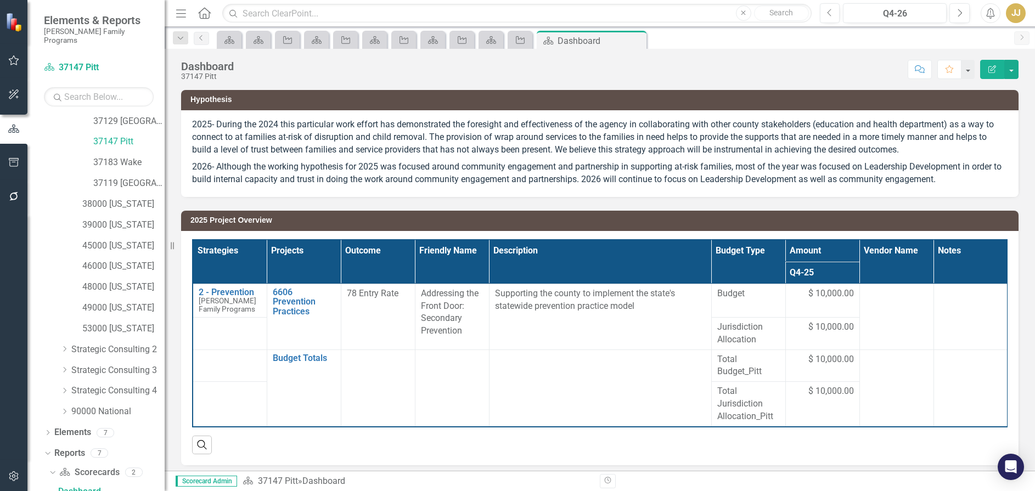
drag, startPoint x: 641, startPoint y: 40, endPoint x: 634, endPoint y: 41, distance: 6.7
click at [0, 0] on icon "Close" at bounding box center [0, 0] width 0 height 0
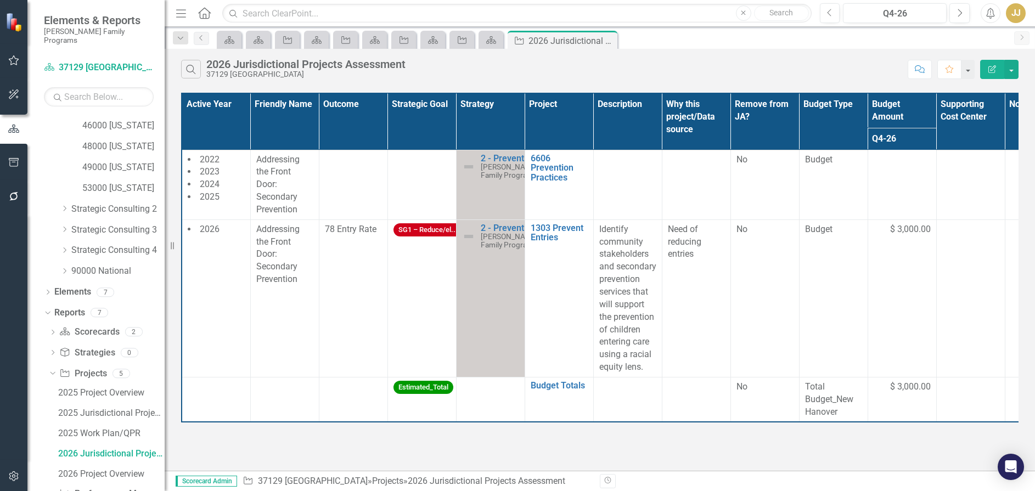
scroll to position [518, 0]
click at [0, 0] on icon "Close" at bounding box center [0, 0] width 0 height 0
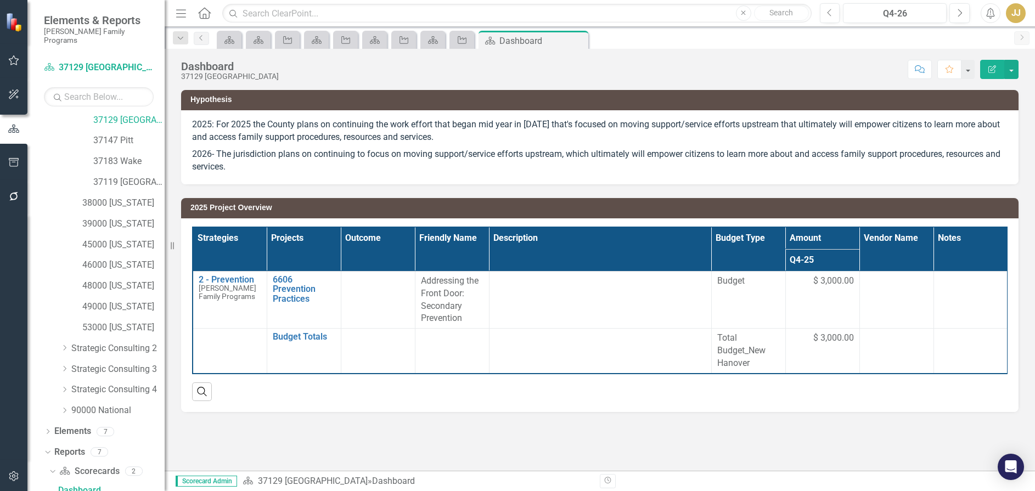
click at [0, 0] on icon "Close" at bounding box center [0, 0] width 0 height 0
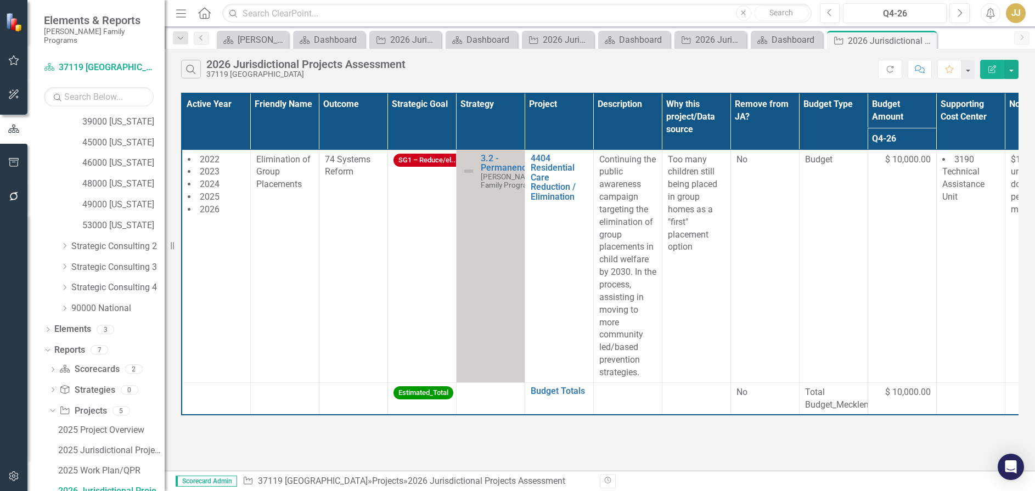
scroll to position [479, 0]
click at [0, 0] on icon "Close" at bounding box center [0, 0] width 0 height 0
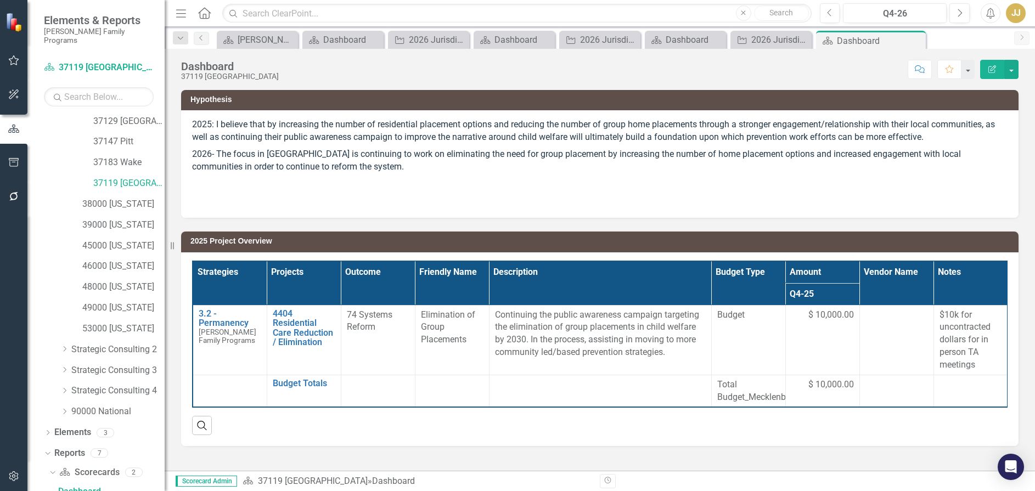
click at [0, 0] on icon "Close" at bounding box center [0, 0] width 0 height 0
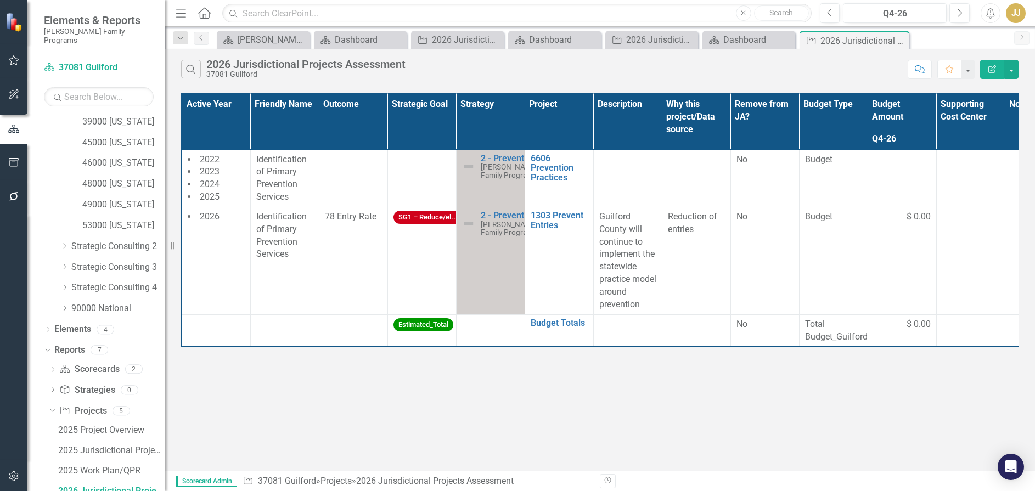
scroll to position [479, 0]
click at [0, 0] on icon "Close" at bounding box center [0, 0] width 0 height 0
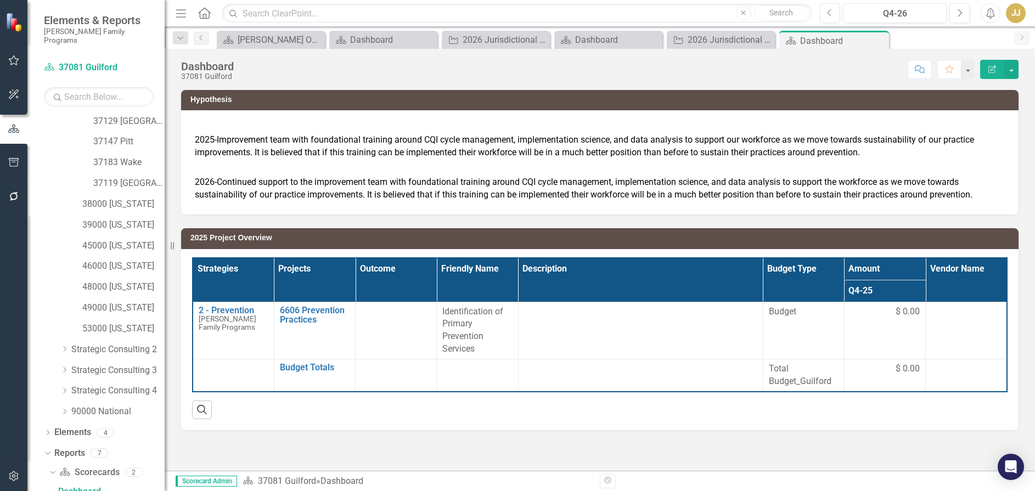
click at [0, 0] on icon "Close" at bounding box center [0, 0] width 0 height 0
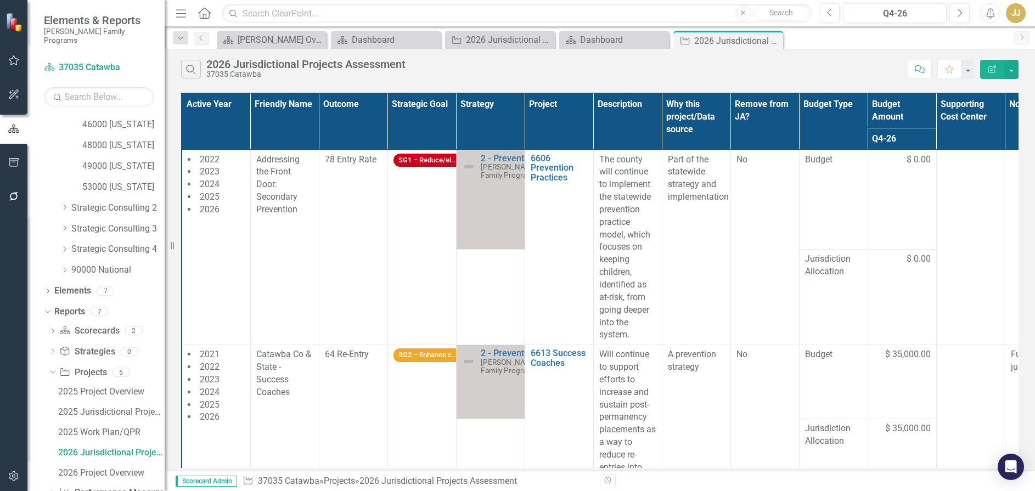
scroll to position [479, 0]
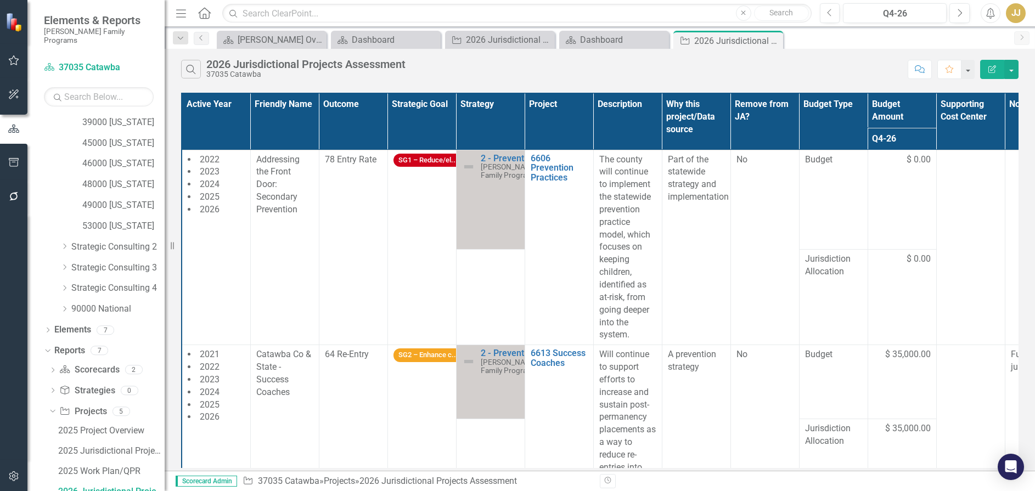
click at [0, 0] on icon "Close" at bounding box center [0, 0] width 0 height 0
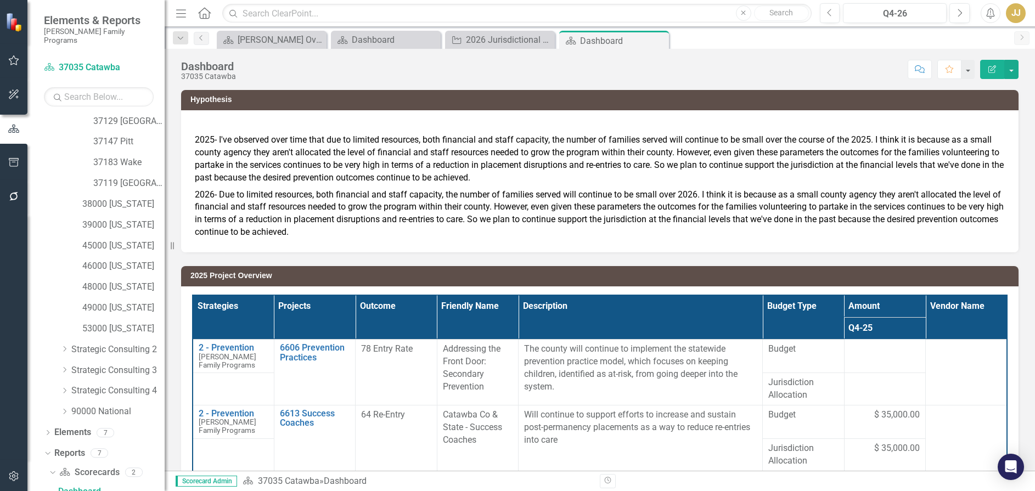
click at [0, 0] on icon "Close" at bounding box center [0, 0] width 0 height 0
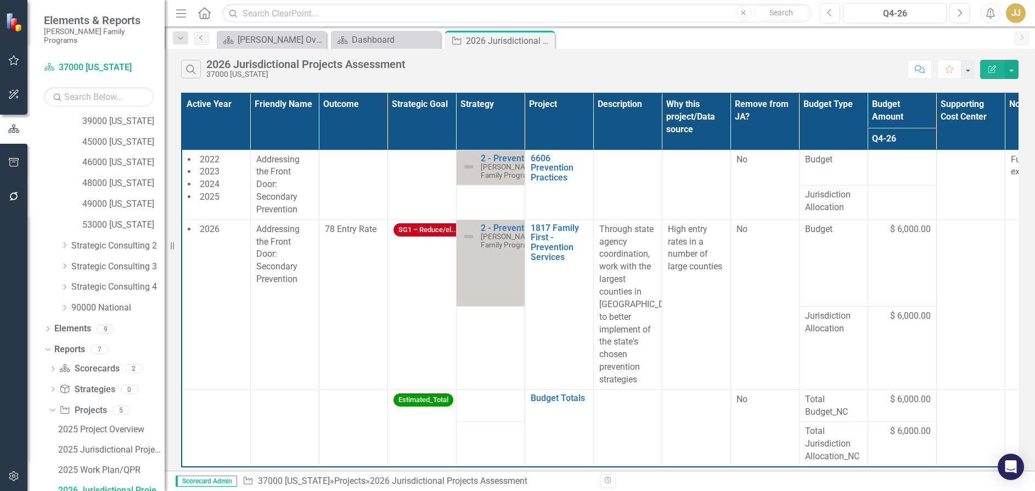
scroll to position [479, 0]
click at [0, 0] on icon "Close" at bounding box center [0, 0] width 0 height 0
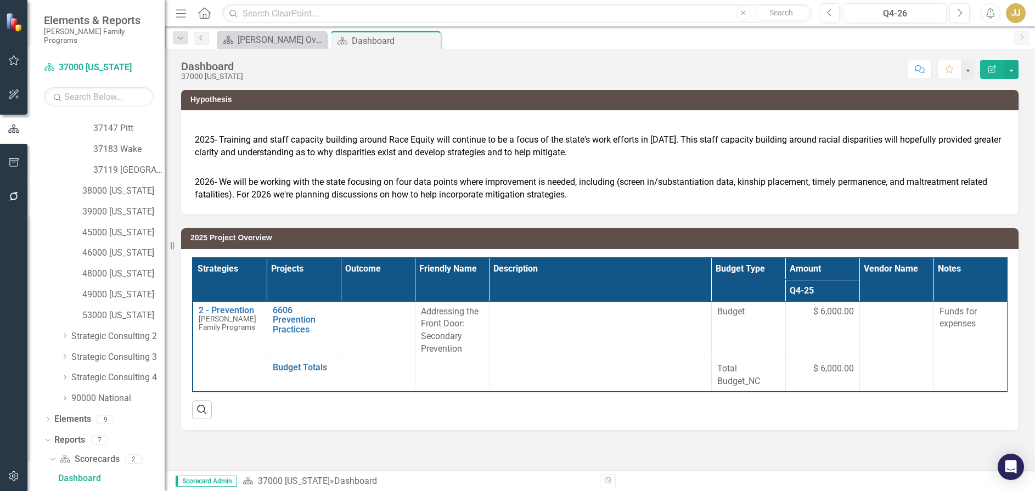
click at [0, 0] on icon "Close" at bounding box center [0, 0] width 0 height 0
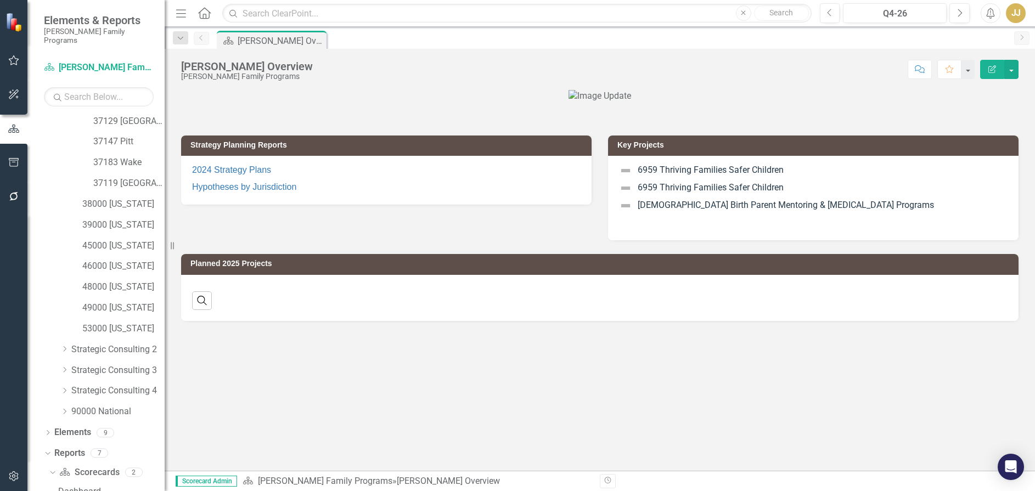
click at [285, 132] on div "Strategy Planning Reports 2024 Strategy Plans Hypotheses by Jurisdiction" at bounding box center [386, 163] width 427 height 83
click at [121, 260] on link "46000 [US_STATE]" at bounding box center [123, 266] width 82 height 13
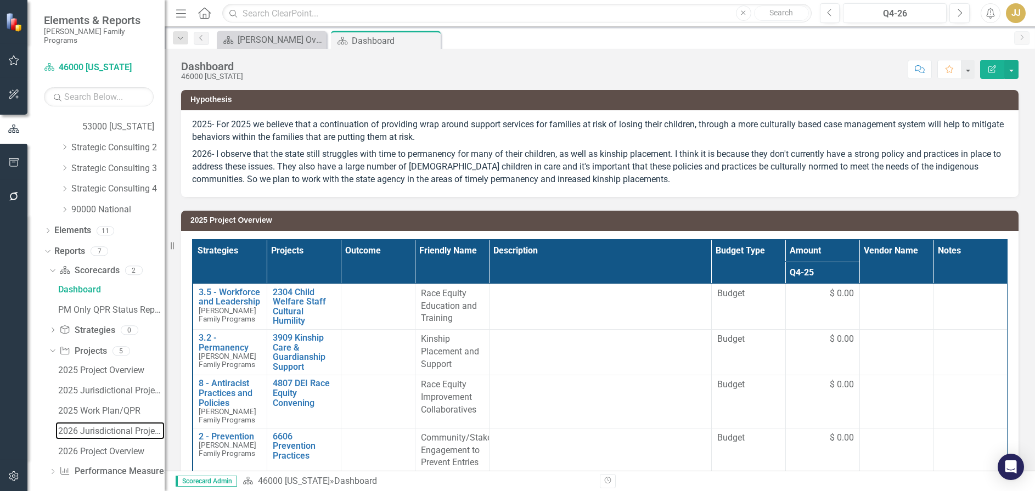
click at [120, 426] on div "2026 Jurisdictional Projects Assessment" at bounding box center [111, 431] width 106 height 10
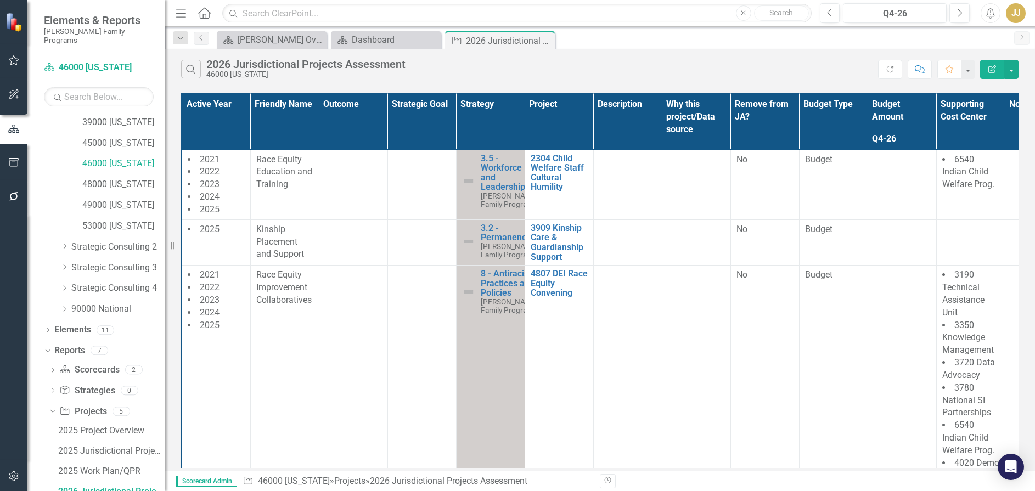
click at [0, 0] on icon "Close" at bounding box center [0, 0] width 0 height 0
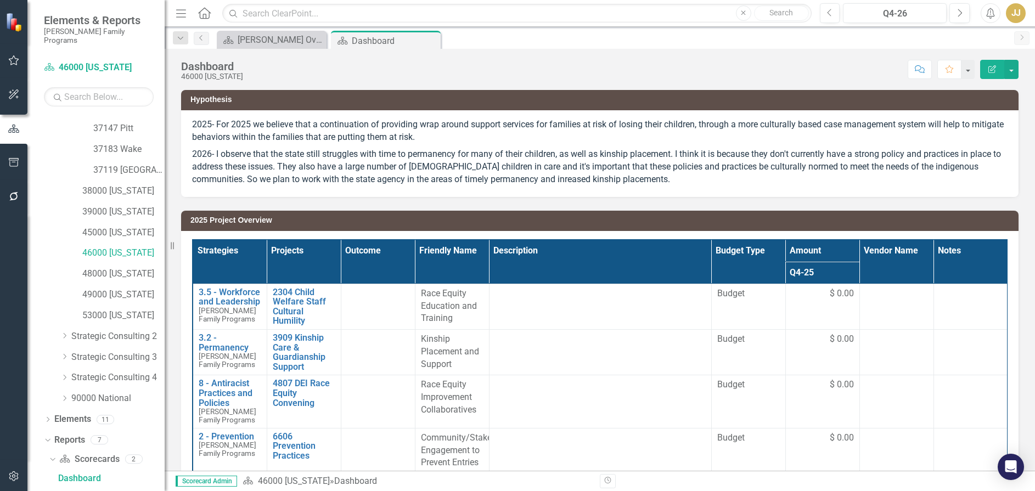
scroll to position [376, 0]
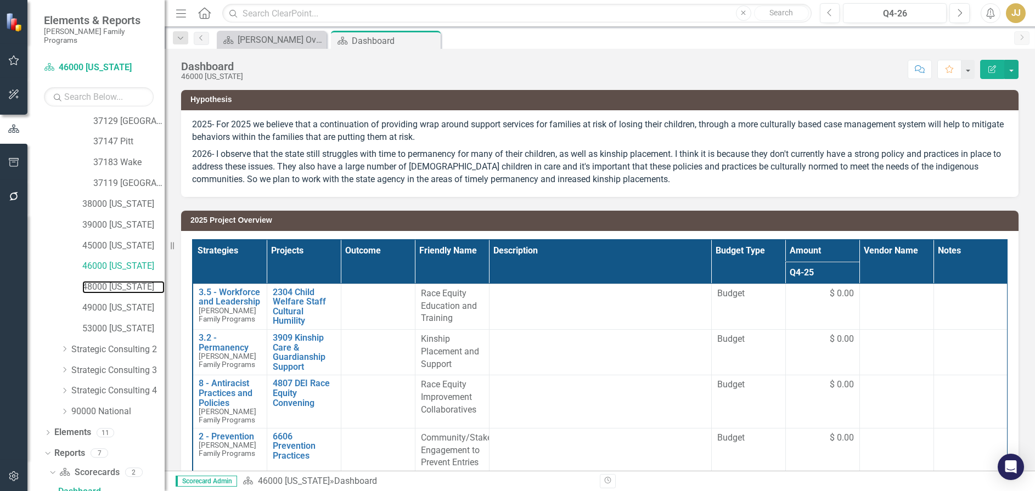
click at [116, 282] on link "48000 [US_STATE]" at bounding box center [123, 287] width 82 height 13
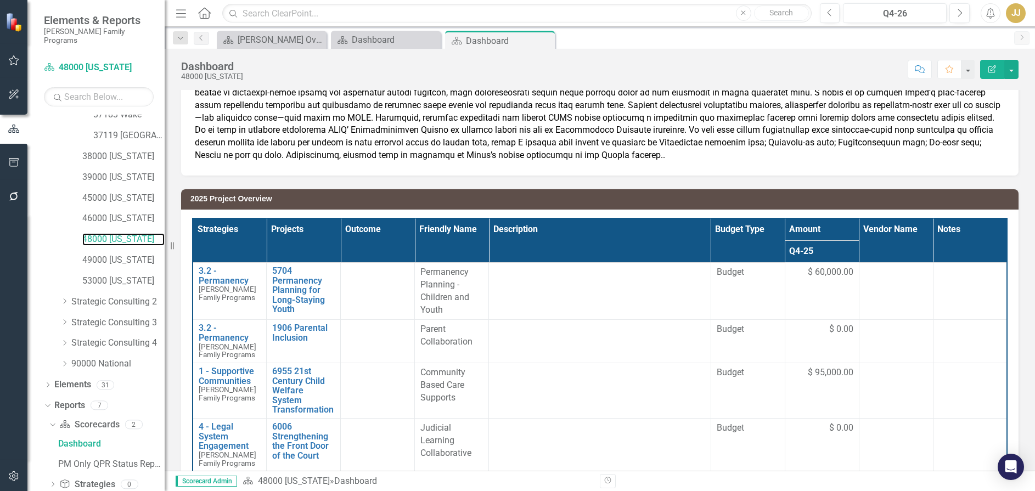
scroll to position [578, 0]
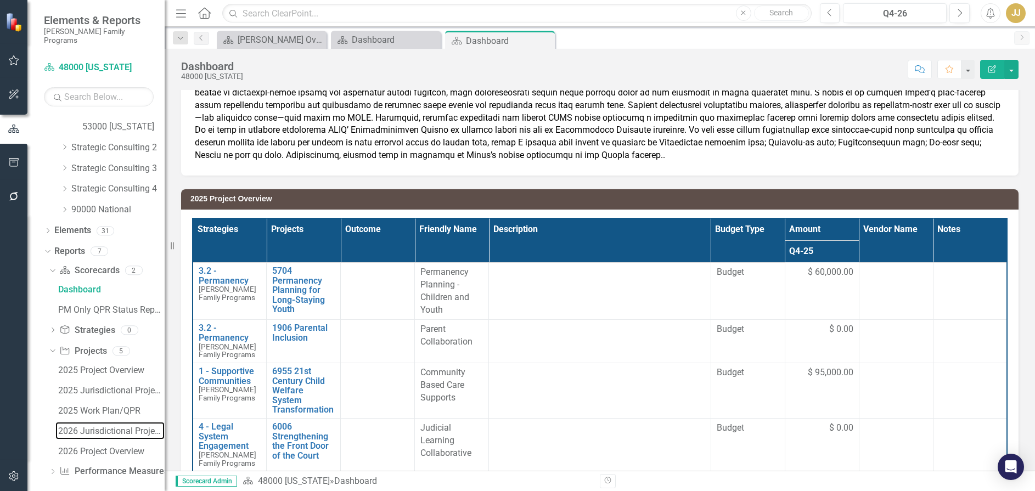
click at [117, 426] on div "2026 Jurisdictional Projects Assessment" at bounding box center [111, 431] width 106 height 10
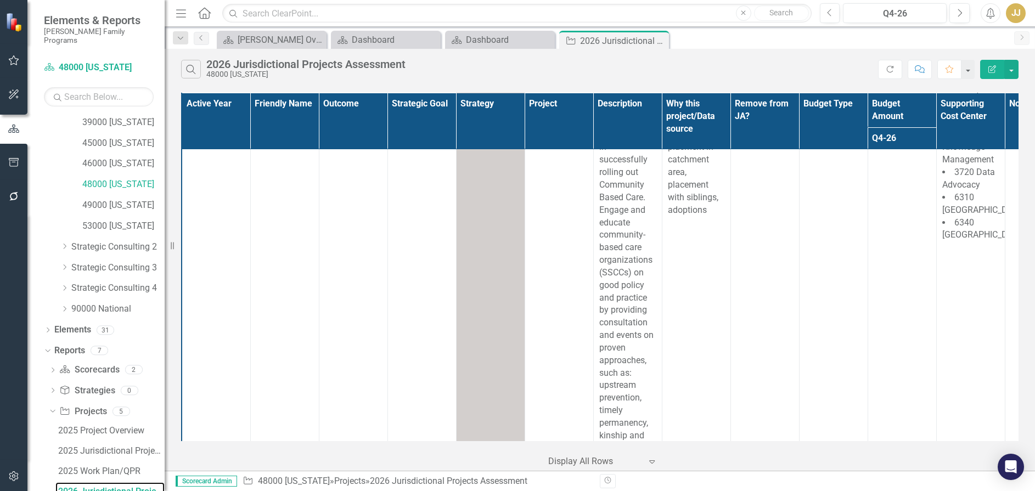
scroll to position [1372, 0]
click at [605, 313] on div "1. Support community stakeholders in successfully rolling out Community Based C…" at bounding box center [627, 324] width 57 height 451
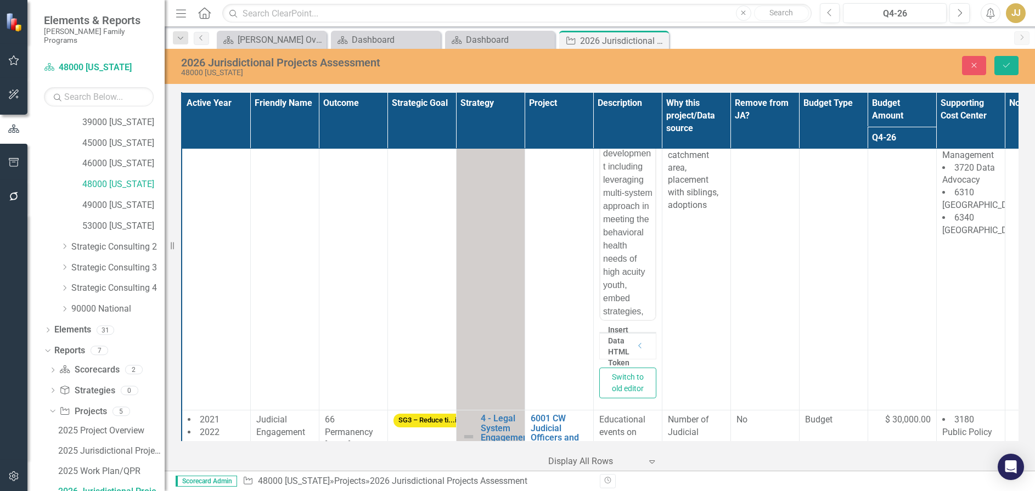
scroll to position [549, 0]
click at [901, 68] on icon "Save" at bounding box center [1007, 65] width 10 height 8
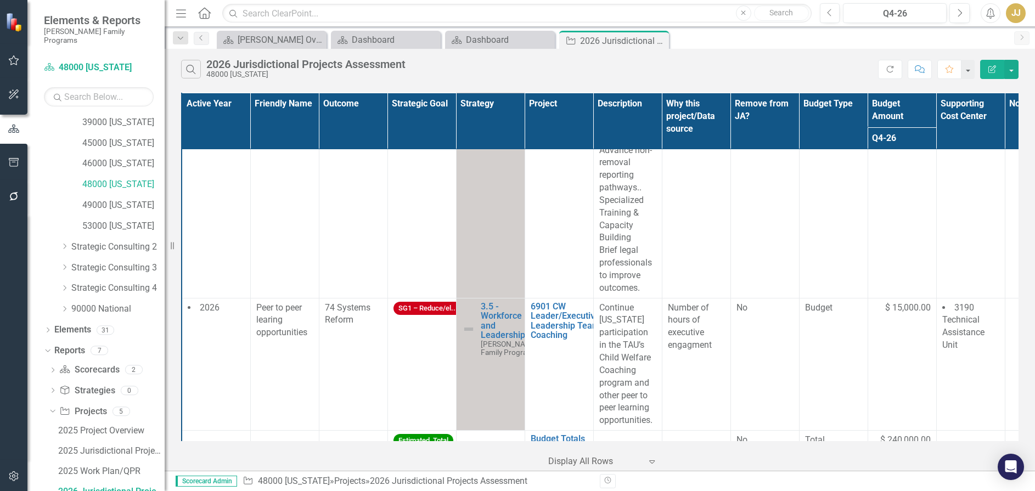
scroll to position [3154, 0]
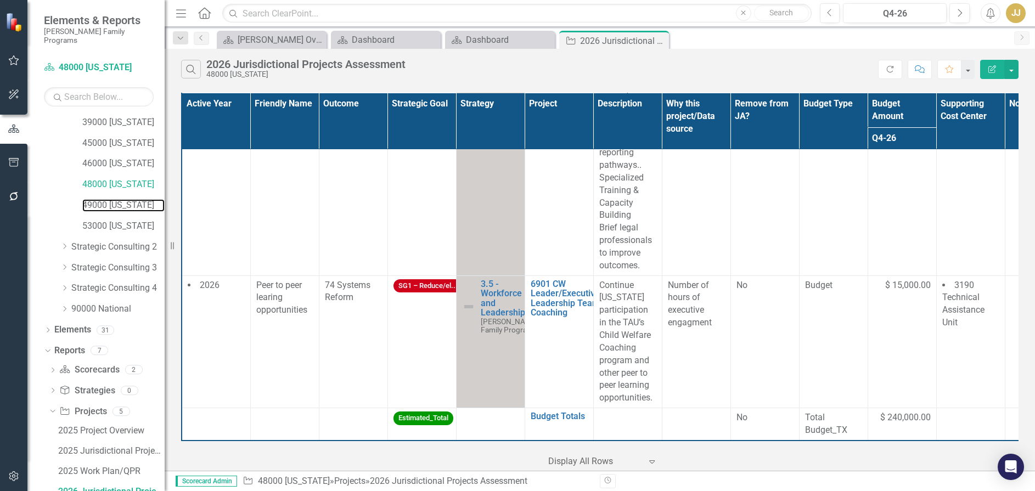
click at [117, 199] on link "49000 [US_STATE]" at bounding box center [123, 205] width 82 height 13
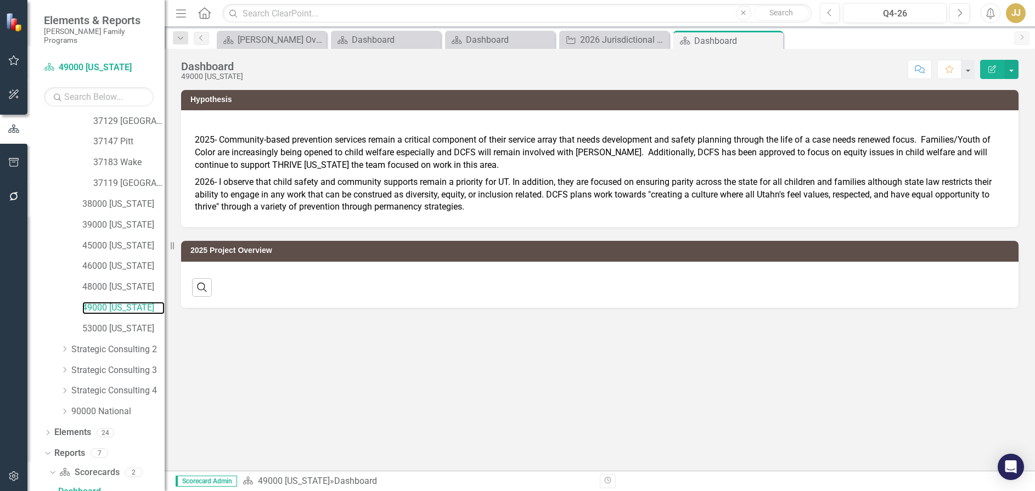
scroll to position [578, 0]
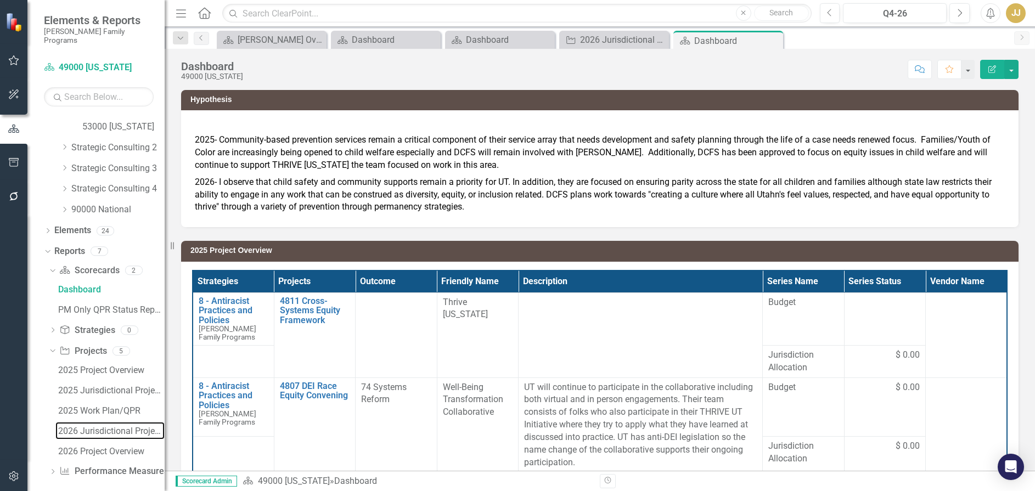
click at [104, 422] on link "2026 Jurisdictional Projects Assessment" at bounding box center [109, 431] width 109 height 18
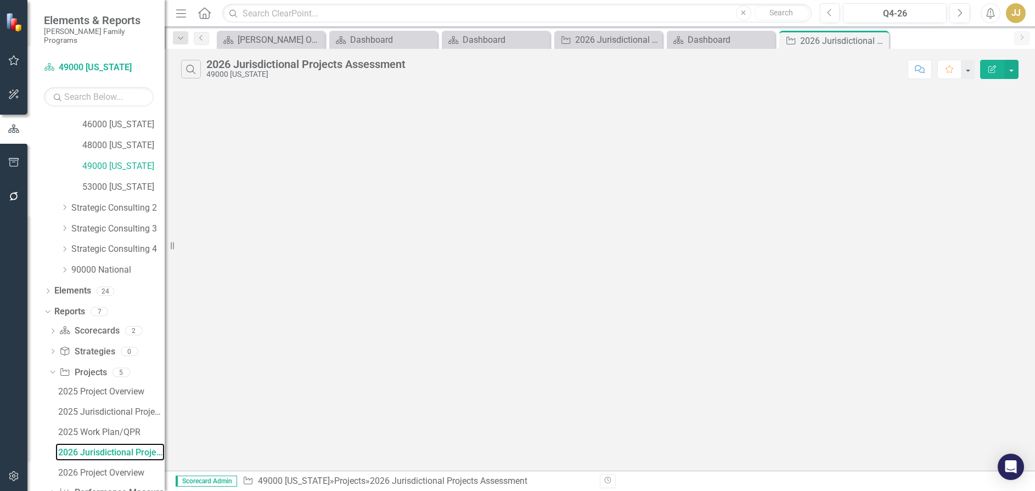
scroll to position [479, 0]
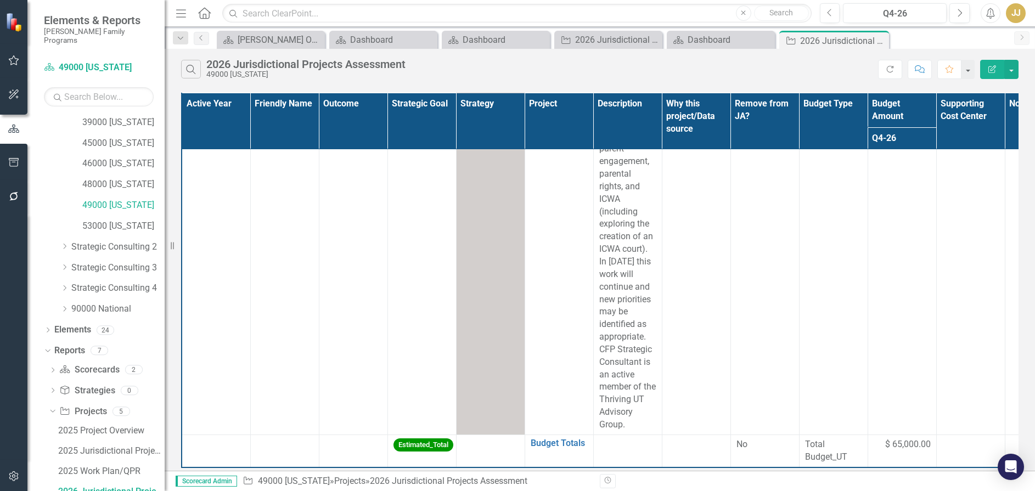
scroll to position [1922, 0]
drag, startPoint x: 133, startPoint y: 217, endPoint x: 15, endPoint y: 217, distance: 118.0
click at [133, 220] on link "53000 [US_STATE]" at bounding box center [123, 226] width 82 height 13
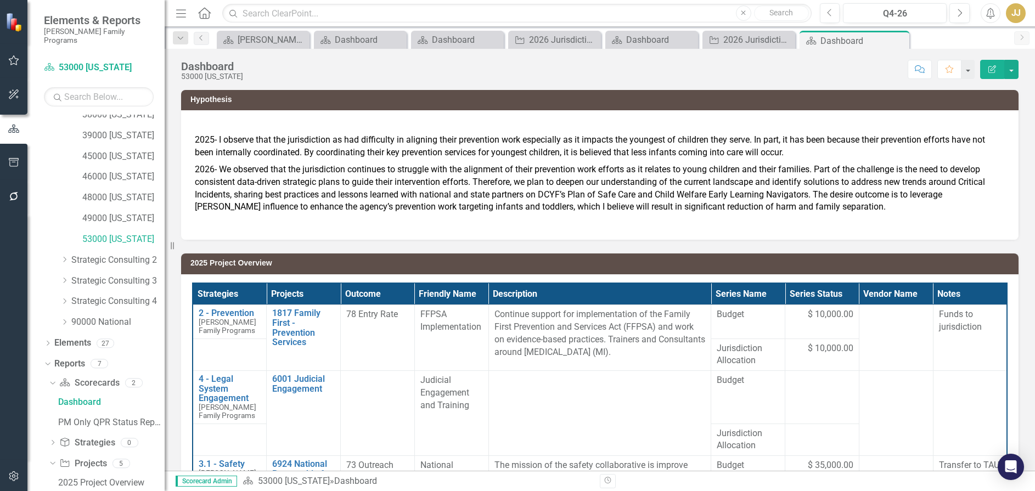
scroll to position [578, 0]
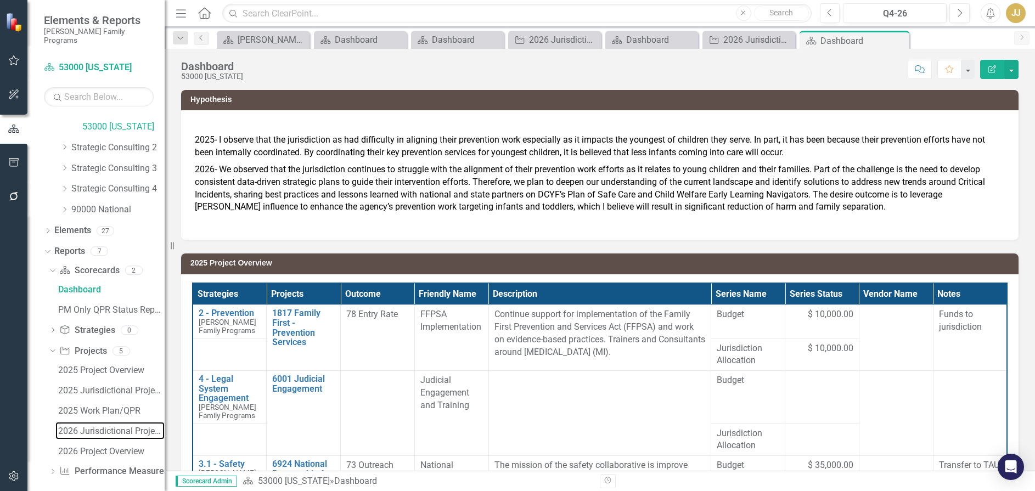
click at [99, 426] on div "2026 Jurisdictional Projects Assessment" at bounding box center [111, 431] width 106 height 10
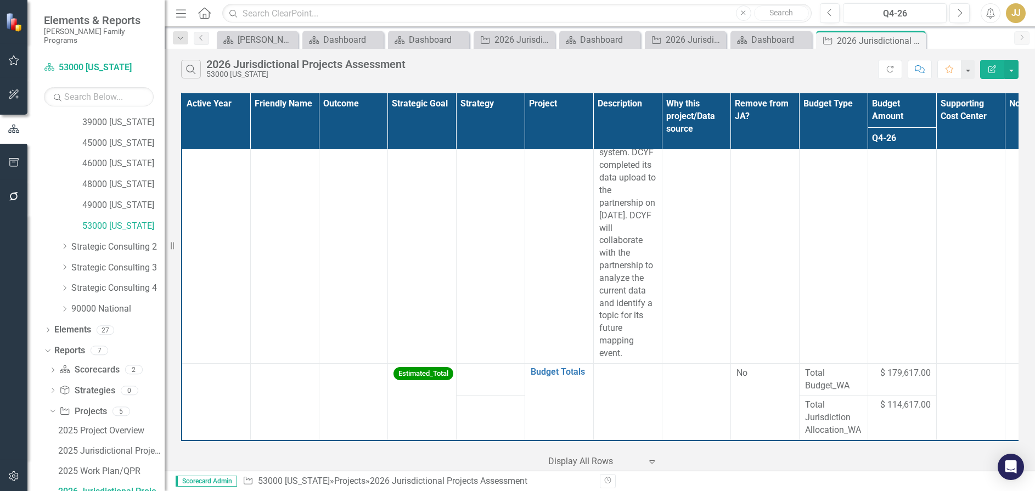
scroll to position [4561, 0]
